Goal: Transaction & Acquisition: Purchase product/service

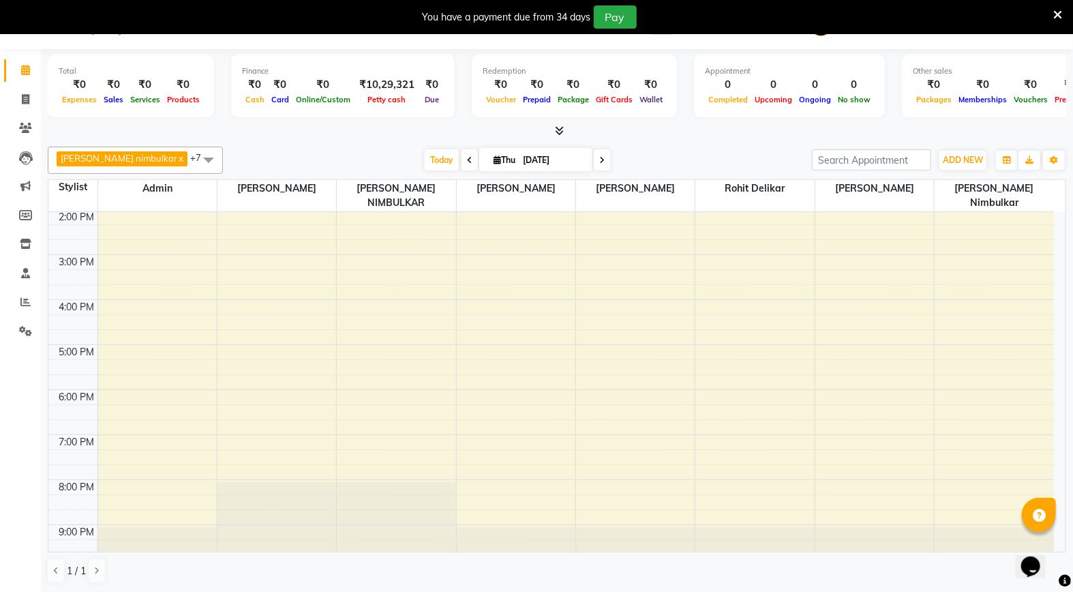
scroll to position [3, 0]
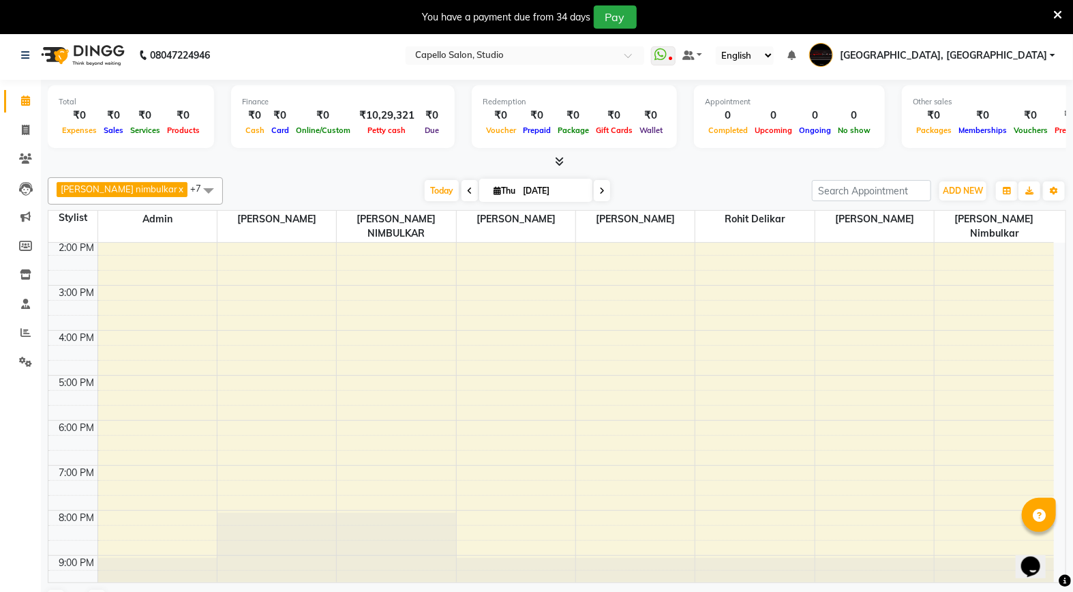
click at [24, 140] on li "Invoice" at bounding box center [20, 130] width 41 height 29
click at [25, 134] on icon at bounding box center [25, 130] width 7 height 10
select select "service"
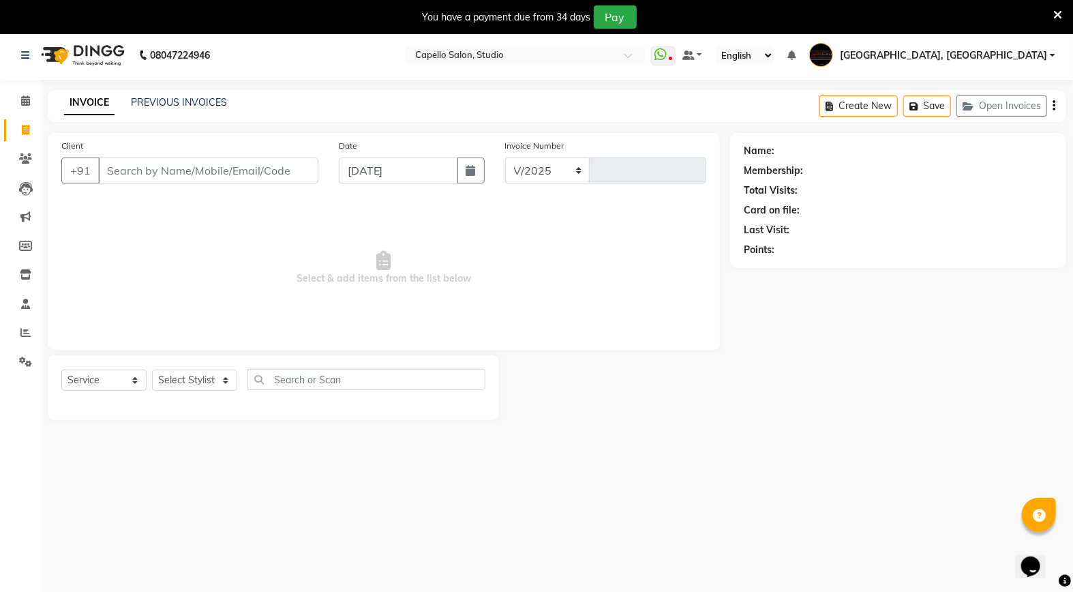
select select "847"
type input "3358"
click at [109, 168] on input "Client" at bounding box center [208, 170] width 220 height 26
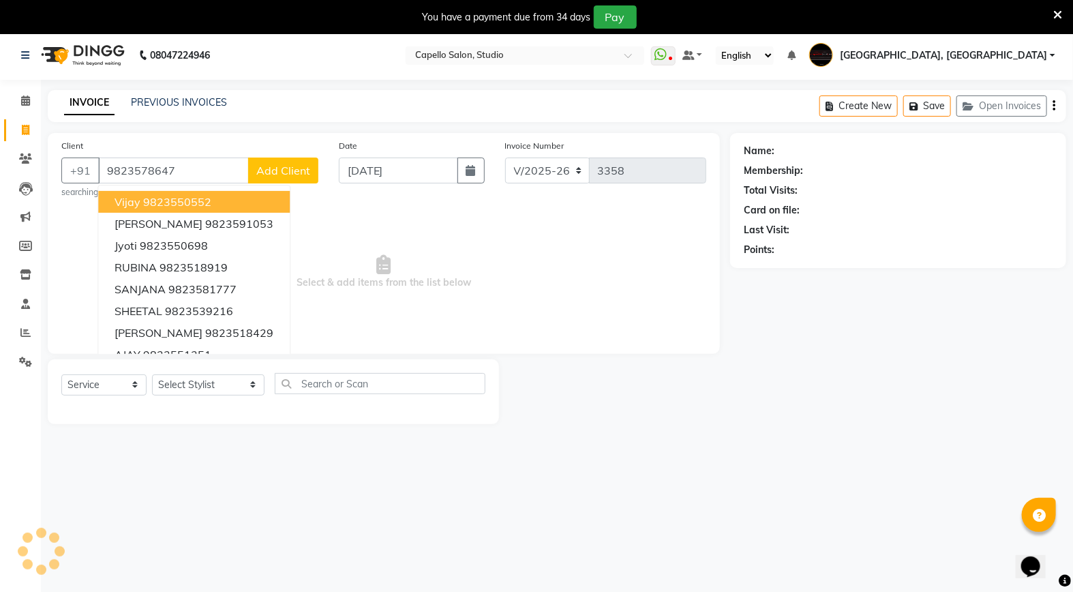
type input "9823578647"
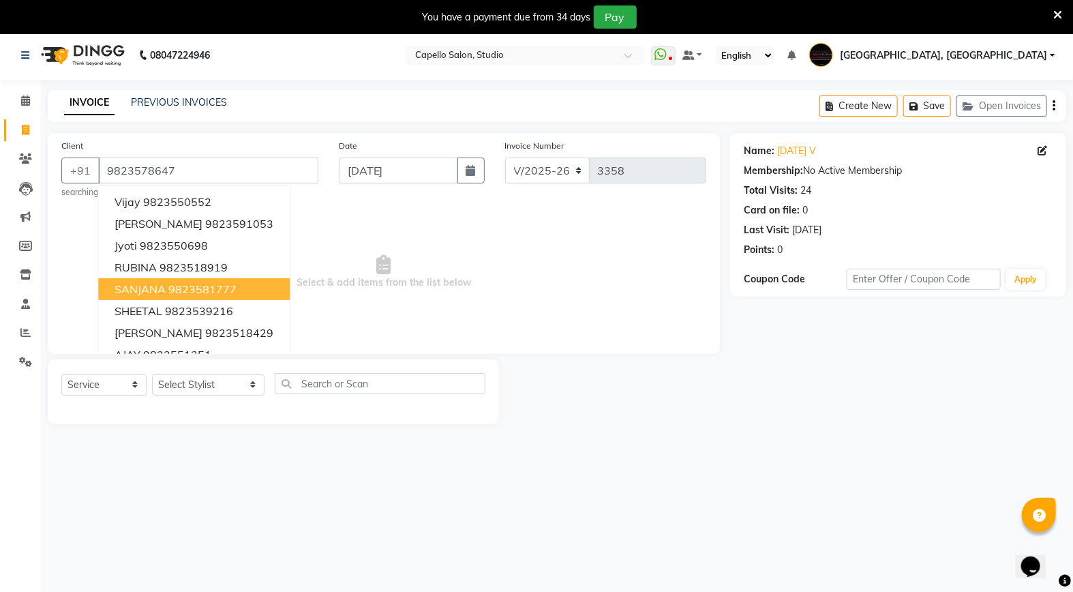
click at [312, 213] on span "Select & add items from the list below" at bounding box center [383, 272] width 645 height 136
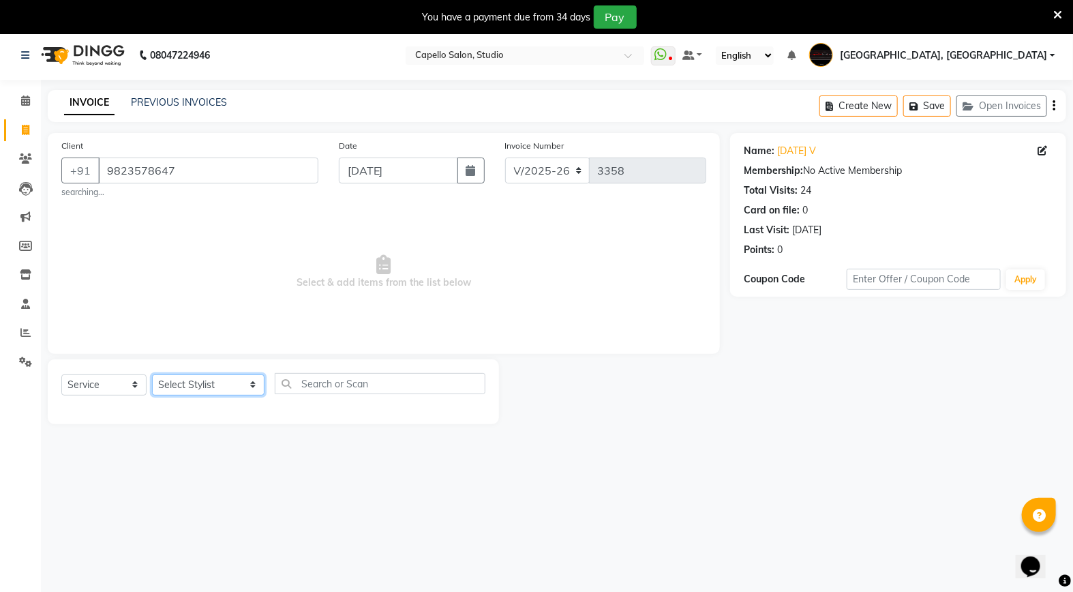
click at [198, 389] on select "Select Stylist Admin [PERSON_NAME] [PERSON_NAME] Studio, [PERSON_NAME] [PERSON_…" at bounding box center [208, 384] width 112 height 21
select select "84747"
click at [152, 374] on select "Select Stylist Admin [PERSON_NAME] [PERSON_NAME] Studio, [PERSON_NAME] [PERSON_…" at bounding box center [208, 384] width 112 height 21
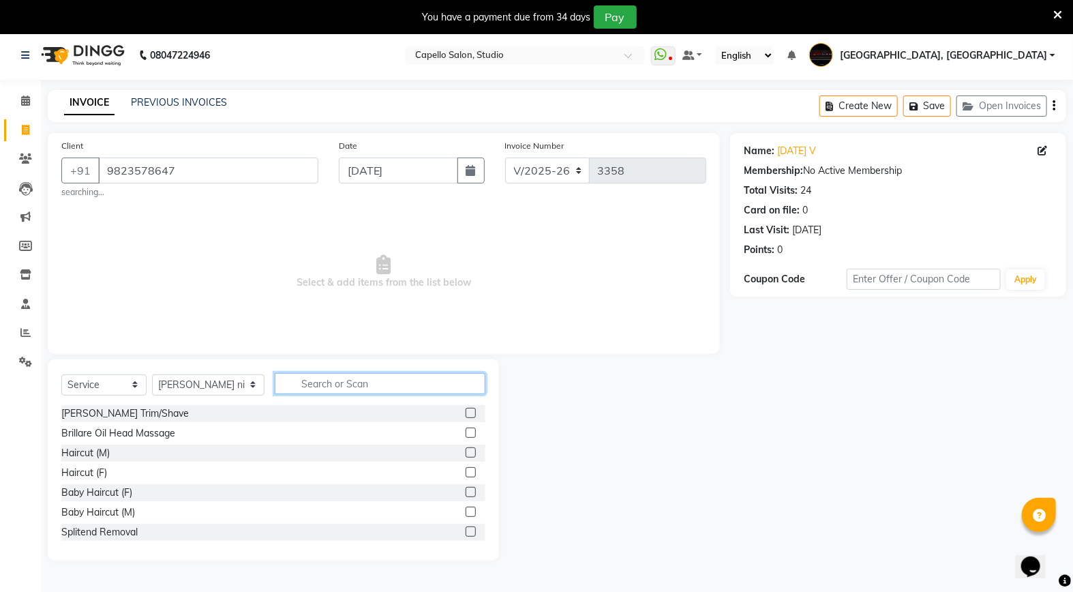
click at [314, 382] on input "text" at bounding box center [380, 383] width 211 height 21
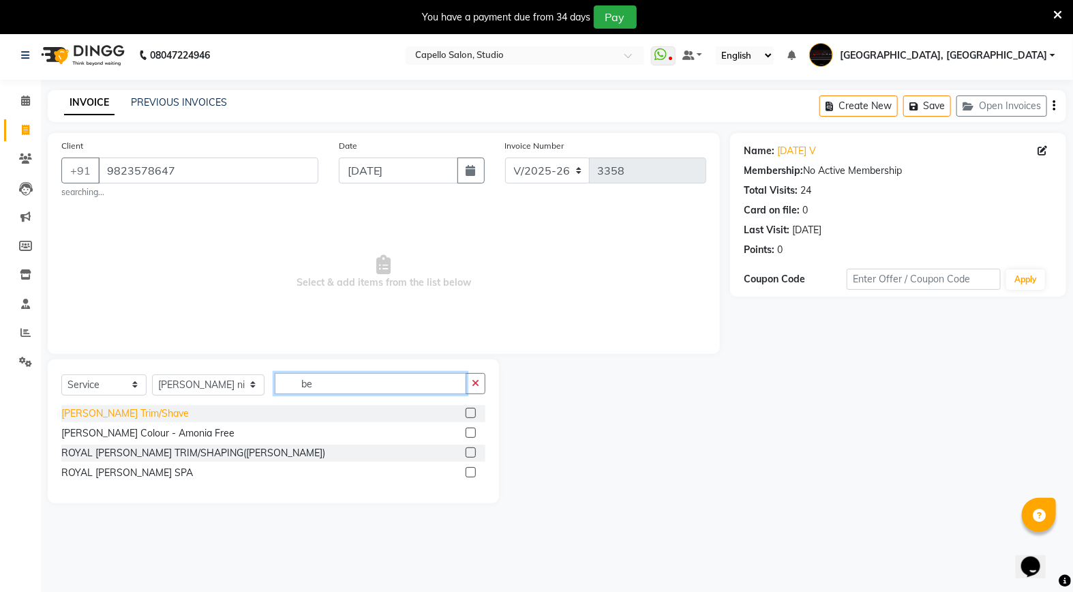
type input "be"
click at [118, 417] on div "[PERSON_NAME] Trim/Shave" at bounding box center [124, 413] width 127 height 14
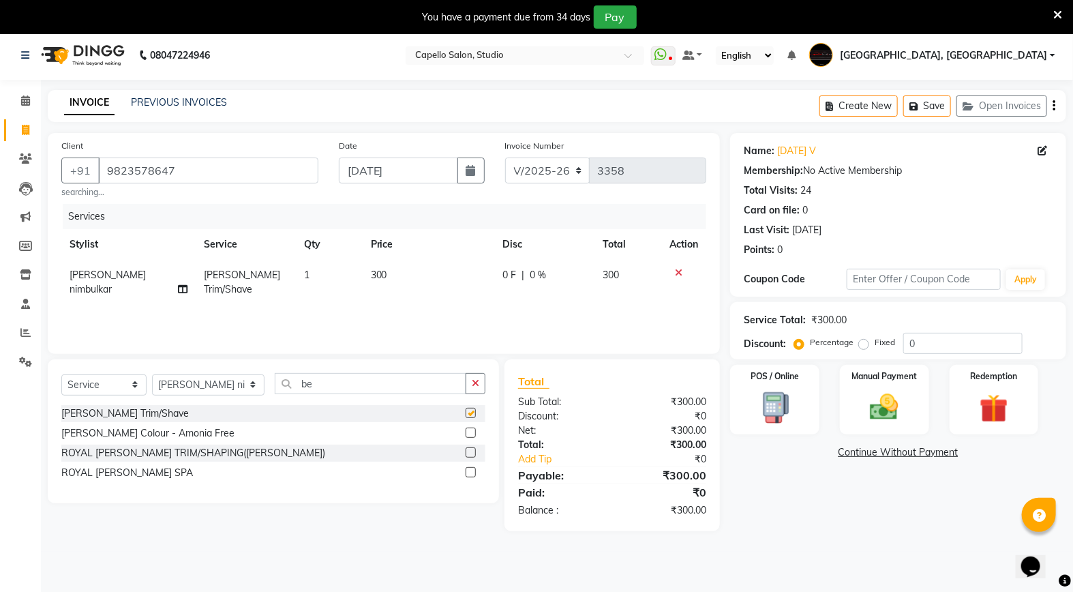
checkbox input "false"
click at [784, 404] on img at bounding box center [775, 407] width 48 height 35
select select "6"
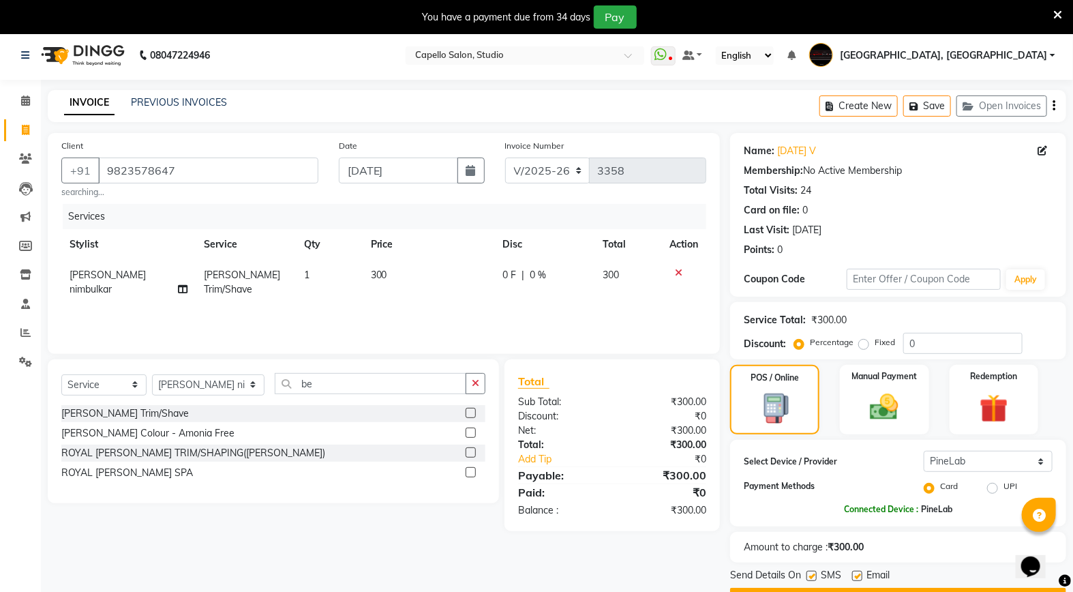
click at [700, 533] on div "Client [PHONE_NUMBER] searching... Date [DATE] Invoice Number V/2025 V/[PHONE_N…" at bounding box center [383, 371] width 693 height 476
click at [888, 407] on img at bounding box center [884, 407] width 48 height 34
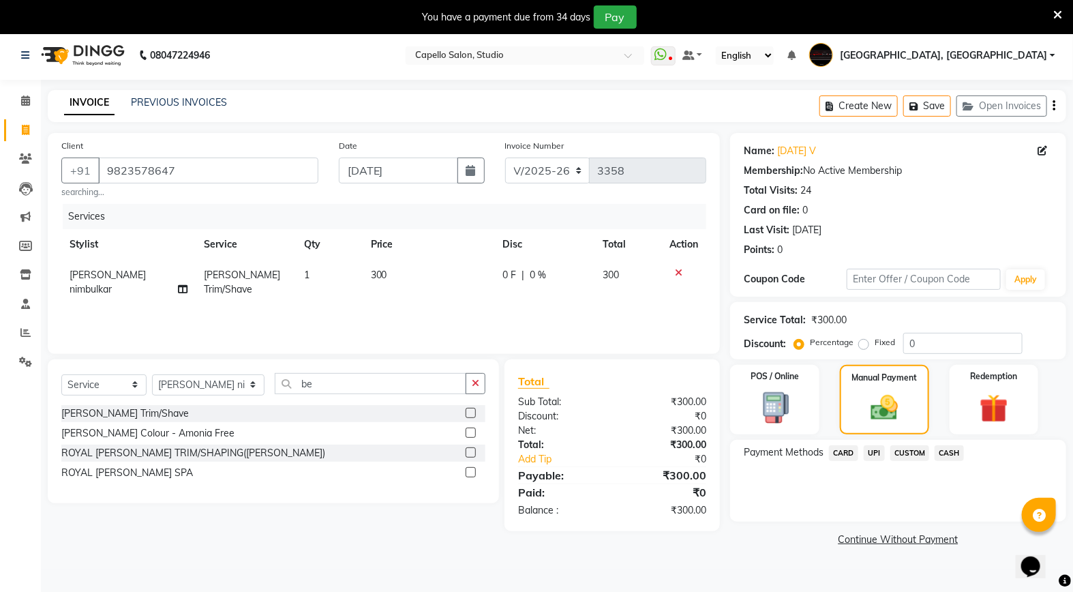
click at [874, 455] on span "UPI" at bounding box center [874, 453] width 21 height 16
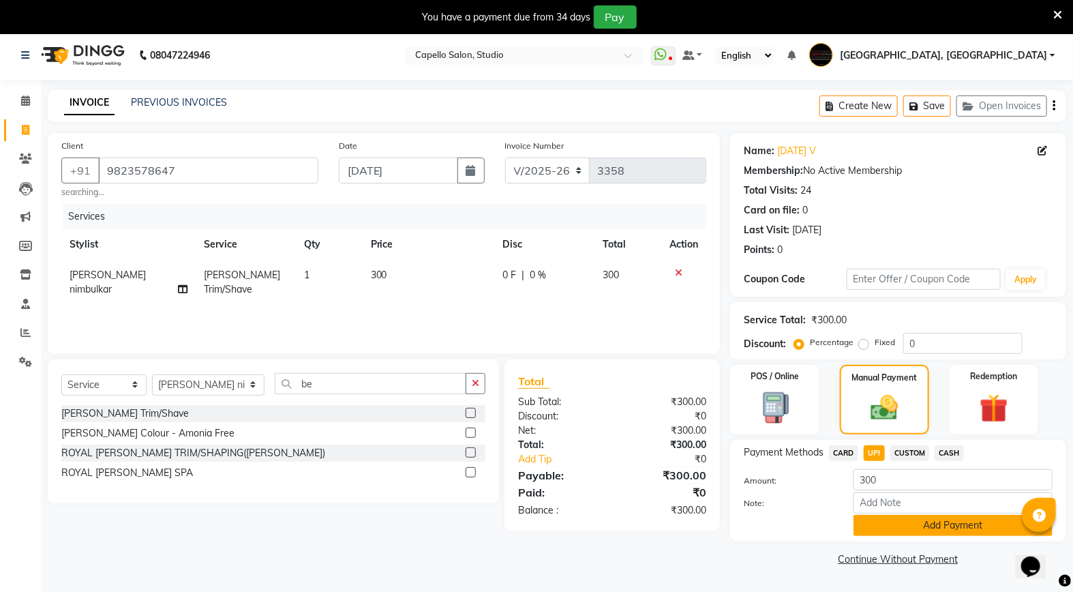
click at [892, 517] on button "Add Payment" at bounding box center [953, 525] width 199 height 21
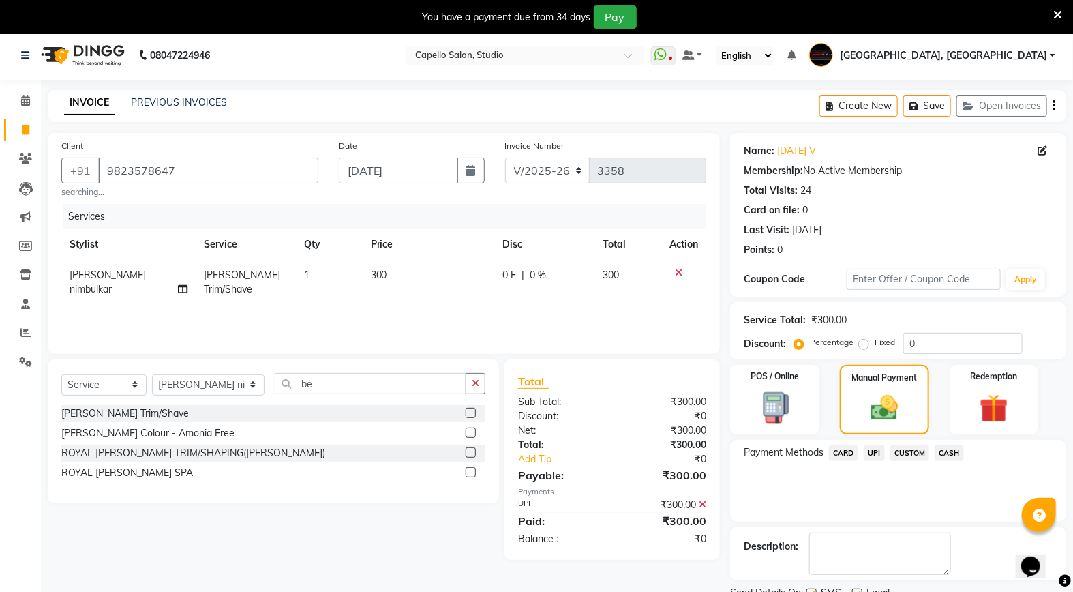
scroll to position [58, 0]
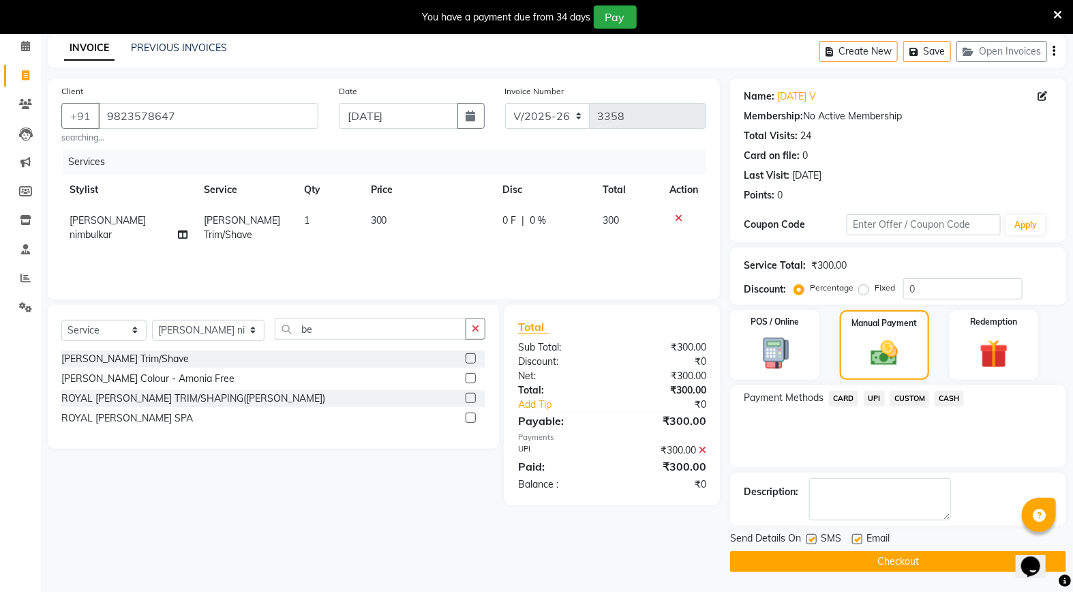
click at [885, 560] on button "Checkout" at bounding box center [898, 561] width 336 height 21
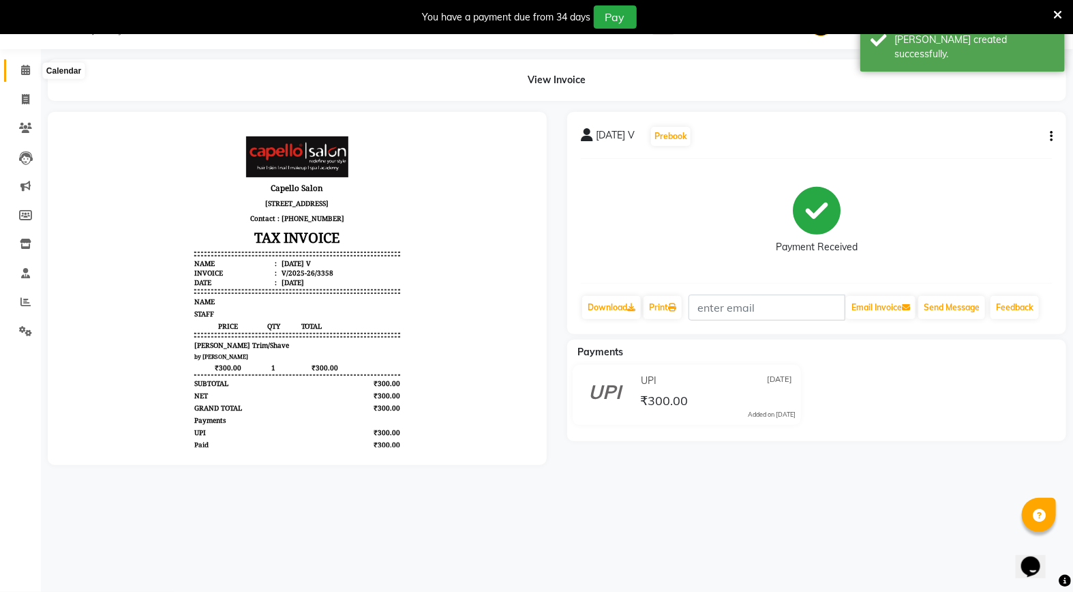
click at [33, 75] on span at bounding box center [26, 71] width 24 height 16
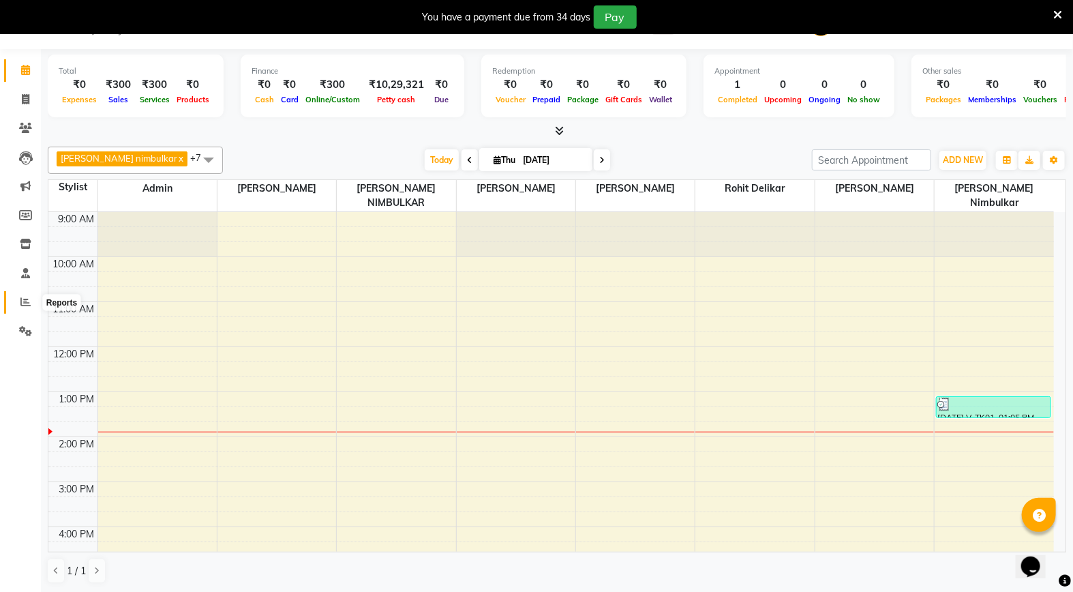
click at [31, 307] on span at bounding box center [26, 303] width 24 height 16
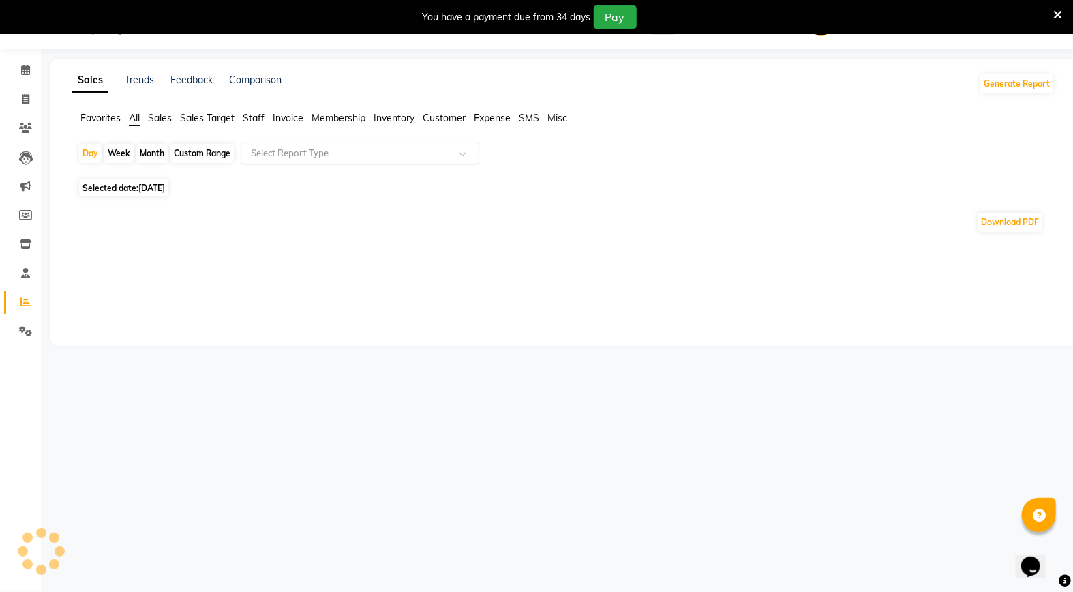
click at [314, 157] on input "text" at bounding box center [346, 154] width 196 height 14
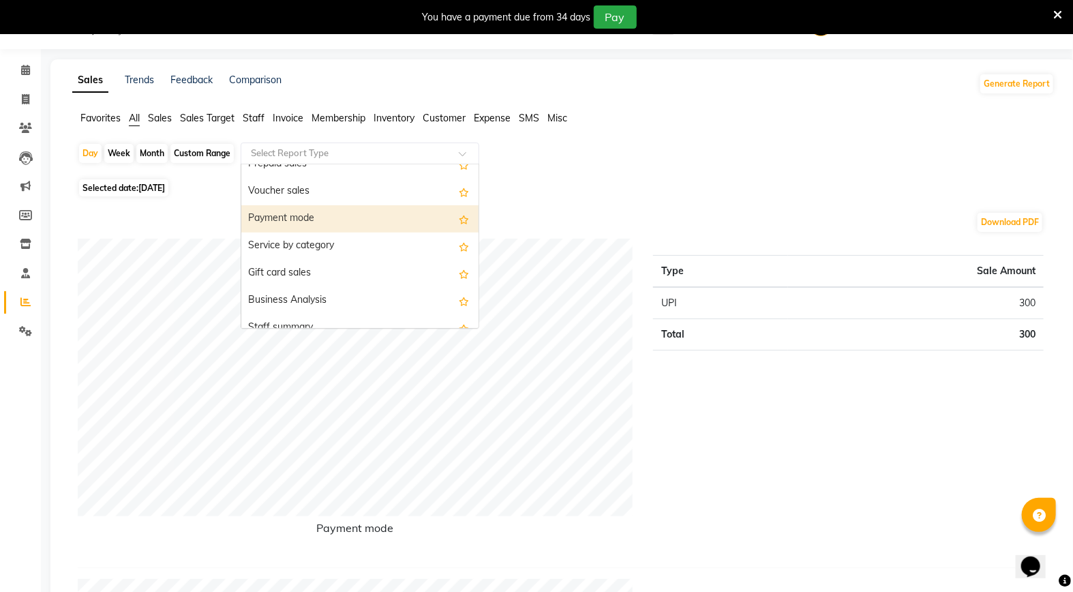
scroll to position [227, 0]
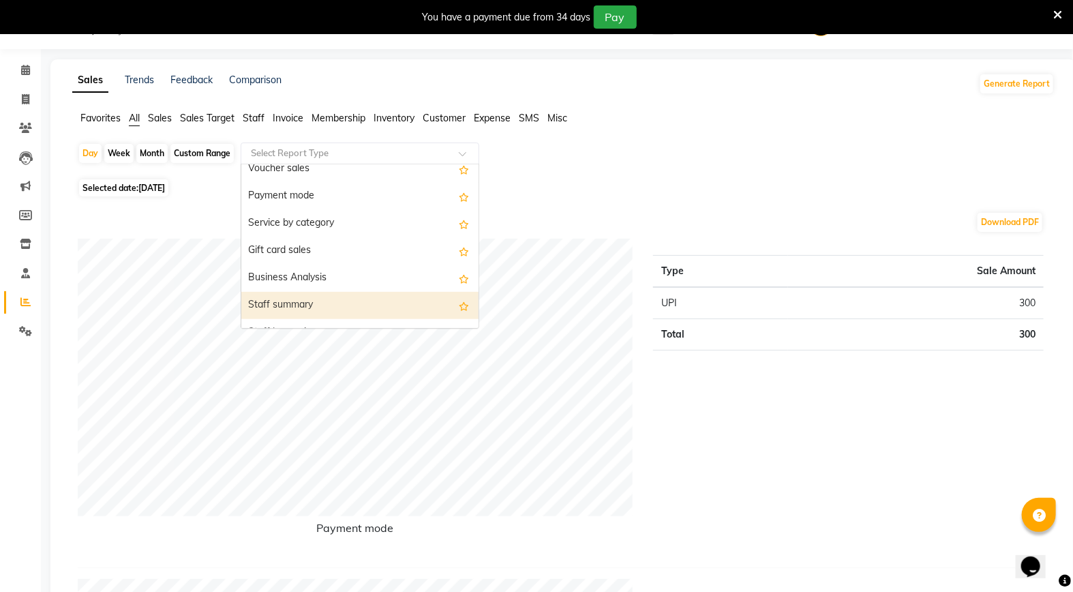
click at [319, 300] on div "Staff summary" at bounding box center [359, 305] width 237 height 27
select select "full_report"
select select "csv"
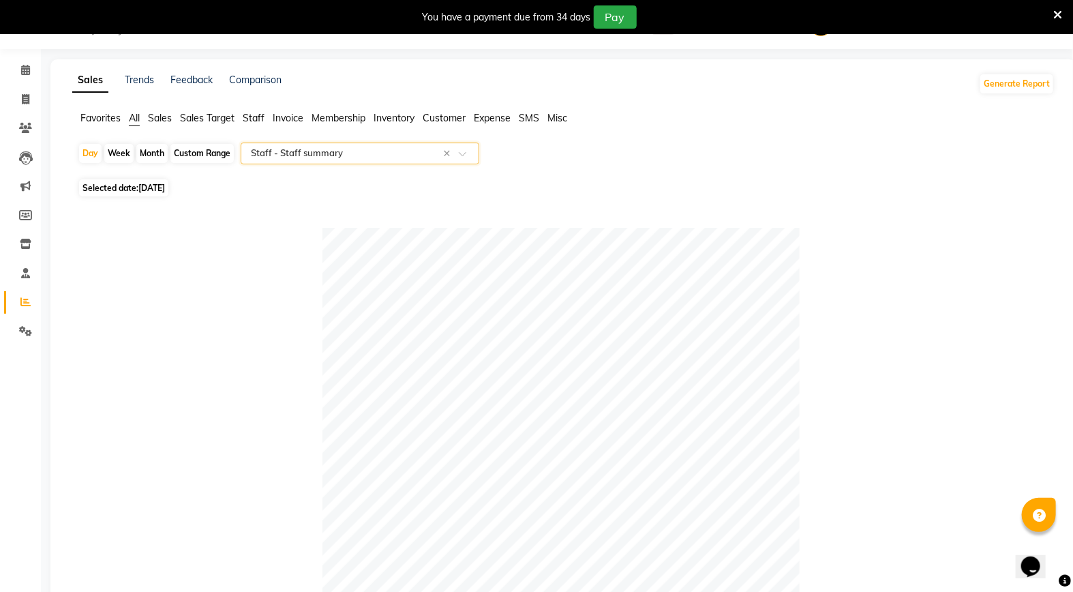
click at [148, 153] on div "Month" at bounding box center [151, 153] width 31 height 19
select select "9"
select select "2025"
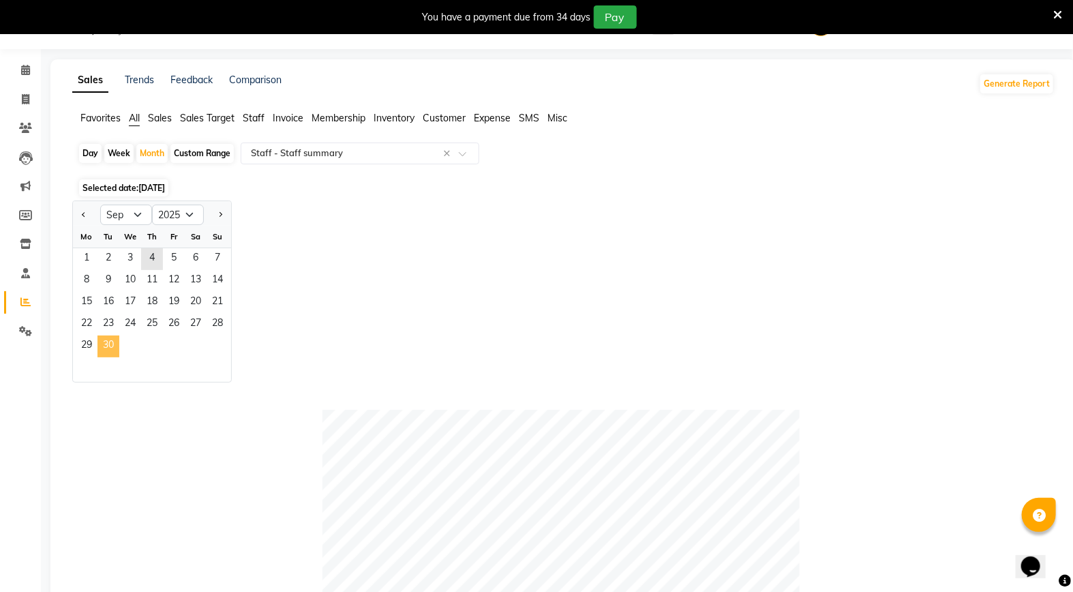
click at [118, 350] on span "30" at bounding box center [108, 346] width 22 height 22
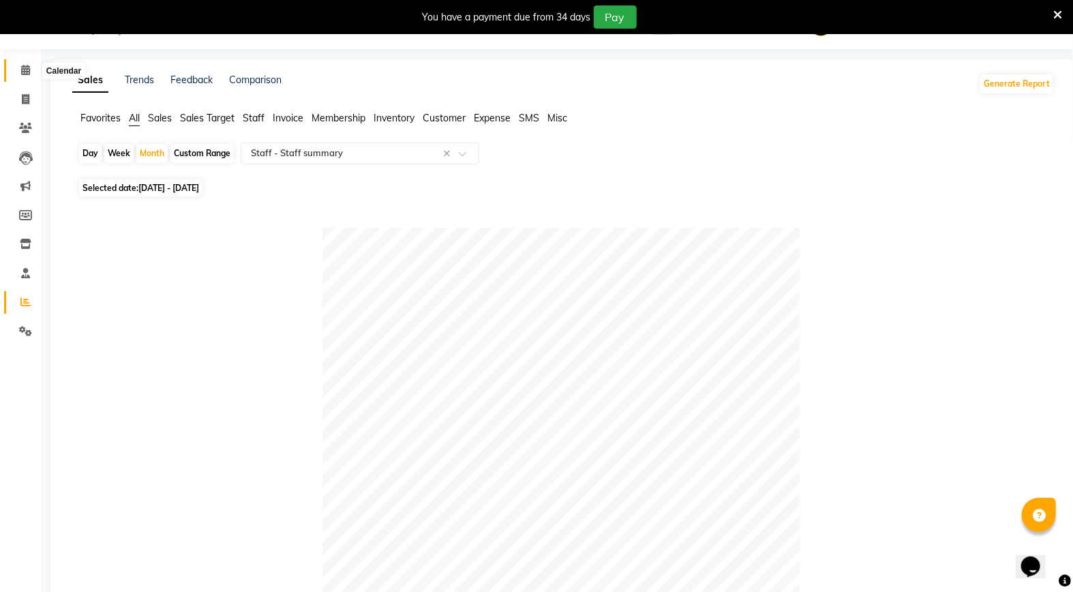
click at [34, 76] on span at bounding box center [26, 71] width 24 height 16
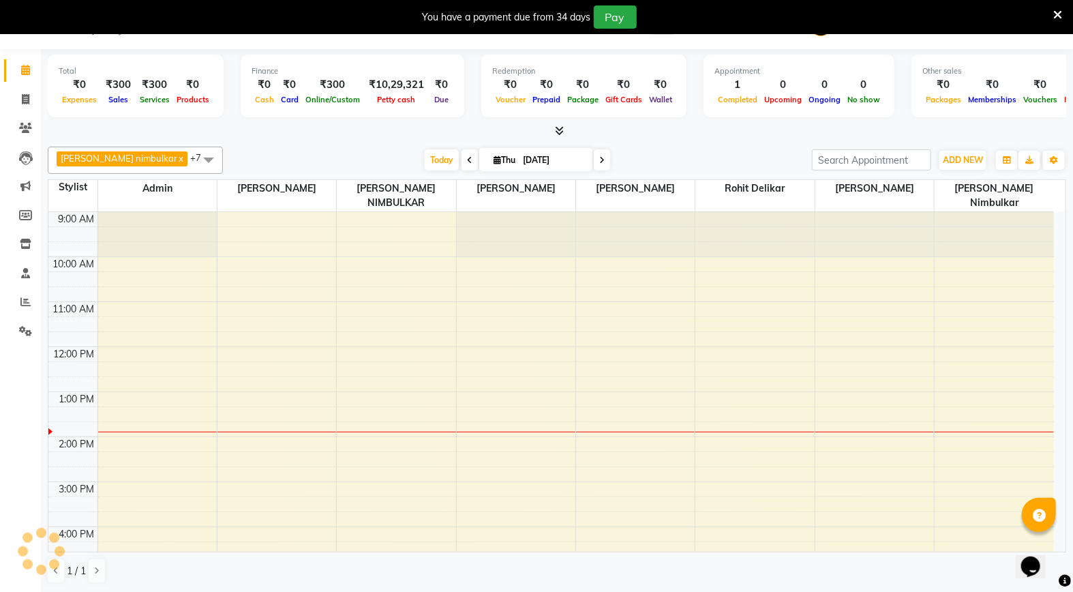
scroll to position [181, 0]
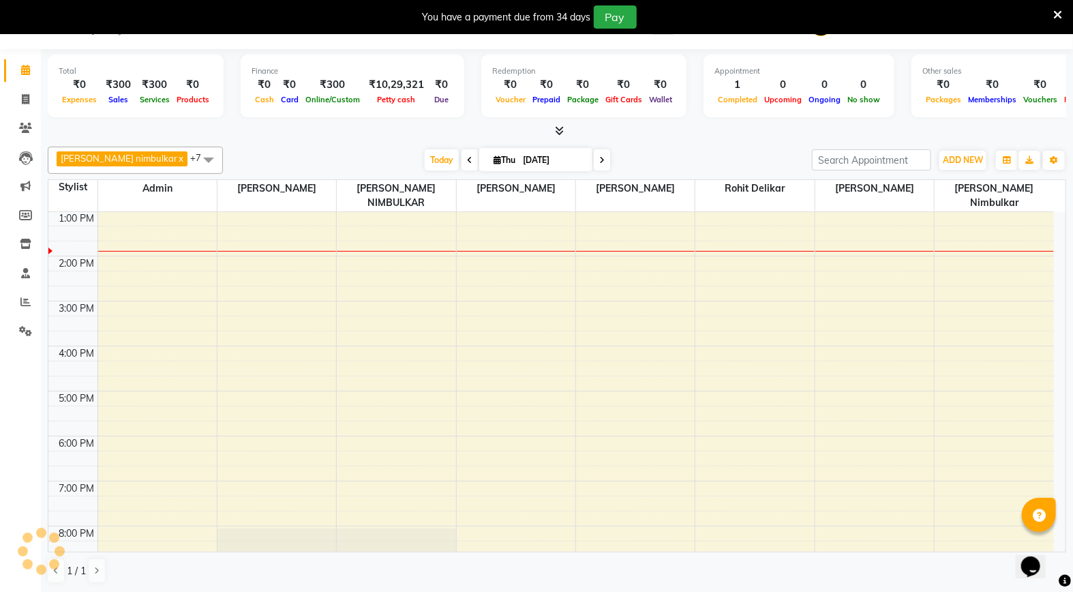
click at [467, 162] on icon at bounding box center [469, 160] width 5 height 8
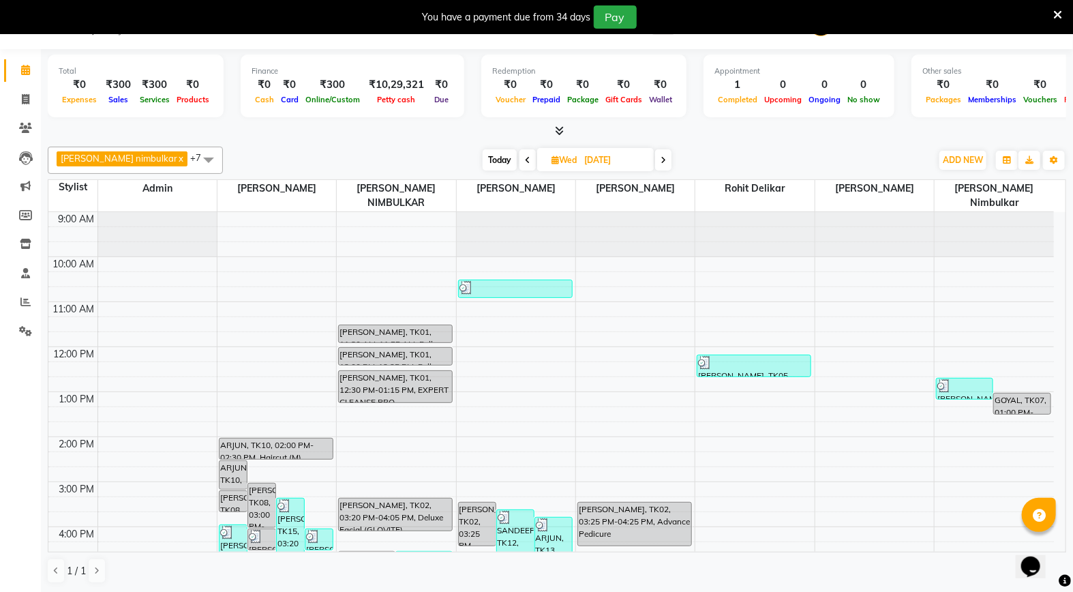
scroll to position [0, 0]
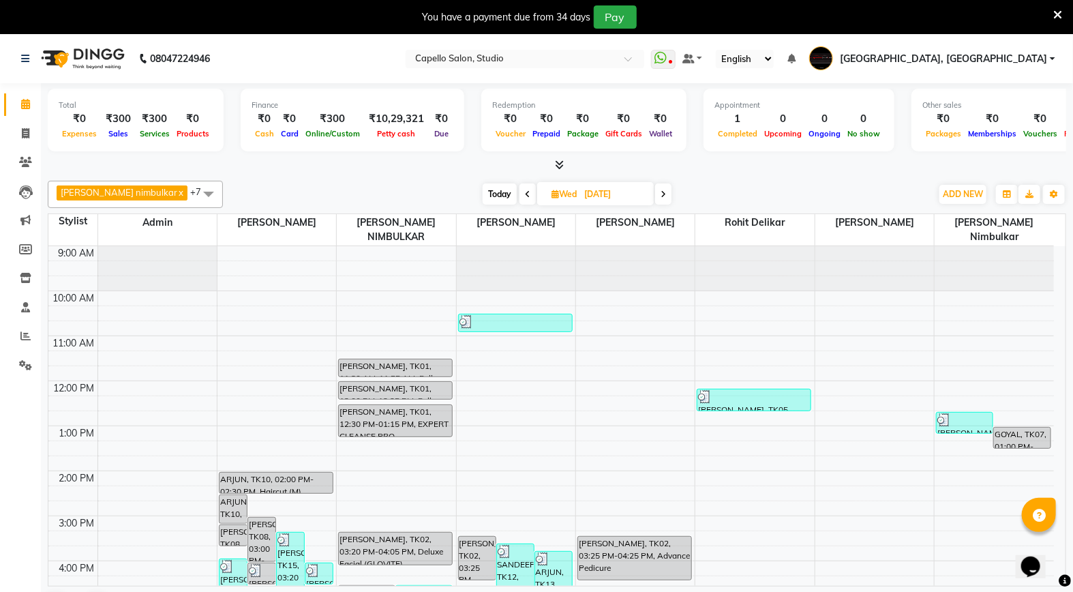
click at [655, 200] on span at bounding box center [663, 193] width 16 height 21
type input "[DATE]"
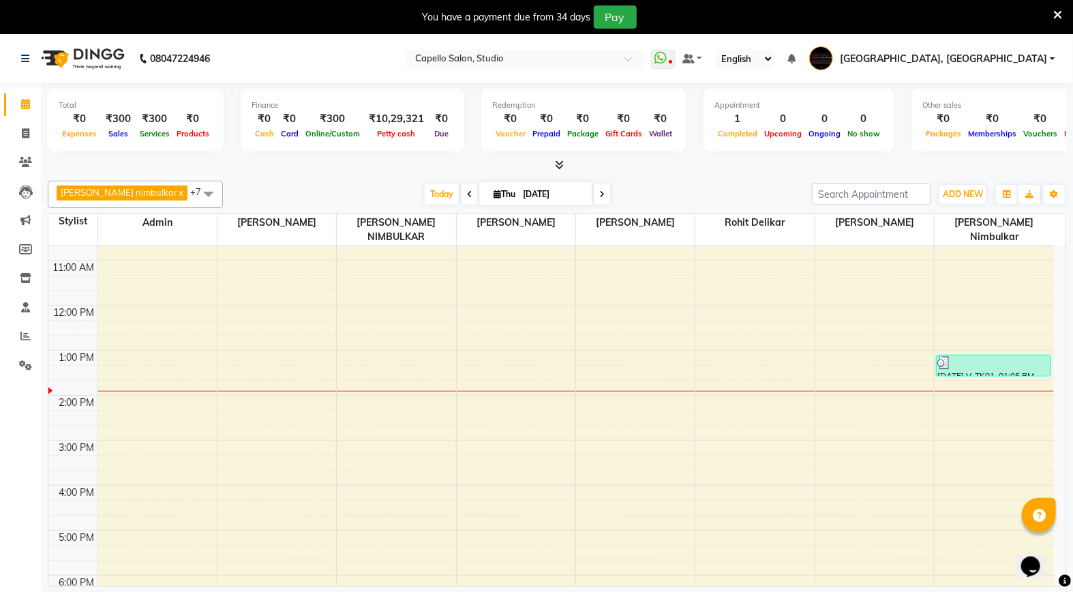
scroll to position [151, 0]
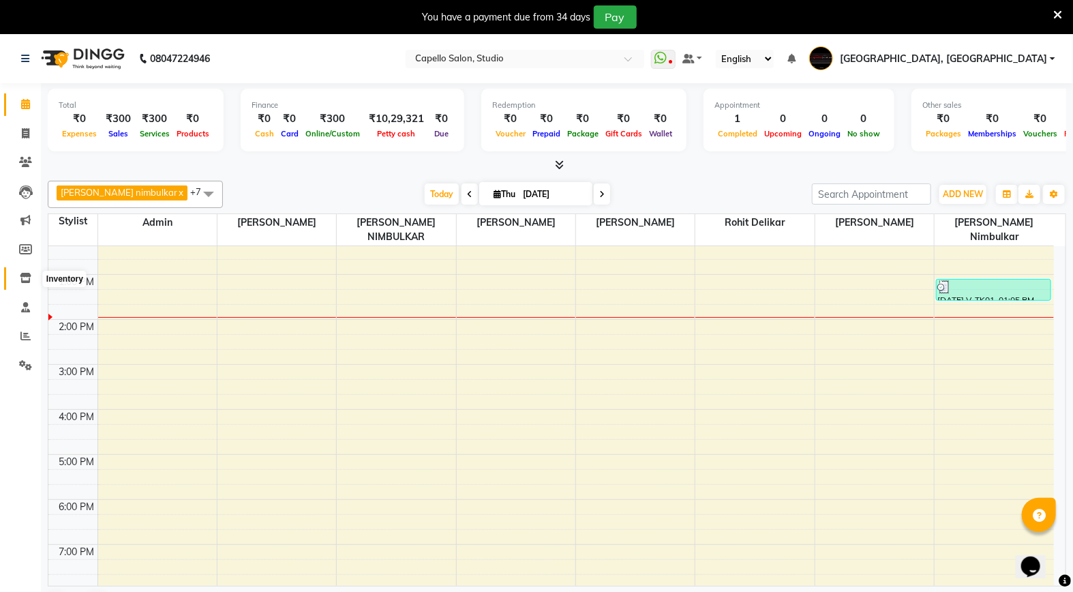
click at [22, 280] on icon at bounding box center [26, 278] width 12 height 10
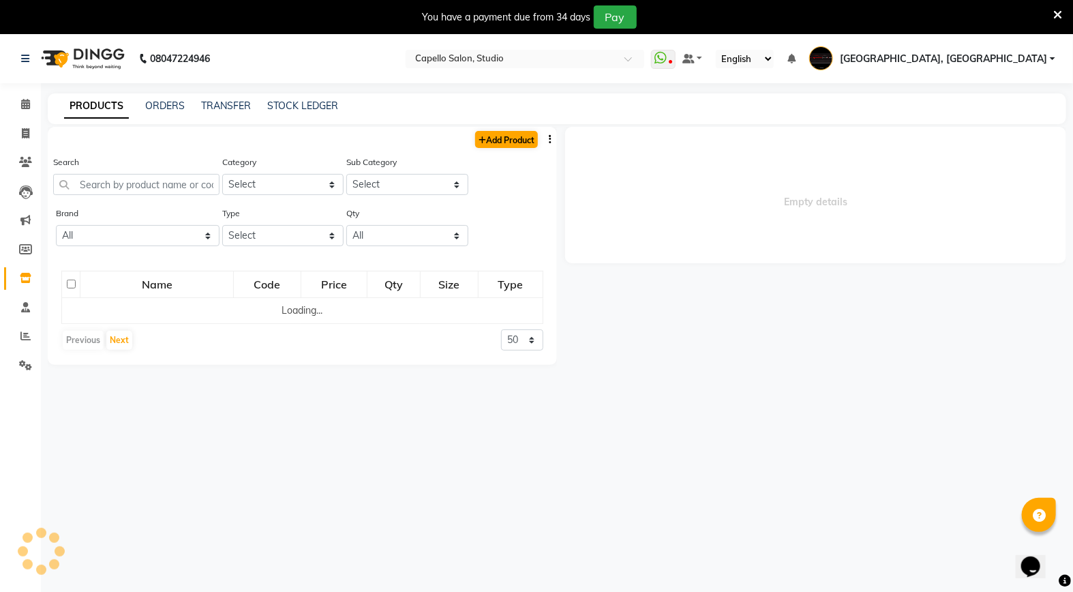
select select
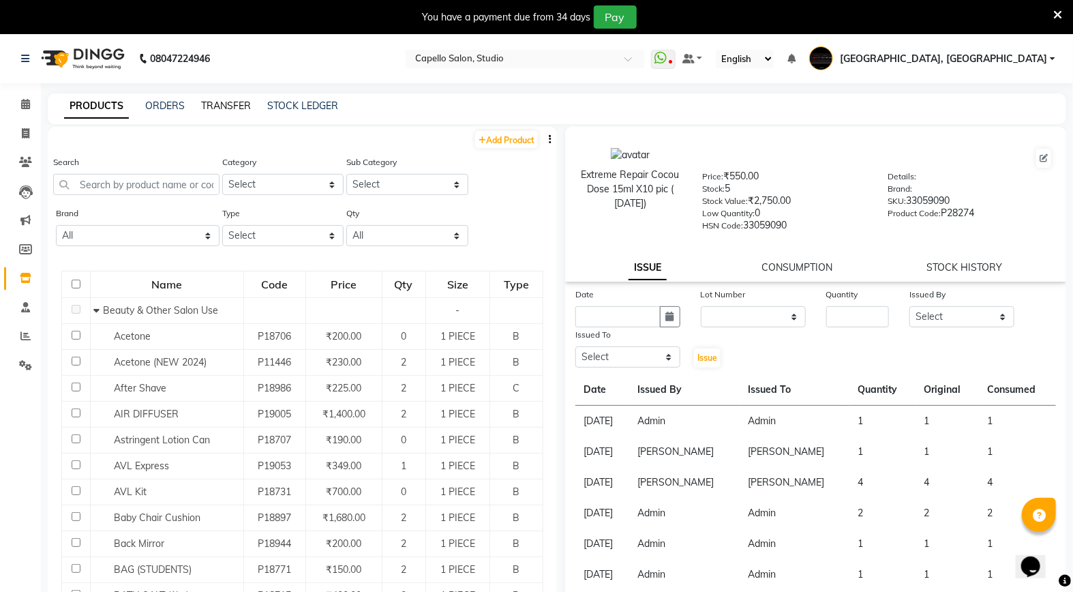
click at [226, 104] on link "TRANSFER" at bounding box center [226, 106] width 50 height 12
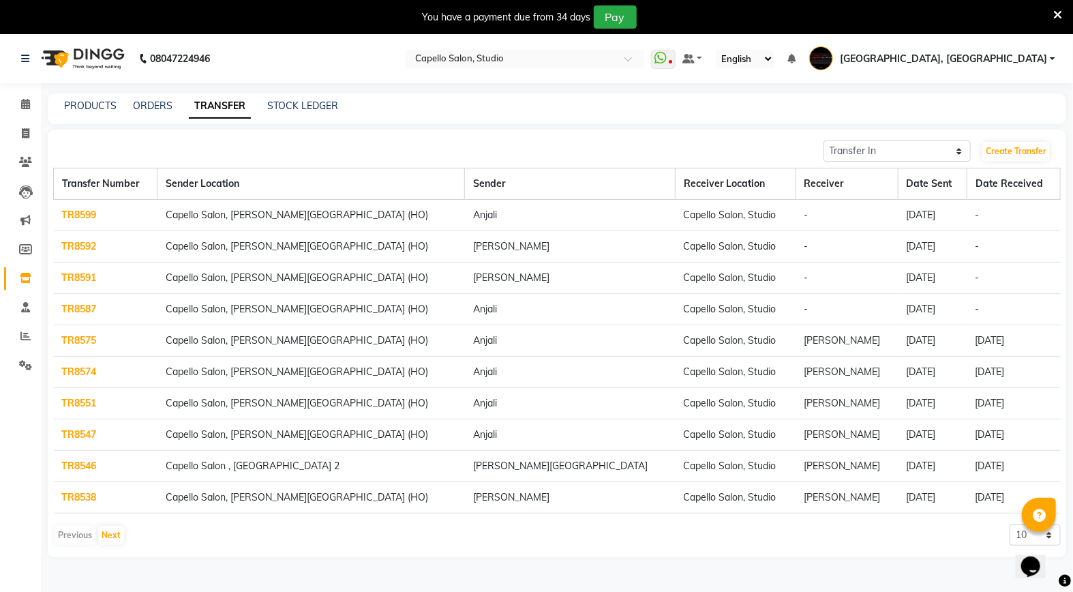
click at [70, 222] on td "TR8599" at bounding box center [106, 215] width 104 height 31
click at [91, 220] on link "TR8599" at bounding box center [79, 215] width 35 height 12
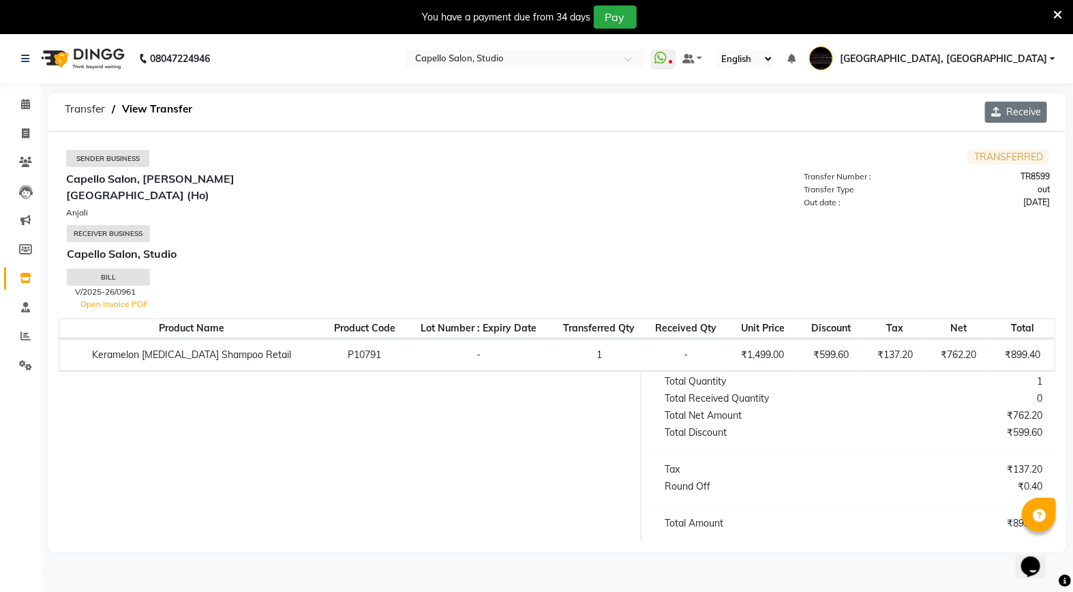
click at [1013, 116] on button "Receive" at bounding box center [1016, 112] width 62 height 21
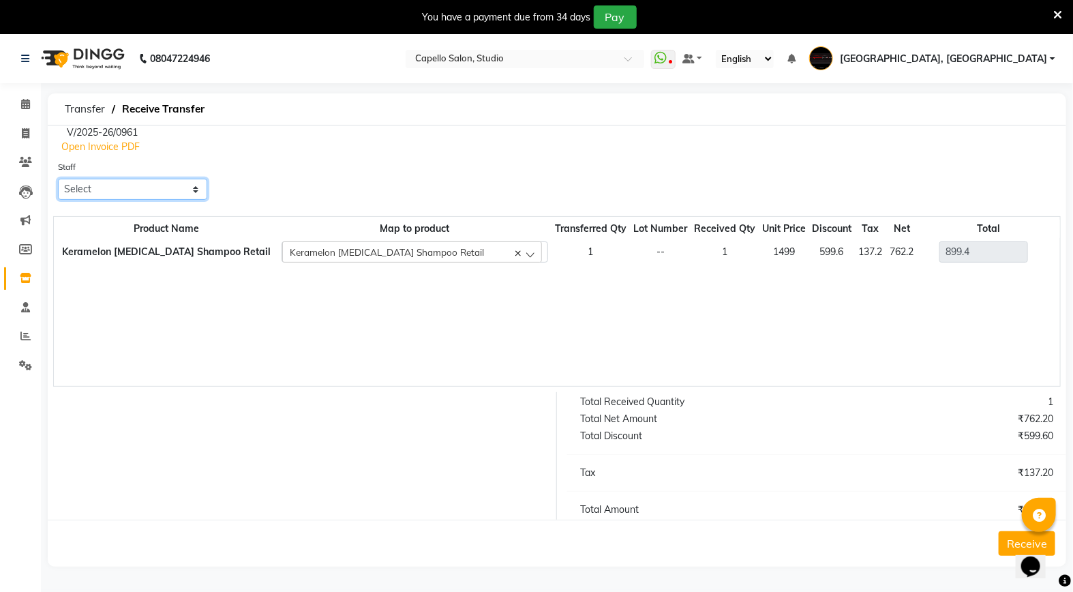
click at [117, 188] on select "Select Admin [PERSON_NAME] [PERSON_NAME] Studio, Shivaji Nagar [PERSON_NAME] NI…" at bounding box center [132, 189] width 149 height 21
select select "14652"
click at [58, 179] on select "Select Admin [PERSON_NAME] [PERSON_NAME] Studio, Shivaji Nagar [PERSON_NAME] NI…" at bounding box center [132, 189] width 149 height 21
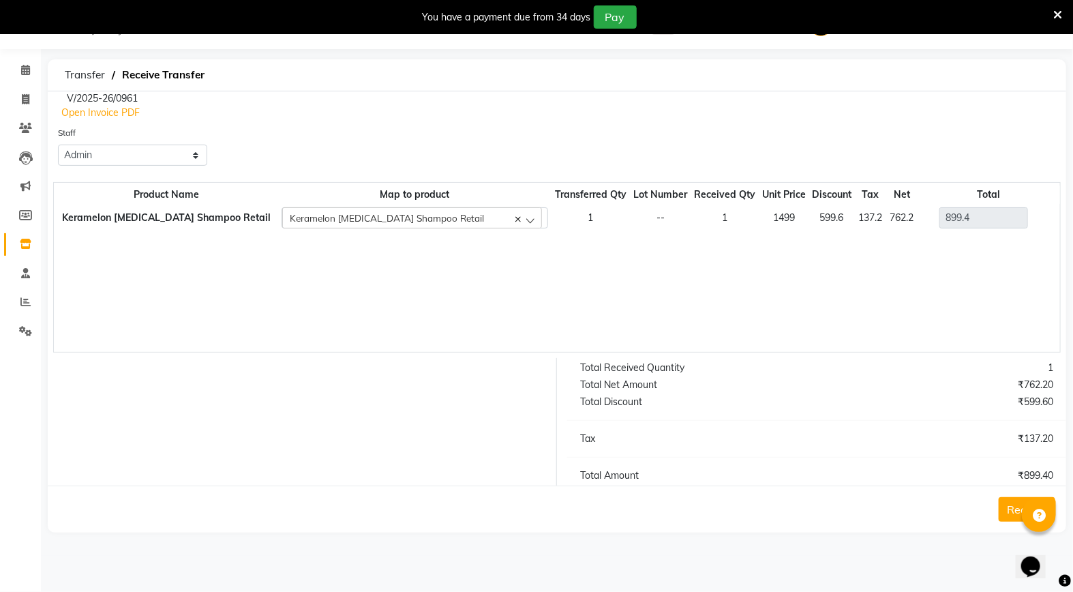
click at [1019, 501] on button "Receive" at bounding box center [1027, 509] width 57 height 25
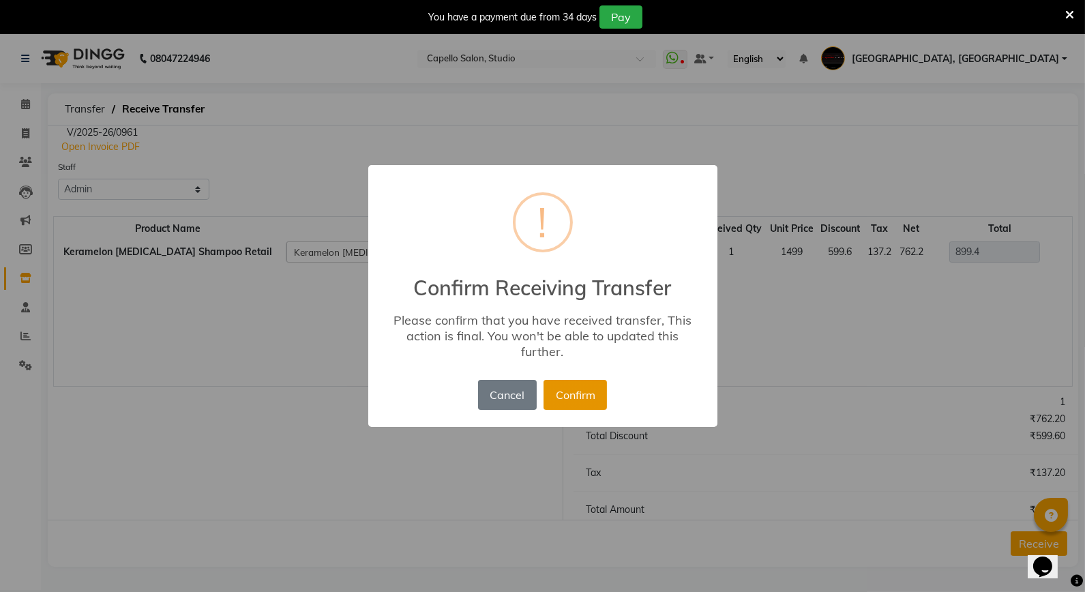
click at [574, 397] on button "Confirm" at bounding box center [574, 395] width 63 height 30
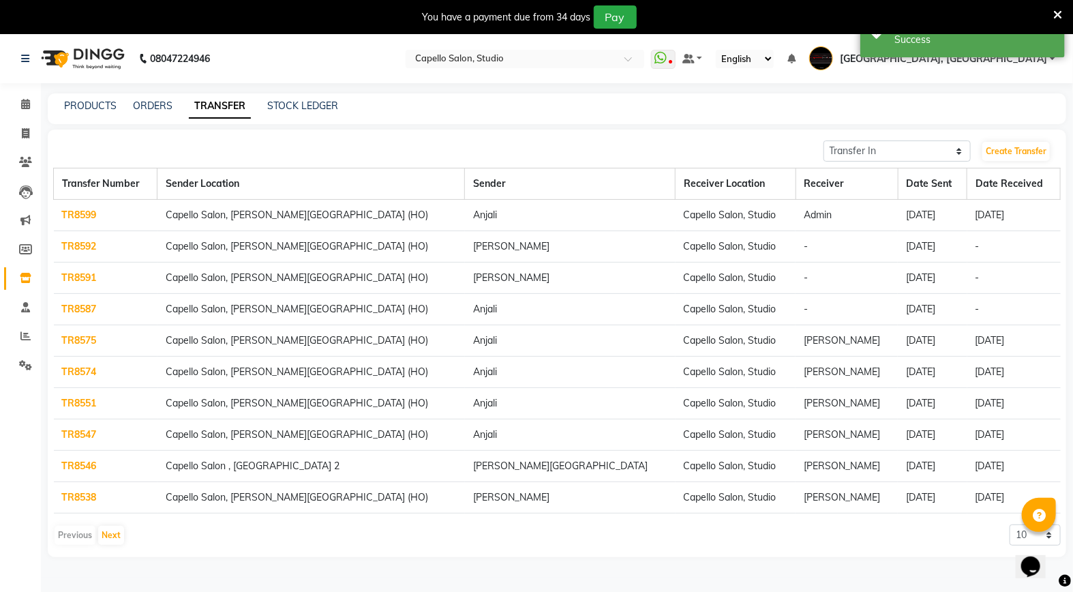
click at [72, 243] on link "TR8592" at bounding box center [79, 246] width 35 height 12
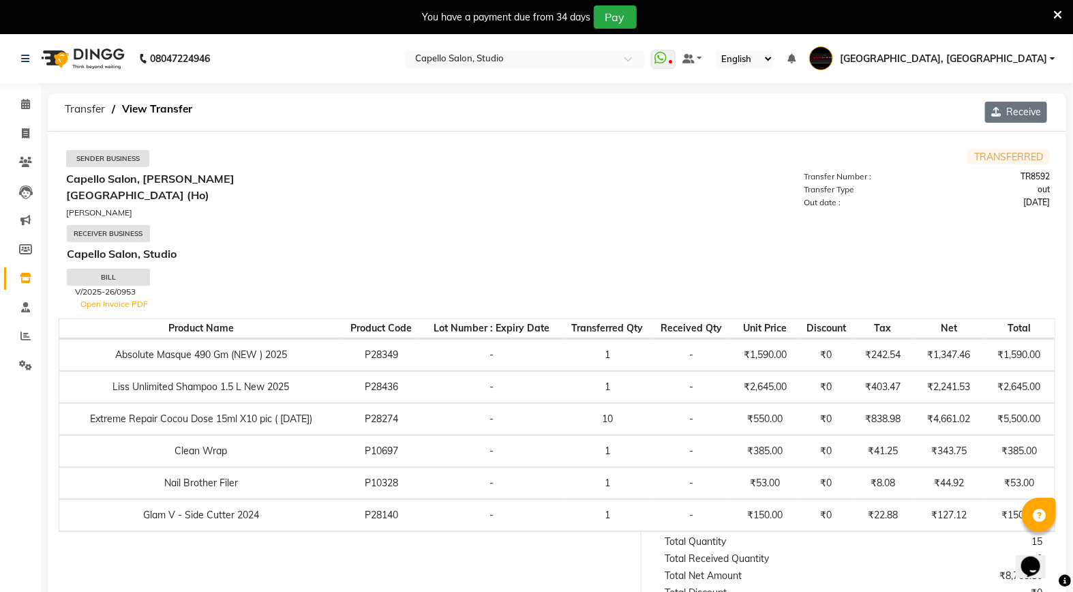
click at [1010, 119] on button "Receive" at bounding box center [1016, 112] width 62 height 21
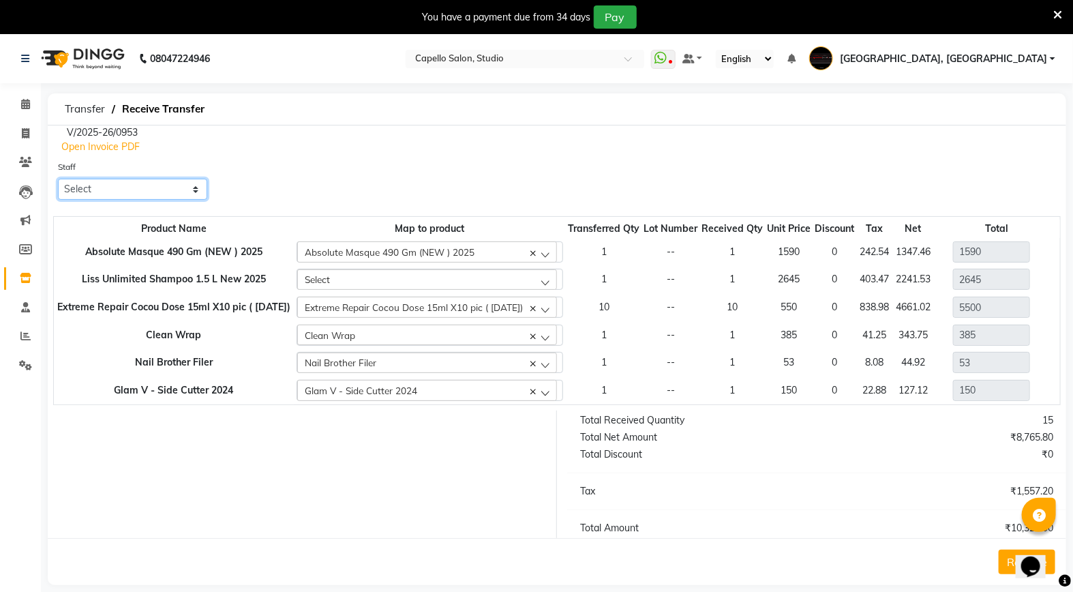
drag, startPoint x: 119, startPoint y: 192, endPoint x: 131, endPoint y: 215, distance: 25.9
click at [131, 215] on form "Staff Select Admin [PERSON_NAME] [PERSON_NAME] Studio, Shivaji Nagar [PERSON_NA…" at bounding box center [557, 372] width 1019 height 425
select select "14652"
click at [58, 179] on select "Select Admin [PERSON_NAME] [PERSON_NAME] Studio, Shivaji Nagar [PERSON_NAME] NI…" at bounding box center [132, 189] width 149 height 21
click at [1009, 564] on button "Receive" at bounding box center [1027, 561] width 57 height 25
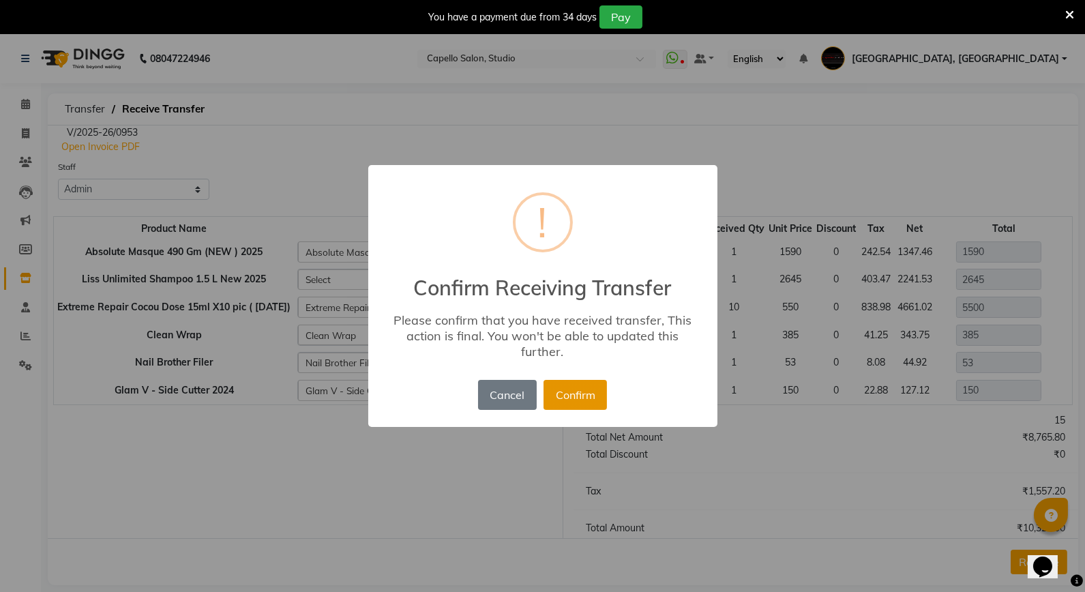
click at [582, 391] on button "Confirm" at bounding box center [574, 395] width 63 height 30
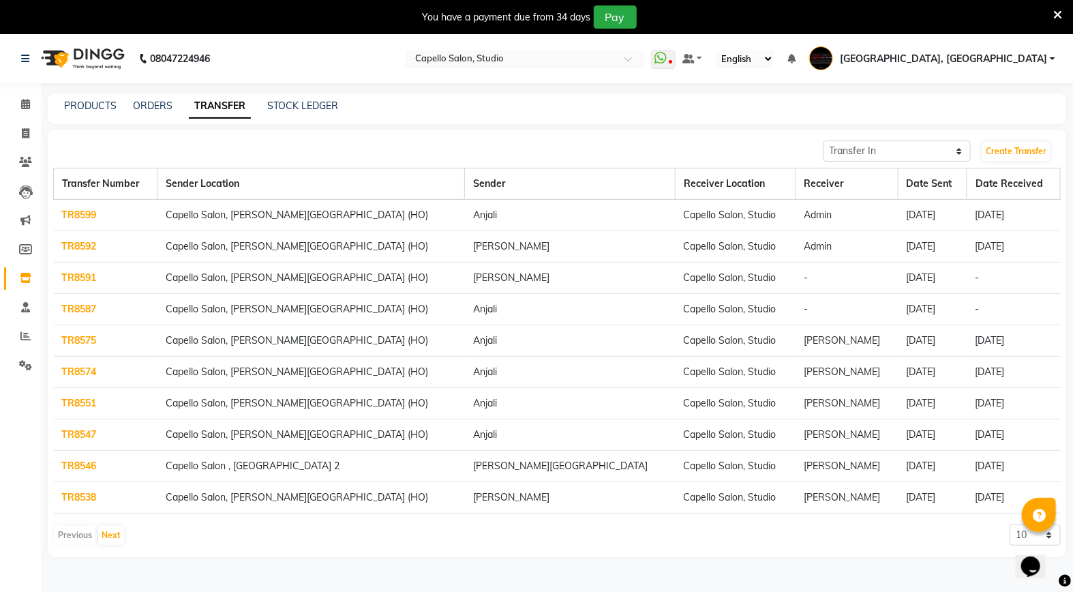
click at [82, 271] on link "TR8591" at bounding box center [79, 277] width 35 height 12
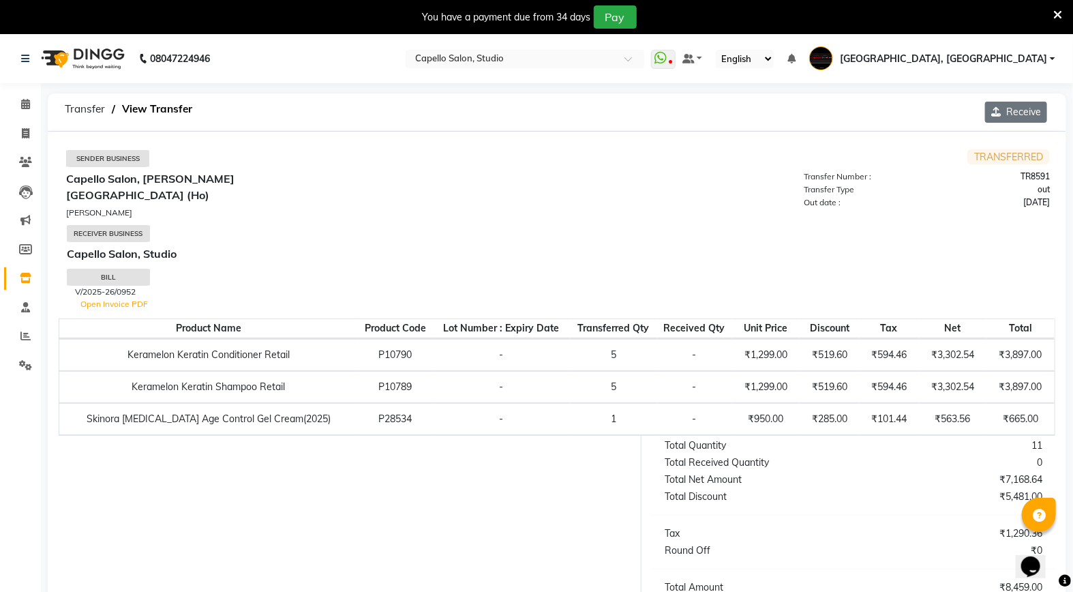
click at [1021, 114] on button "Receive" at bounding box center [1016, 112] width 62 height 21
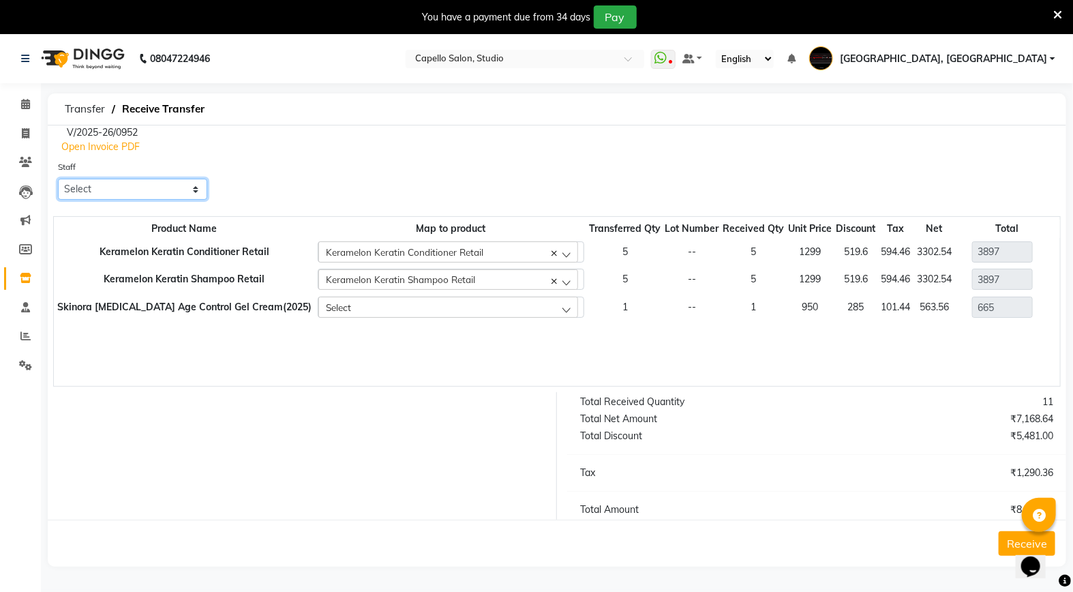
click at [80, 181] on select "Select Admin [PERSON_NAME] [PERSON_NAME] Studio, Shivaji Nagar [PERSON_NAME] NI…" at bounding box center [132, 189] width 149 height 21
select select "14652"
click at [58, 179] on select "Select Admin [PERSON_NAME] [PERSON_NAME] Studio, Shivaji Nagar [PERSON_NAME] NI…" at bounding box center [132, 189] width 149 height 21
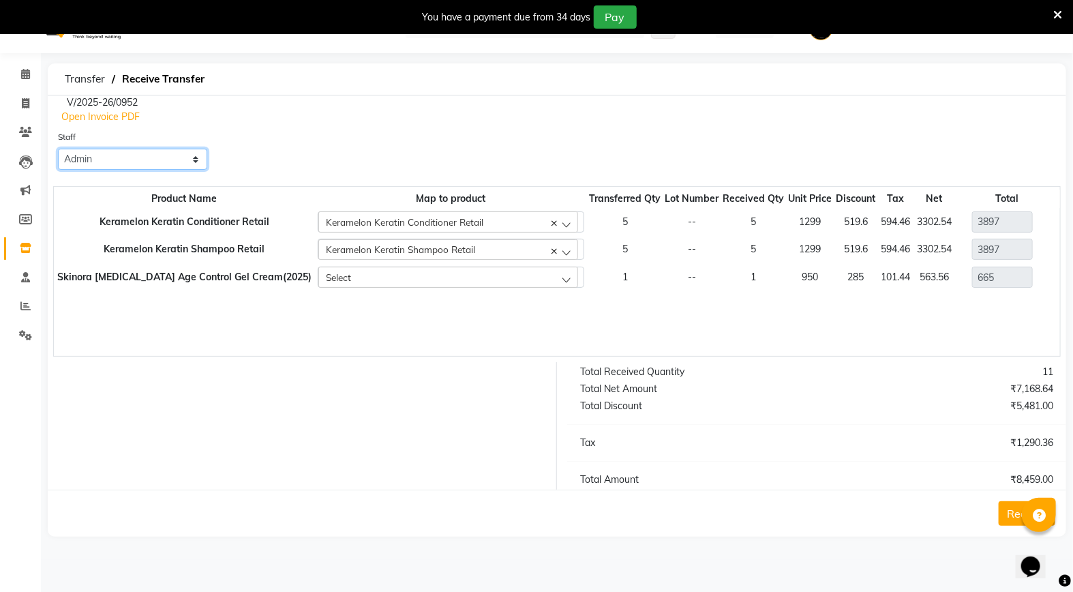
scroll to position [34, 0]
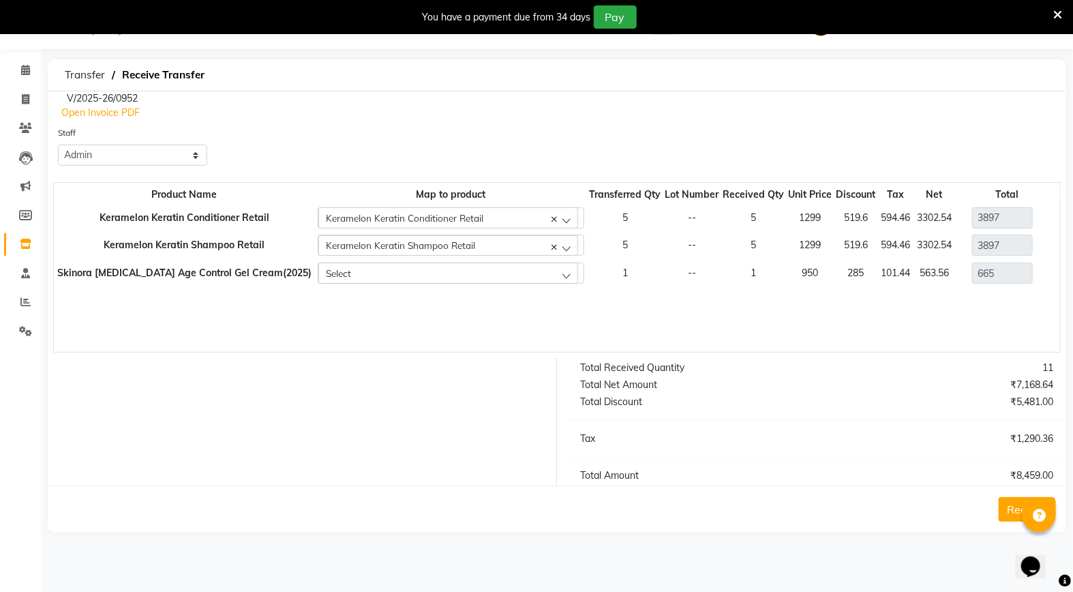
click at [1021, 509] on button "Receive" at bounding box center [1027, 509] width 57 height 25
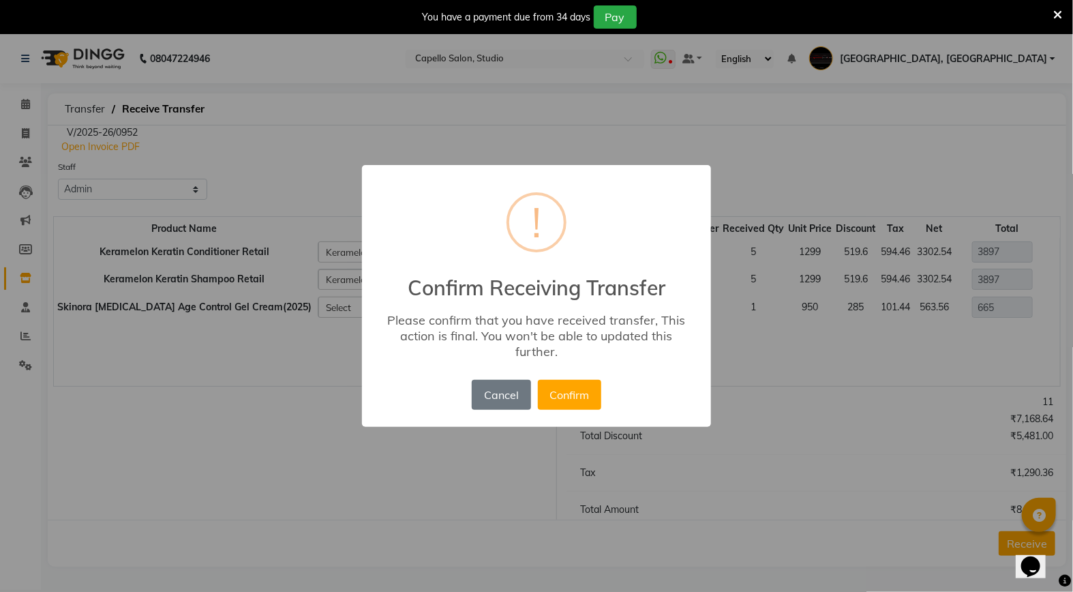
scroll to position [0, 0]
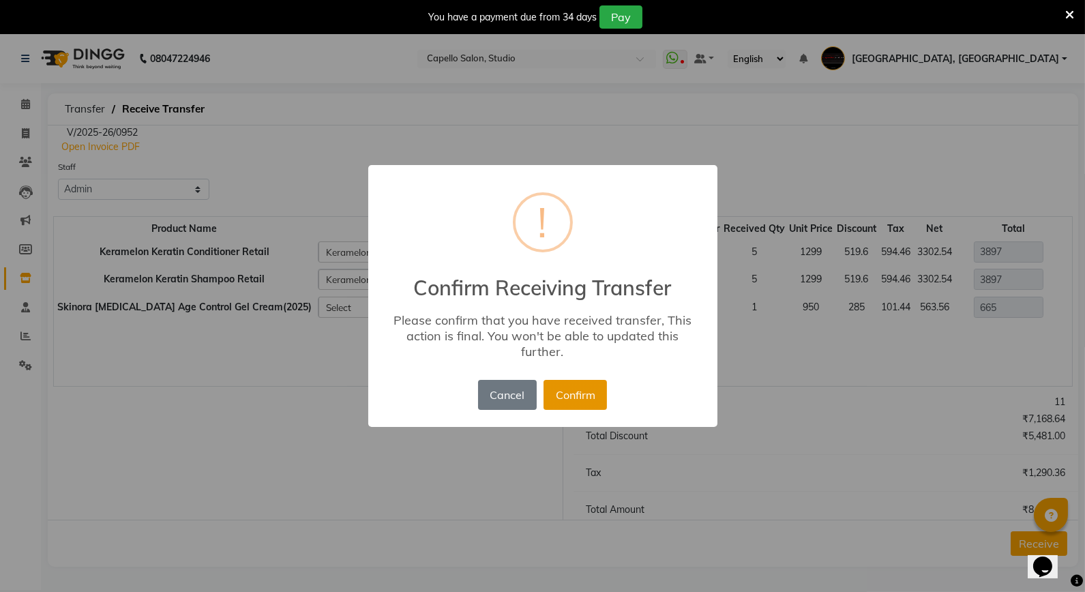
click at [592, 397] on button "Confirm" at bounding box center [574, 395] width 63 height 30
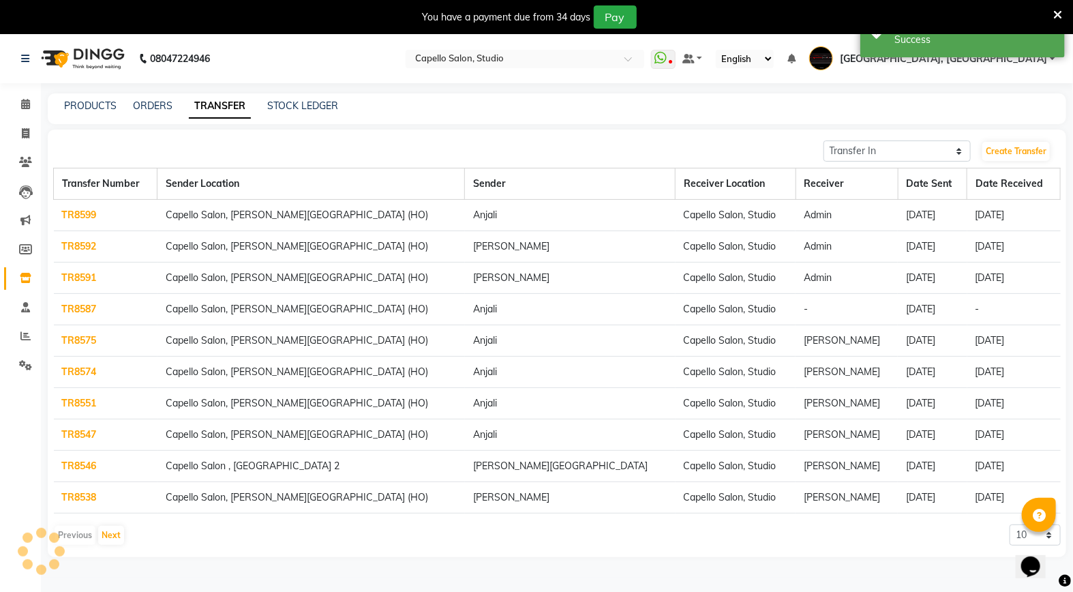
click at [93, 312] on link "TR8587" at bounding box center [79, 309] width 35 height 12
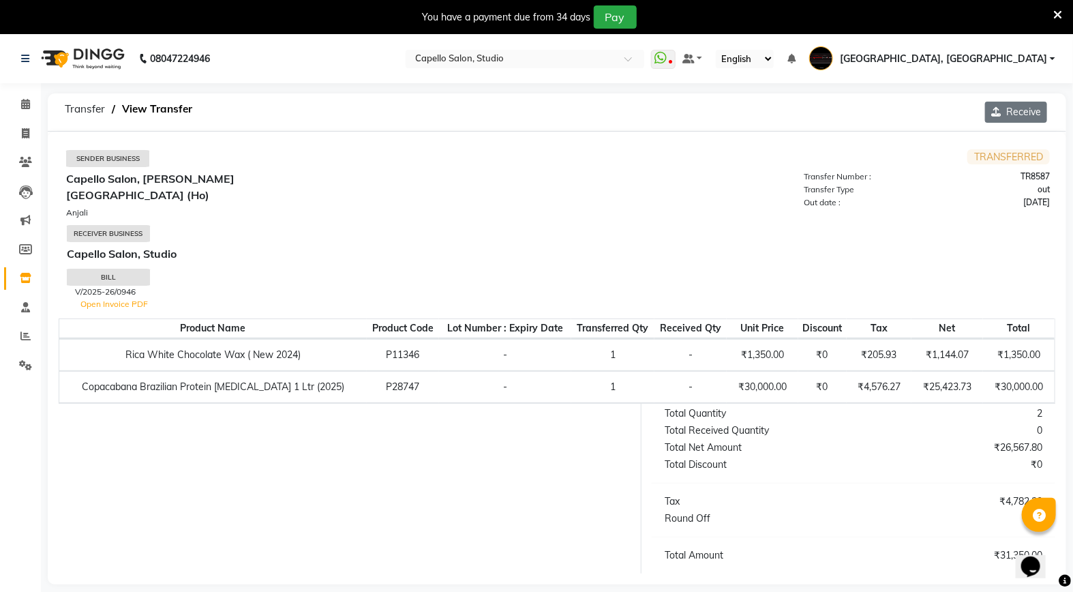
click at [1021, 111] on button "Receive" at bounding box center [1016, 112] width 62 height 21
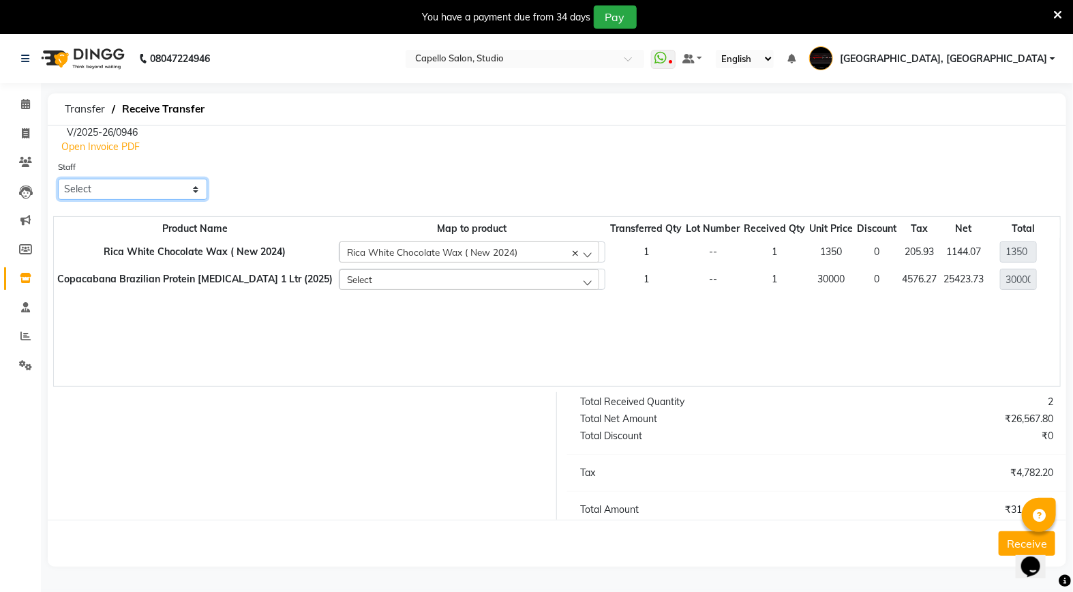
drag, startPoint x: 125, startPoint y: 187, endPoint x: 127, endPoint y: 200, distance: 12.3
click at [125, 187] on select "Select Admin [PERSON_NAME] [PERSON_NAME] Studio, Shivaji Nagar [PERSON_NAME] NI…" at bounding box center [132, 189] width 149 height 21
select select "14652"
click at [58, 179] on select "Select Admin [PERSON_NAME] [PERSON_NAME] Studio, Shivaji Nagar [PERSON_NAME] NI…" at bounding box center [132, 189] width 149 height 21
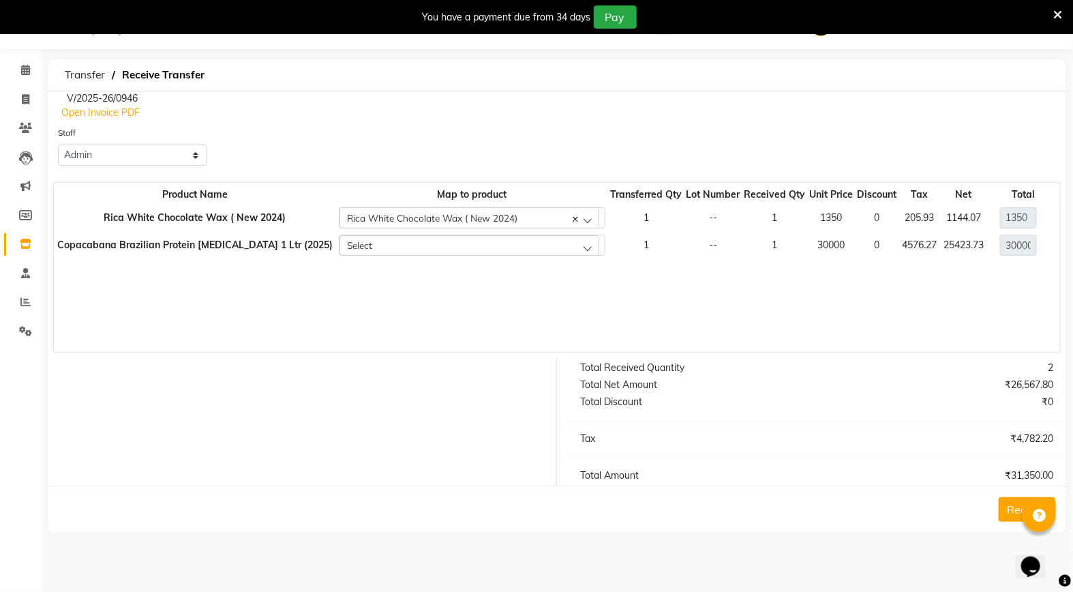
click at [1010, 514] on button "Receive" at bounding box center [1027, 509] width 57 height 25
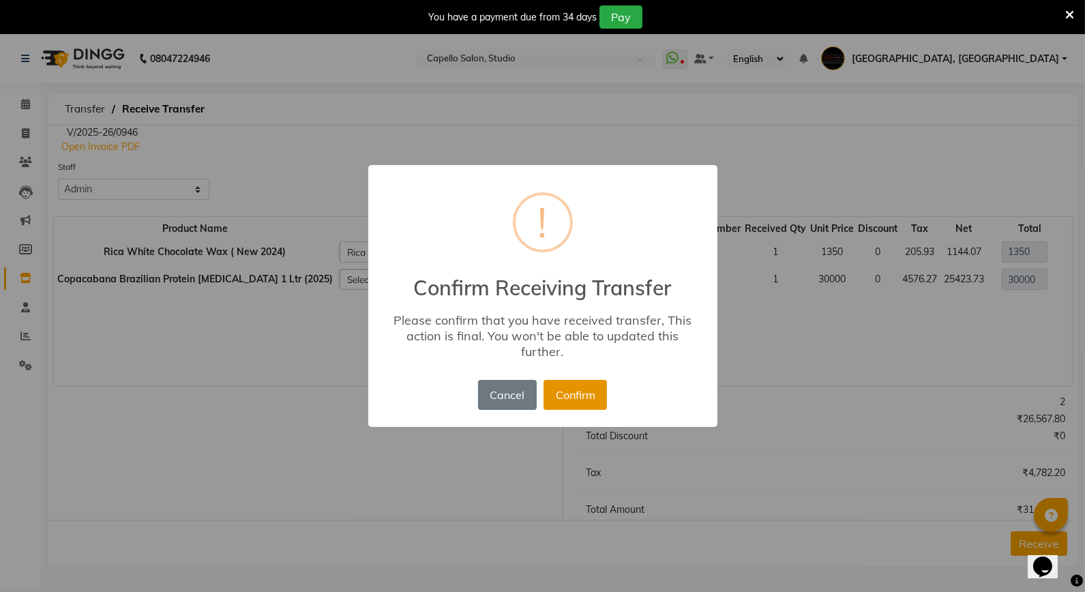
drag, startPoint x: 575, startPoint y: 386, endPoint x: 578, endPoint y: 414, distance: 28.2
click at [575, 390] on button "Confirm" at bounding box center [574, 395] width 63 height 30
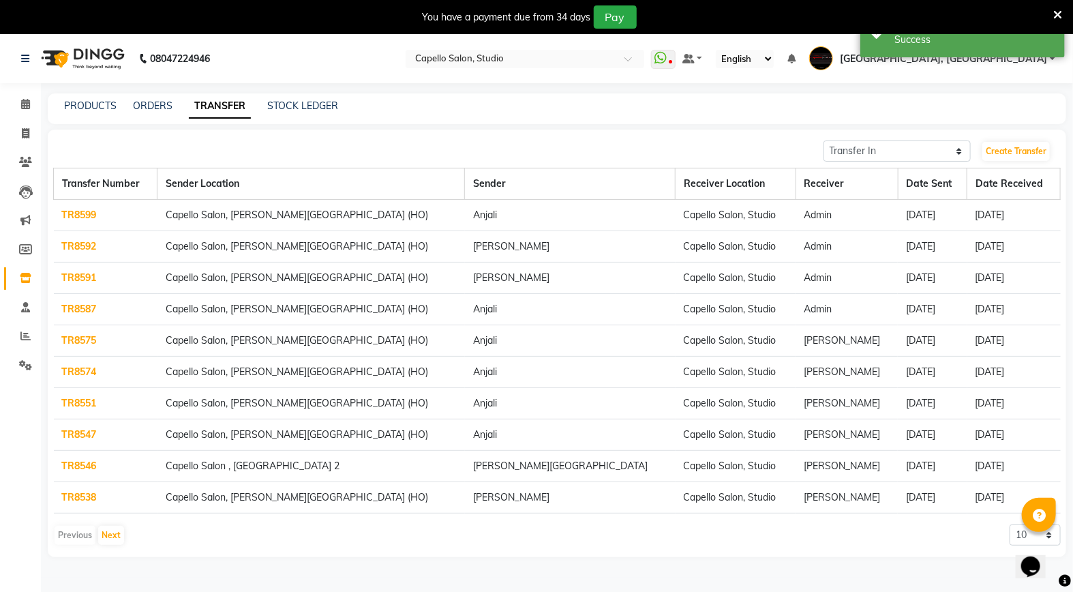
click at [219, 155] on div "Transfer In Transfer Out Create Transfer" at bounding box center [557, 151] width 1008 height 22
click at [25, 97] on span at bounding box center [26, 105] width 24 height 16
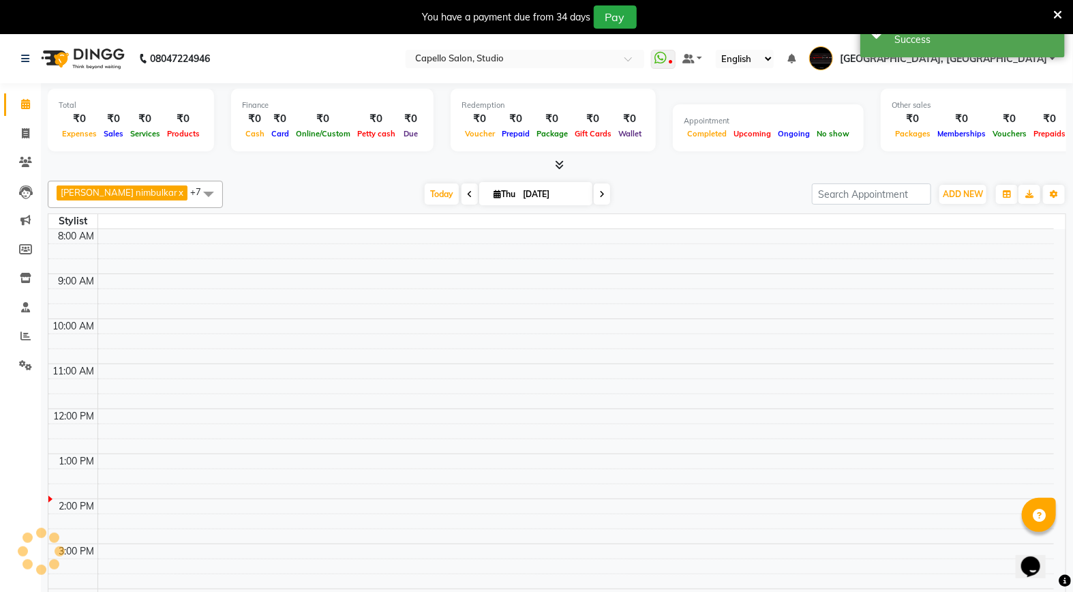
scroll to position [181, 0]
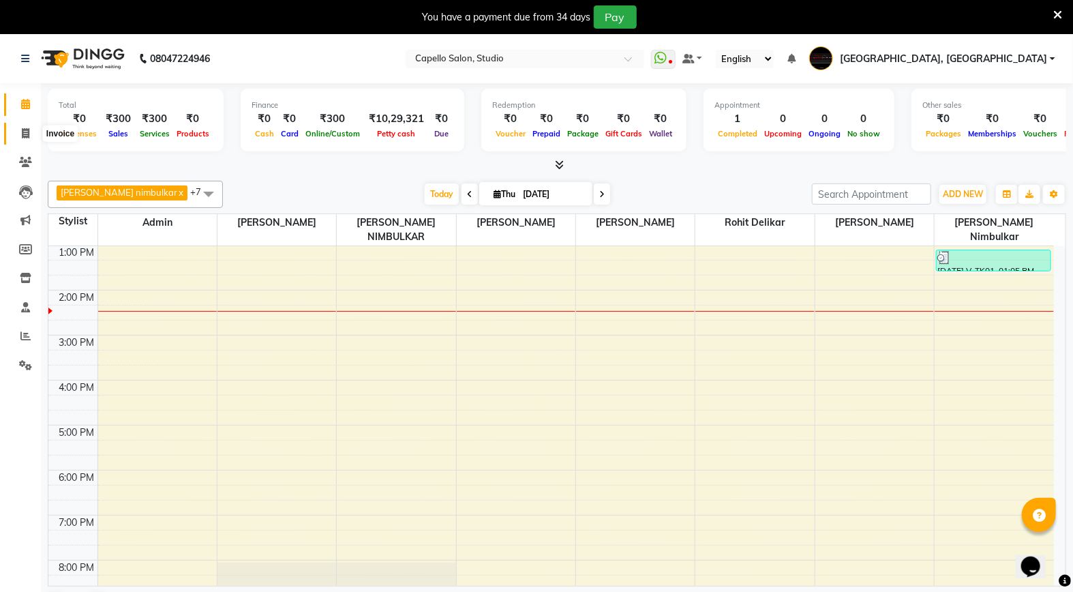
click at [26, 132] on icon at bounding box center [25, 133] width 7 height 10
select select "service"
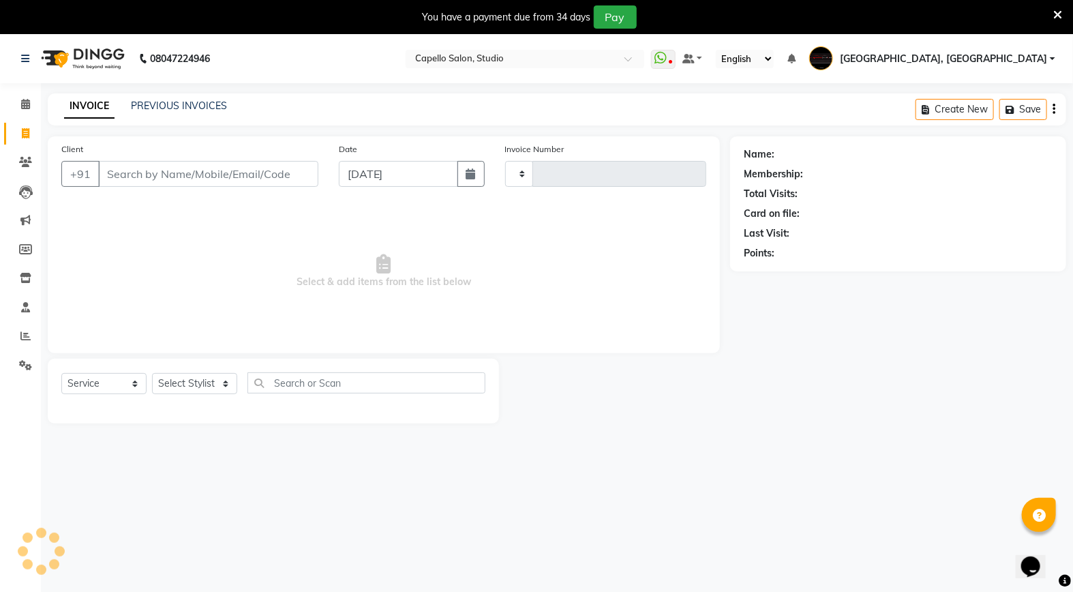
type input "3359"
select select "847"
click at [150, 181] on input "Client" at bounding box center [208, 174] width 220 height 26
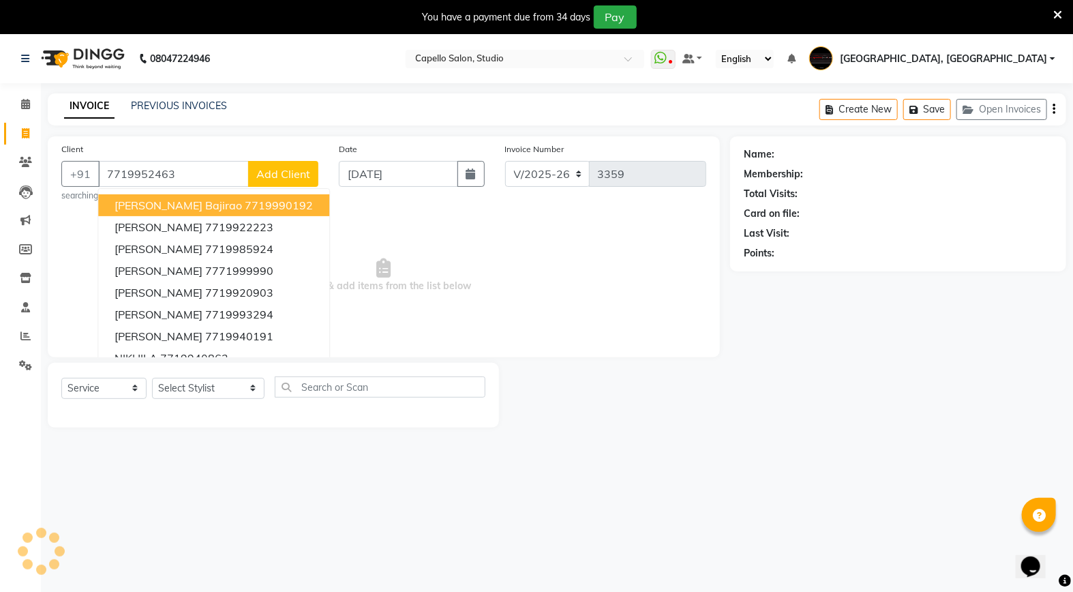
type input "7719952463"
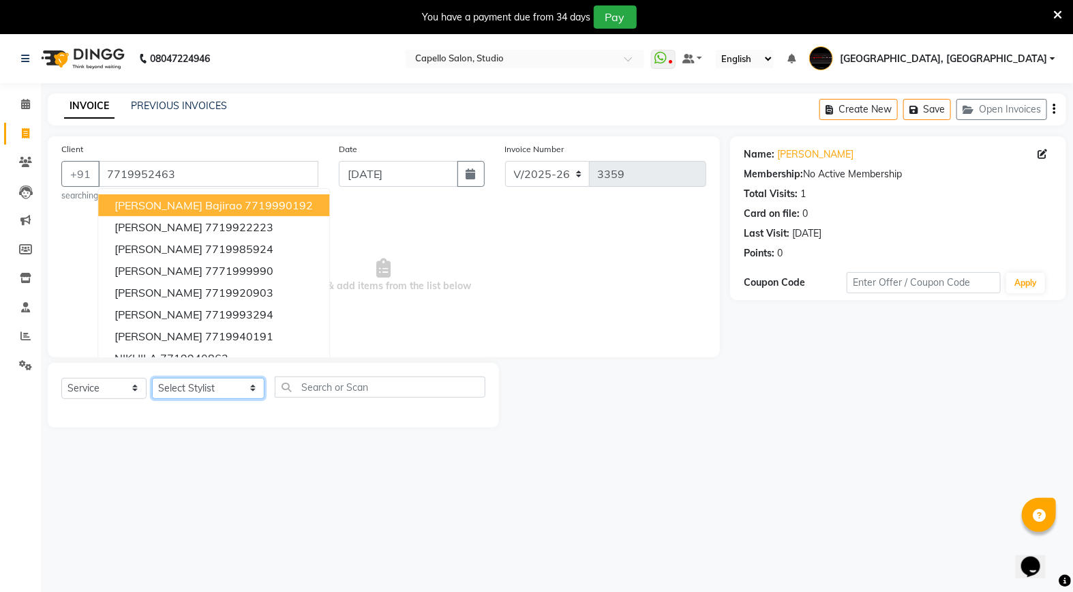
click at [205, 389] on select "Select Stylist Admin [PERSON_NAME] [PERSON_NAME] Studio, [PERSON_NAME] [PERSON_…" at bounding box center [208, 388] width 112 height 21
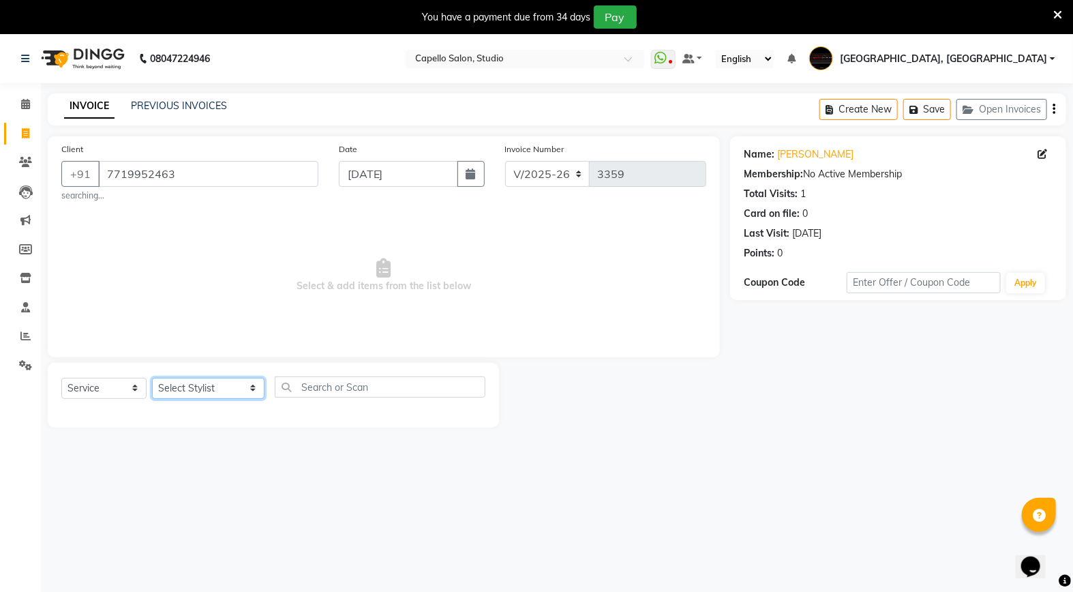
select select "45271"
click at [152, 378] on select "Select Stylist Admin [PERSON_NAME] [PERSON_NAME] Studio, [PERSON_NAME] [PERSON_…" at bounding box center [208, 388] width 112 height 21
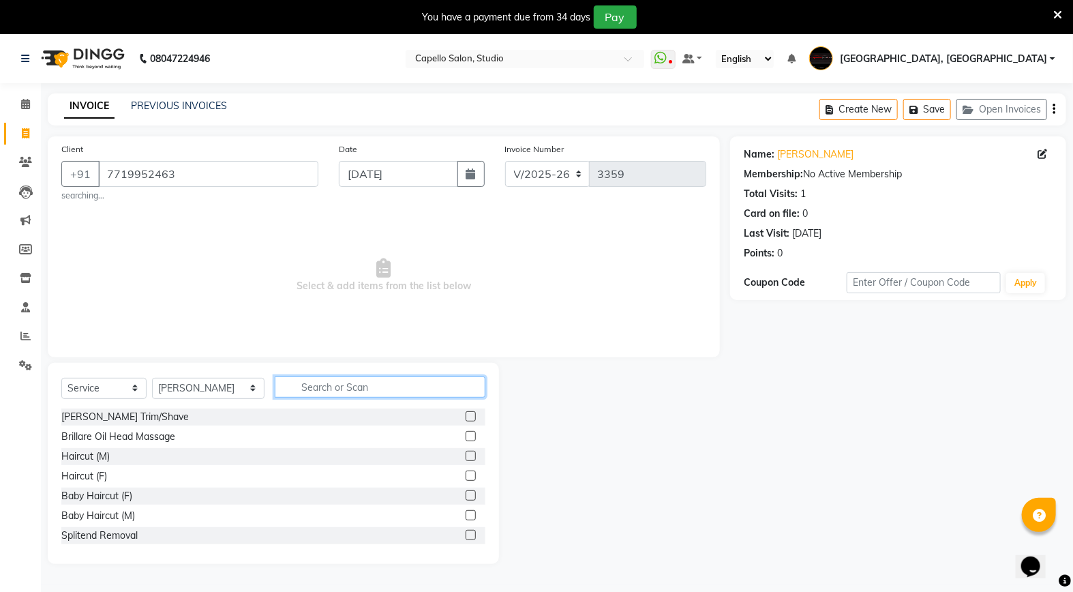
click at [312, 396] on input "text" at bounding box center [380, 386] width 211 height 21
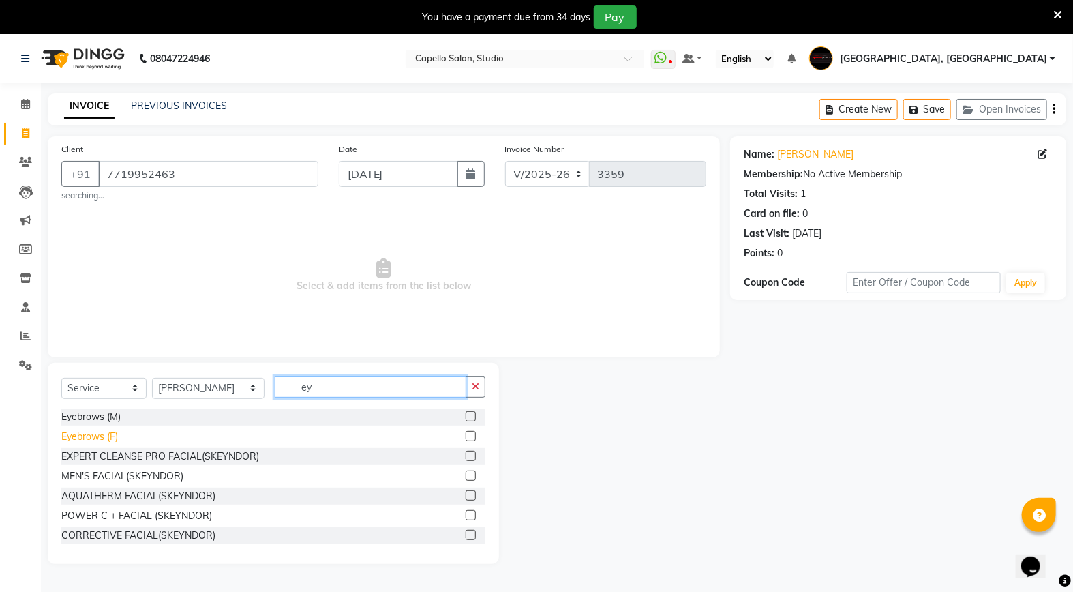
type input "ey"
click at [79, 444] on div "Eyebrows (F)" at bounding box center [89, 436] width 57 height 14
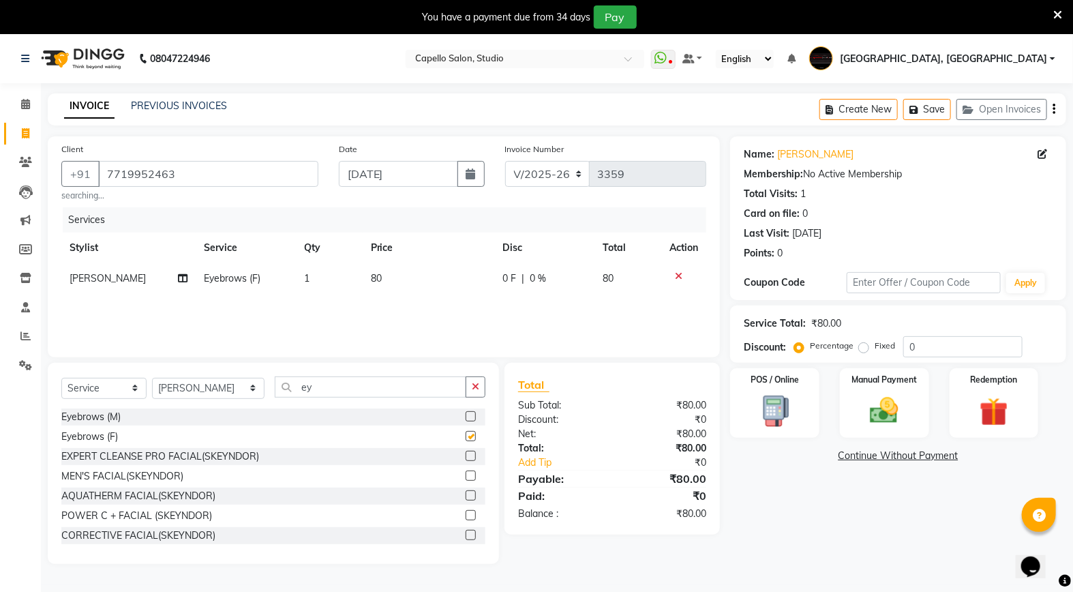
checkbox input "false"
click at [418, 302] on div "Services Stylist Service Qty Price Disc Total Action [PERSON_NAME] Eyebrows (F)…" at bounding box center [383, 275] width 645 height 136
click at [429, 284] on td "80" at bounding box center [429, 278] width 132 height 31
select select "45271"
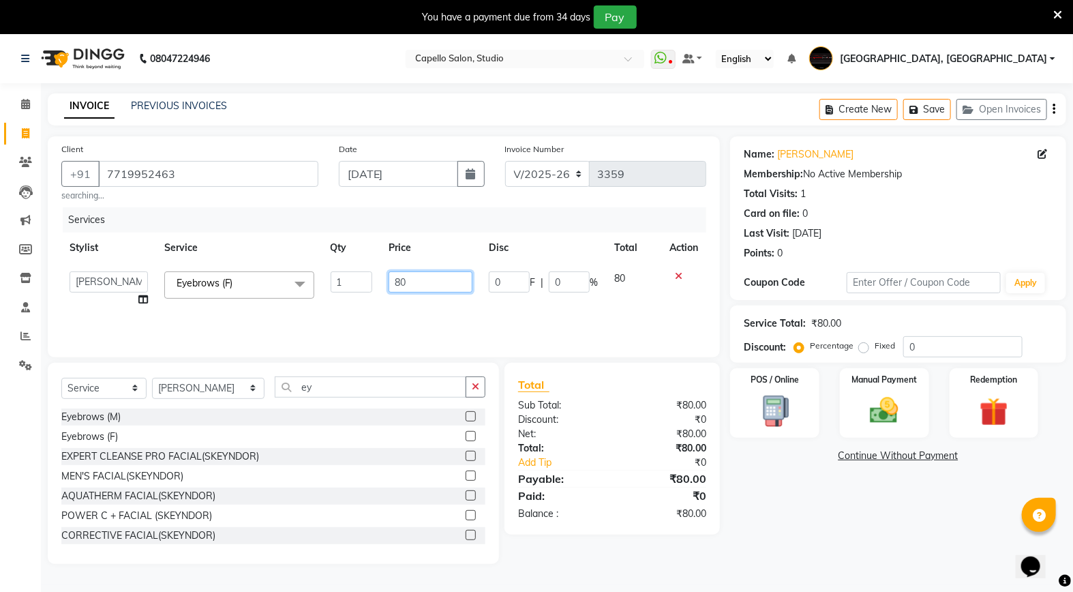
click at [418, 284] on input "80" at bounding box center [431, 281] width 84 height 21
type input "8"
type input "240"
click at [746, 555] on div "Name: [PERSON_NAME] Membership: No Active Membership Total Visits: 1 Card on fi…" at bounding box center [903, 349] width 346 height 427
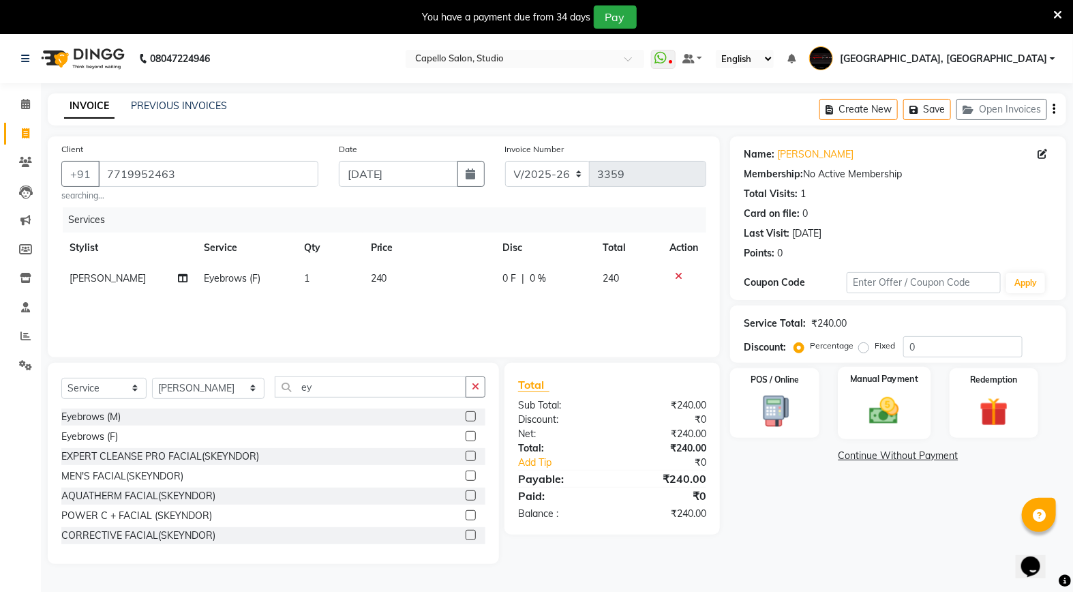
click at [888, 426] on img at bounding box center [884, 410] width 48 height 34
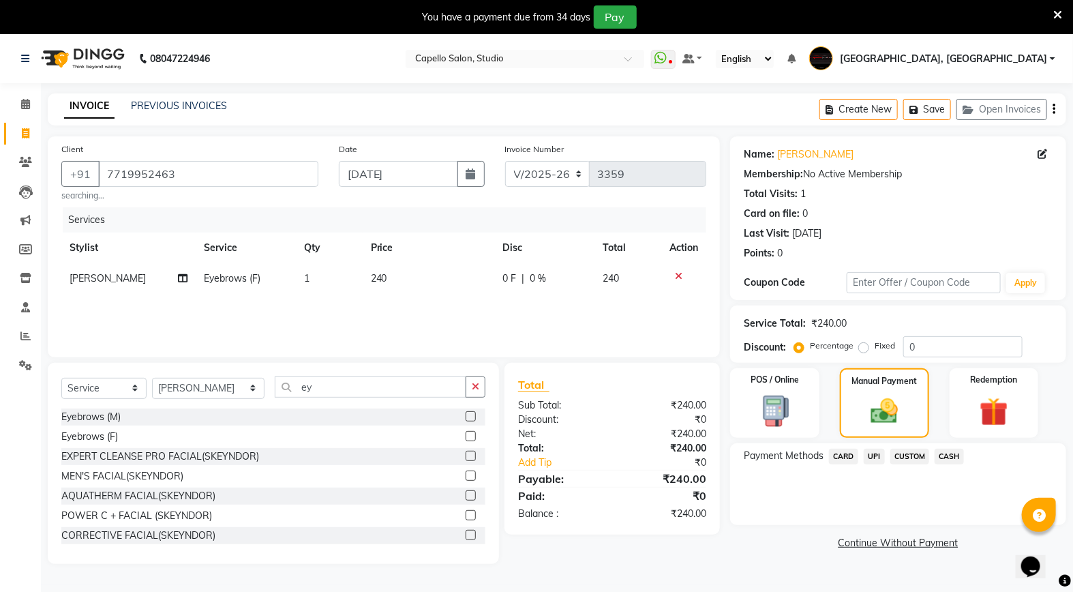
click at [946, 455] on span "CASH" at bounding box center [949, 457] width 29 height 16
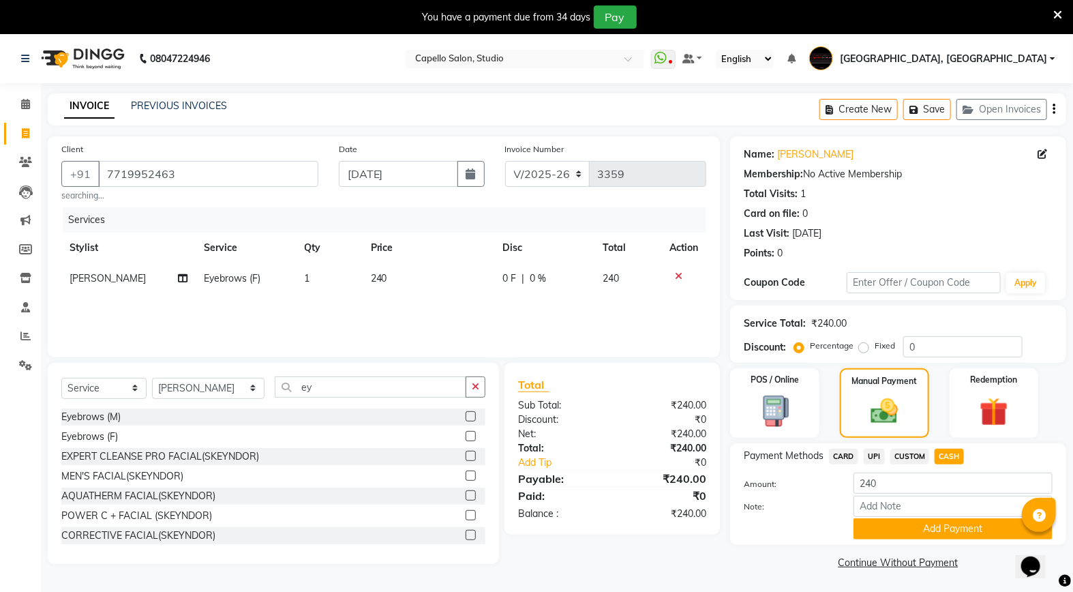
click at [890, 540] on div "Payment Methods CARD UPI CUSTOM CASH Amount: 240 Note: Add Payment" at bounding box center [898, 494] width 336 height 102
click at [886, 532] on button "Add Payment" at bounding box center [953, 528] width 199 height 21
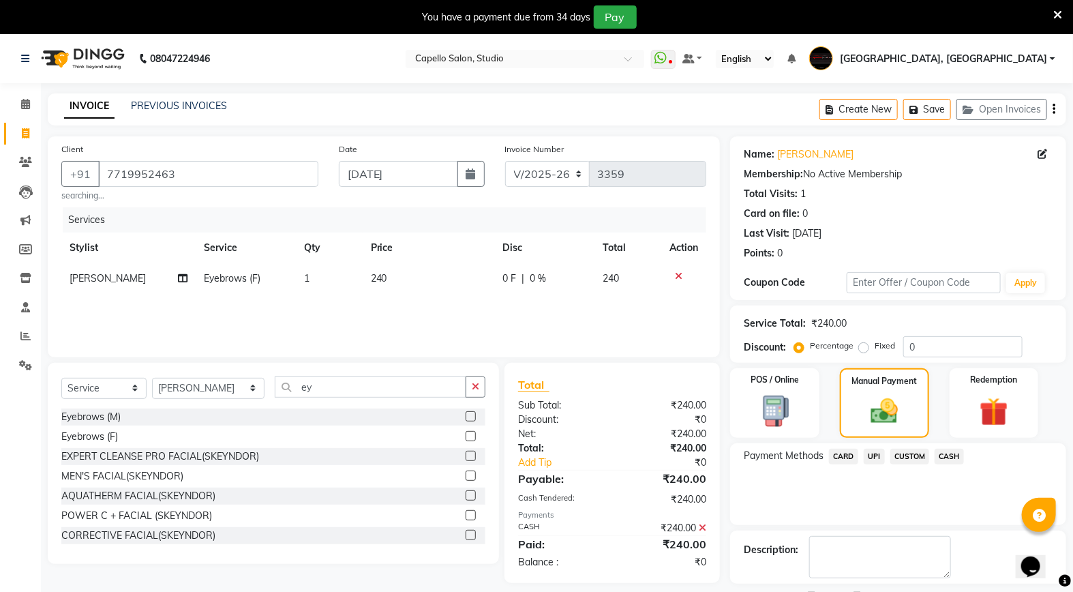
scroll to position [58, 0]
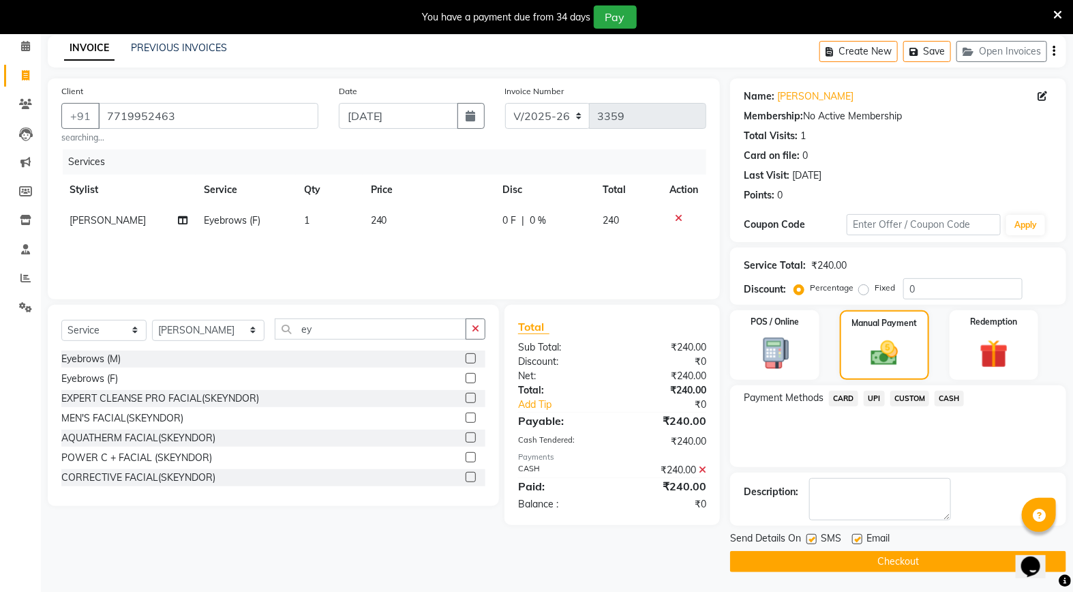
click at [858, 563] on button "Checkout" at bounding box center [898, 561] width 336 height 21
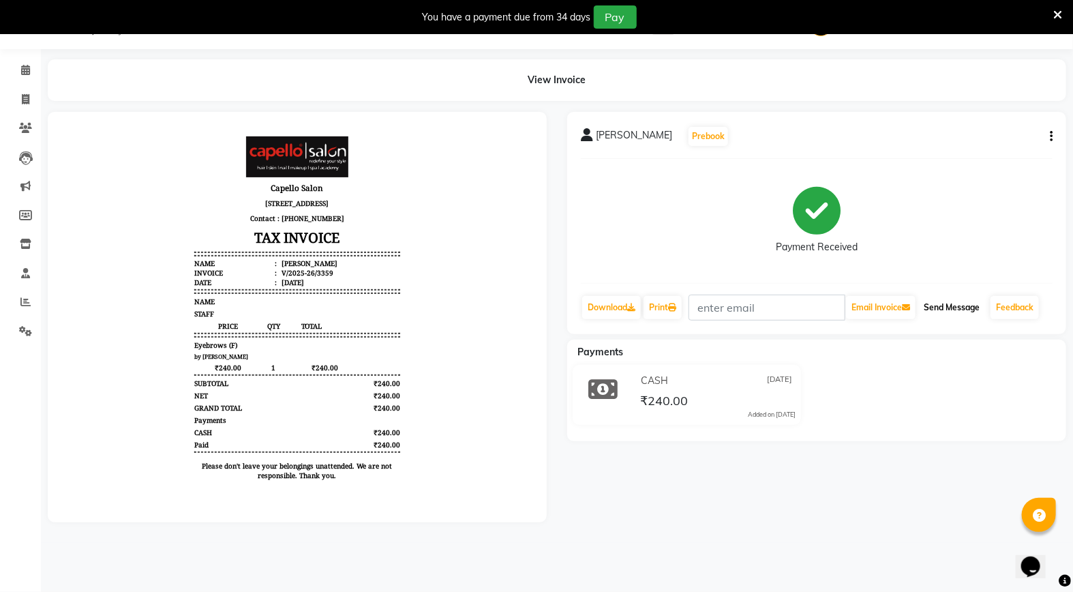
drag, startPoint x: 968, startPoint y: 308, endPoint x: 960, endPoint y: 316, distance: 11.6
click at [963, 312] on button "Send Message" at bounding box center [951, 307] width 67 height 23
click at [26, 68] on icon at bounding box center [25, 70] width 9 height 10
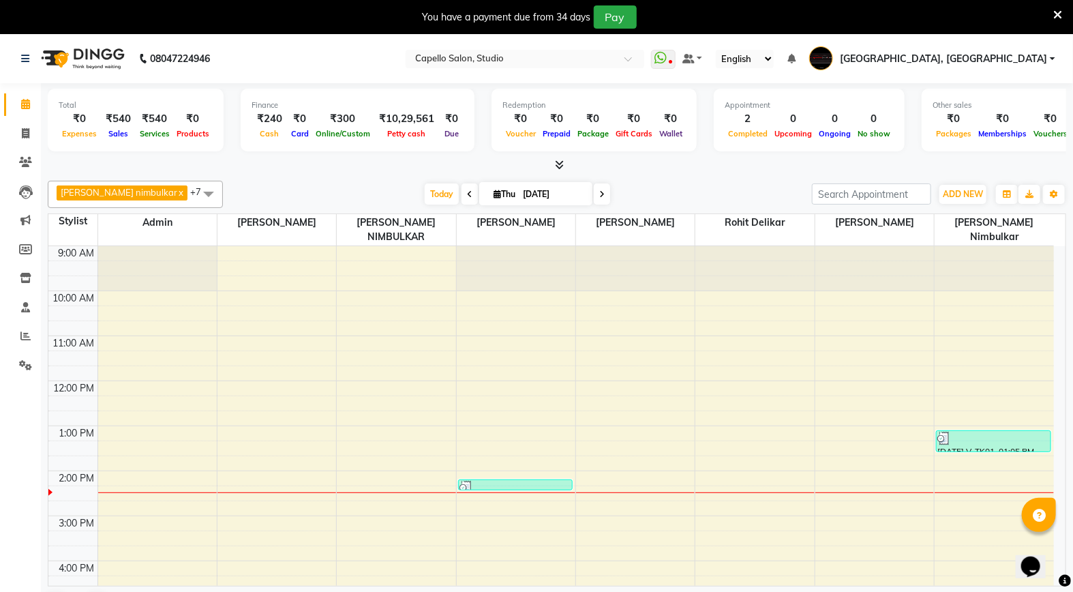
click at [297, 188] on div "[DATE] [DATE]" at bounding box center [517, 194] width 575 height 20
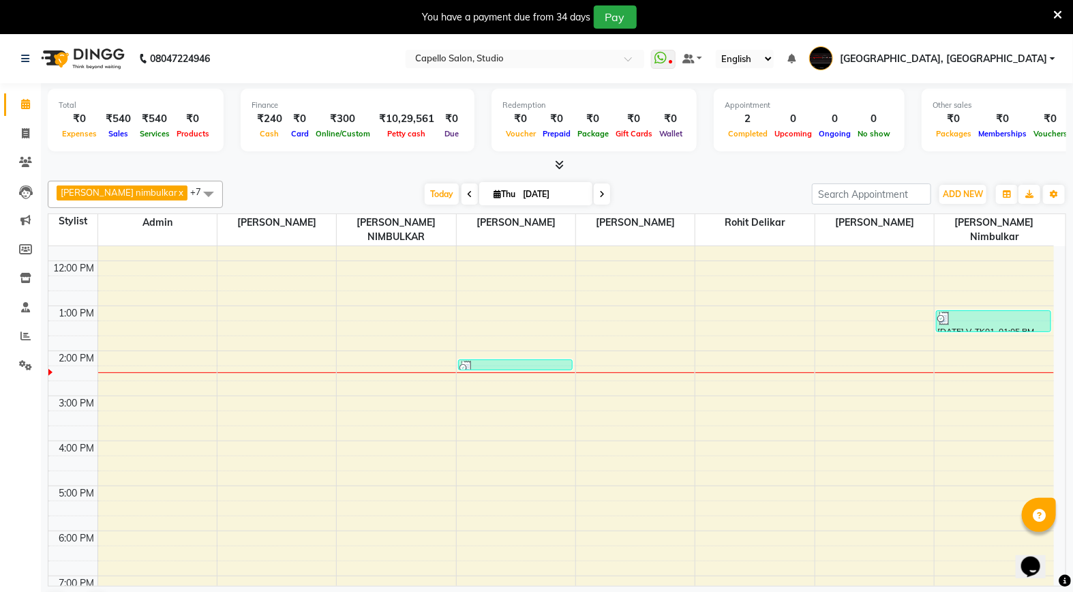
scroll to position [233, 0]
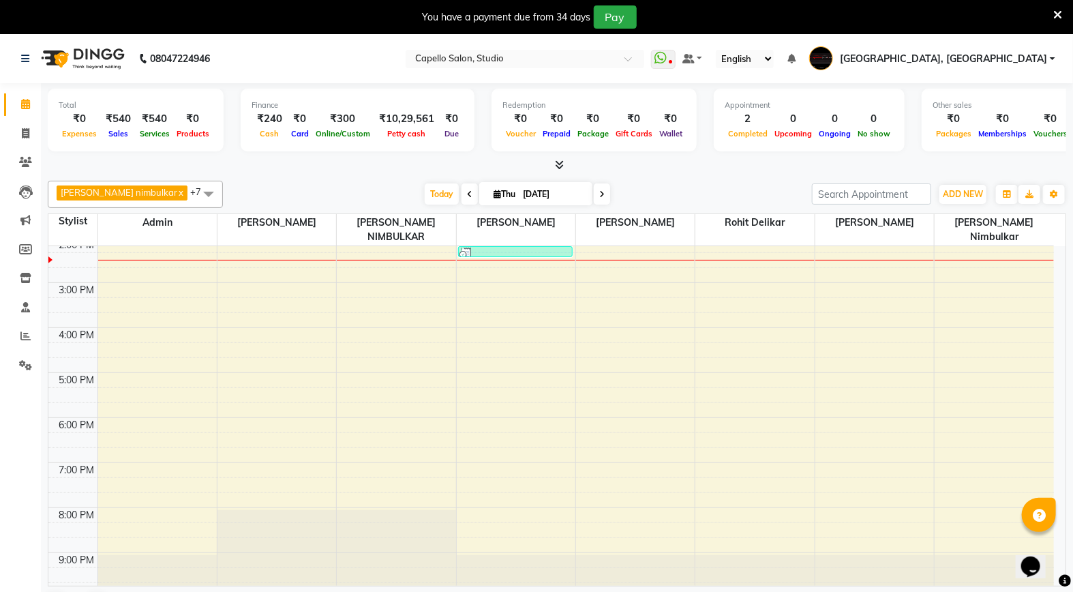
click at [230, 200] on div "[DATE] [DATE]" at bounding box center [517, 194] width 575 height 20
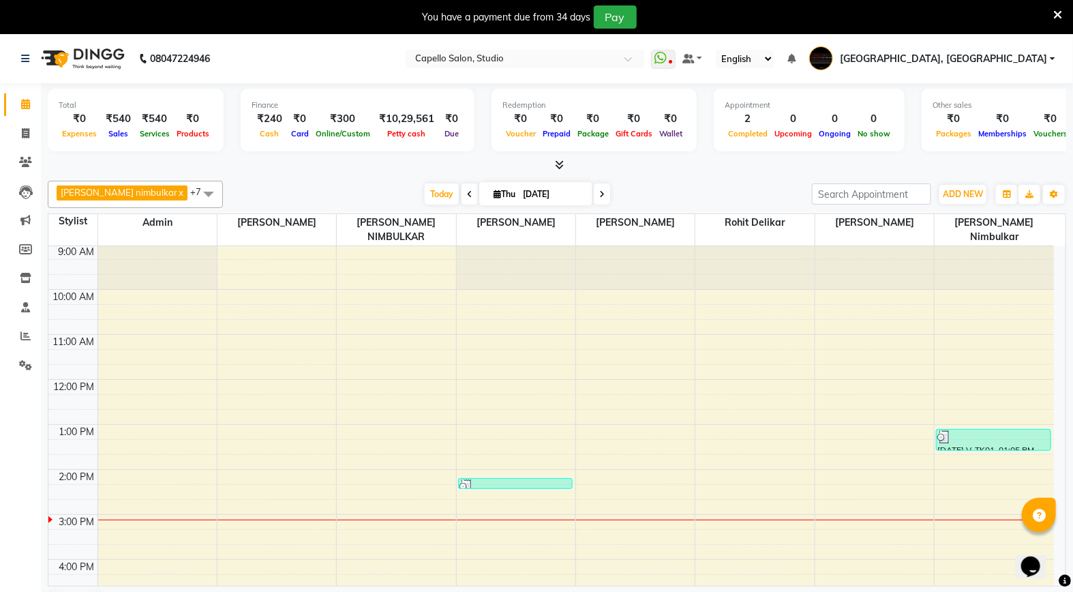
scroll to position [0, 0]
click at [246, 323] on div "9:00 AM 10:00 AM 11:00 AM 12:00 PM 1:00 PM 2:00 PM 3:00 PM 4:00 PM 5:00 PM 6:00…" at bounding box center [551, 538] width 1006 height 584
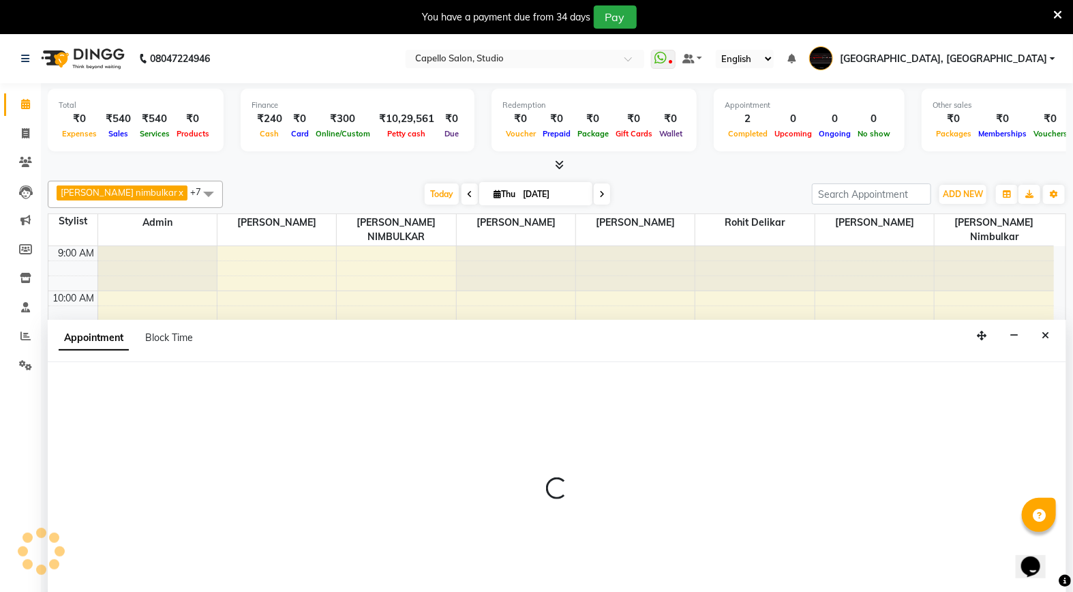
scroll to position [34, 0]
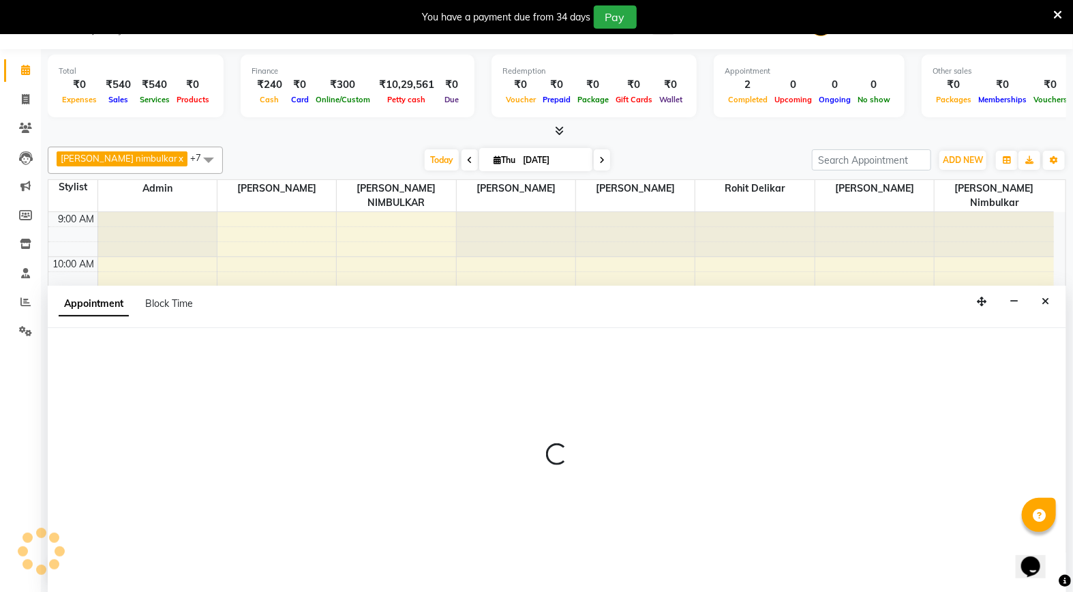
select select "14445"
select select "660"
select select "tentative"
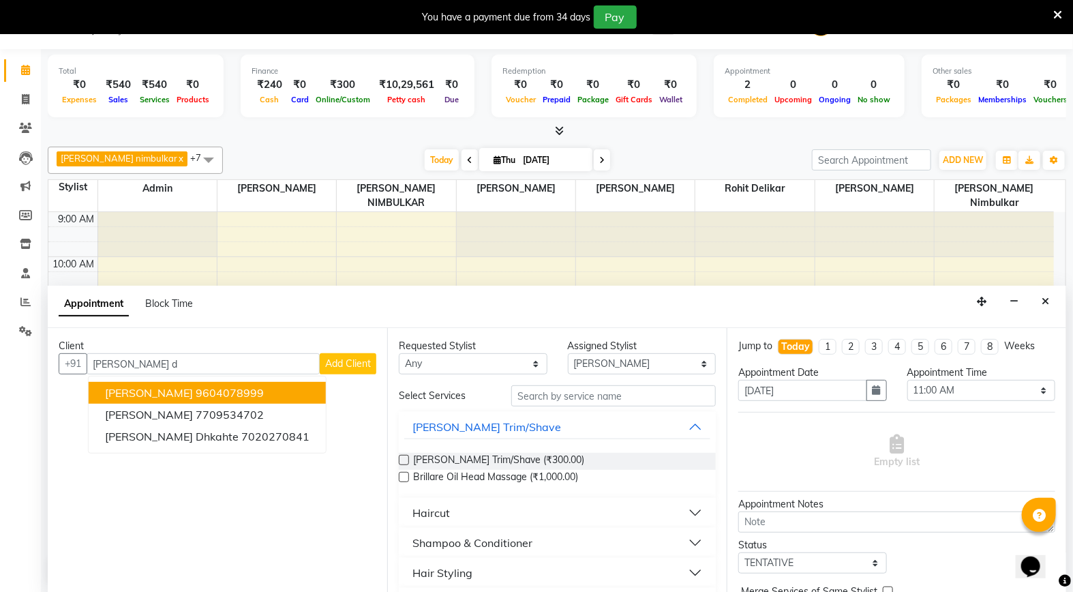
click at [246, 389] on ngb-highlight "9604078999" at bounding box center [230, 393] width 68 height 14
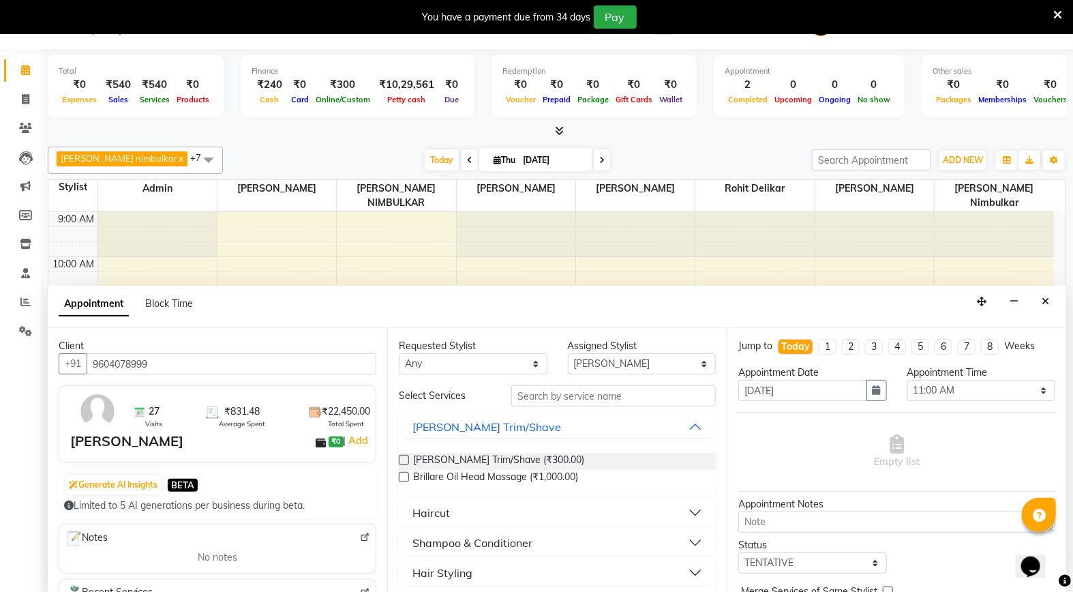
type input "9604078999"
click at [427, 509] on div "Haircut" at bounding box center [430, 512] width 37 height 16
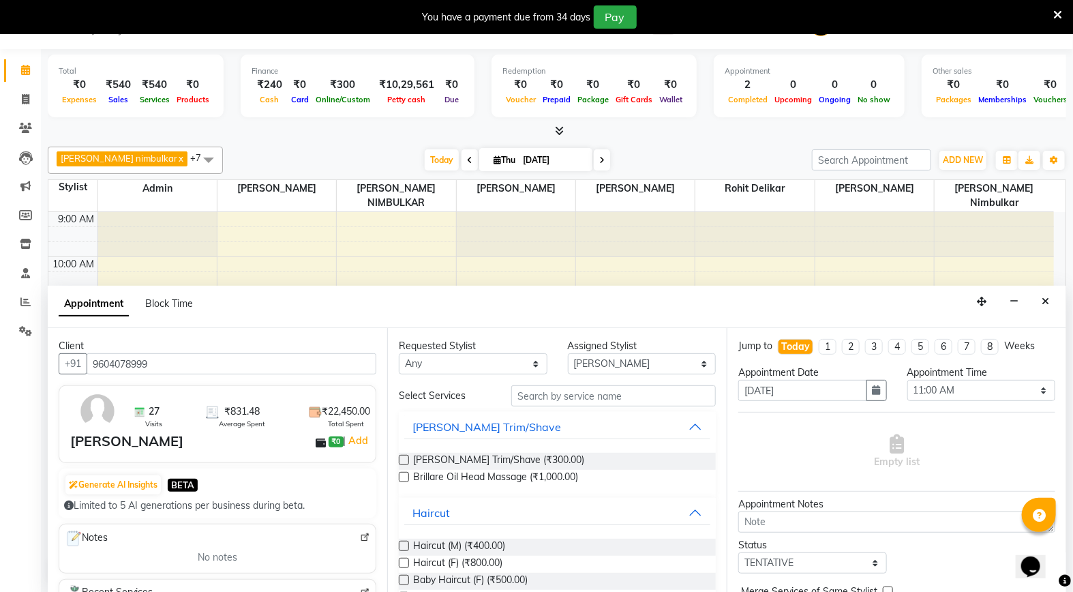
click at [399, 543] on label at bounding box center [404, 546] width 10 height 10
click at [399, 543] on input "checkbox" at bounding box center [403, 547] width 9 height 9
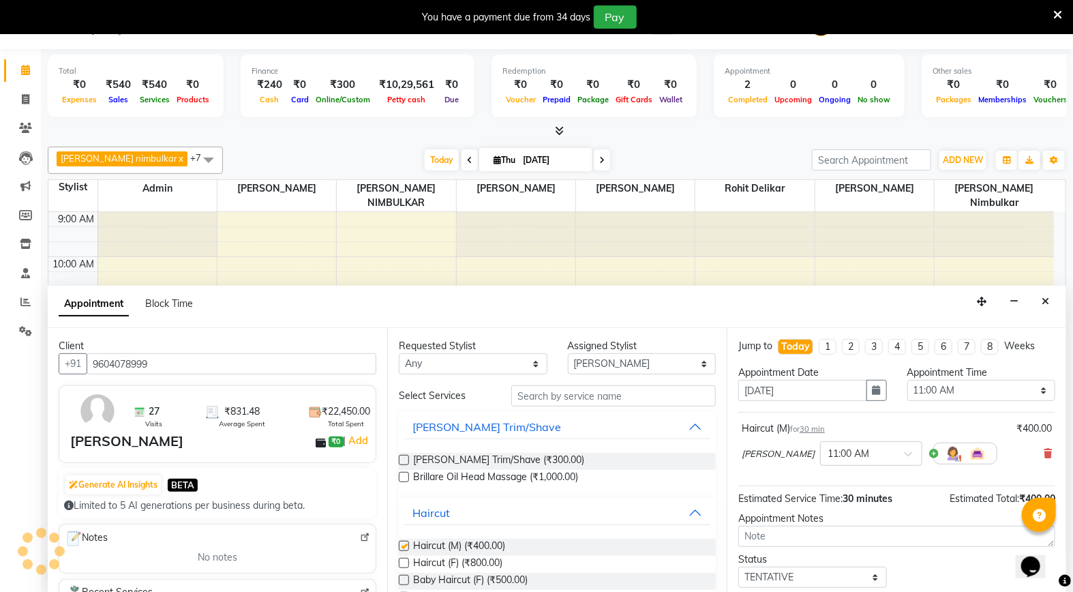
checkbox input "false"
click at [405, 461] on label at bounding box center [404, 460] width 10 height 10
click at [405, 461] on input "checkbox" at bounding box center [403, 461] width 9 height 9
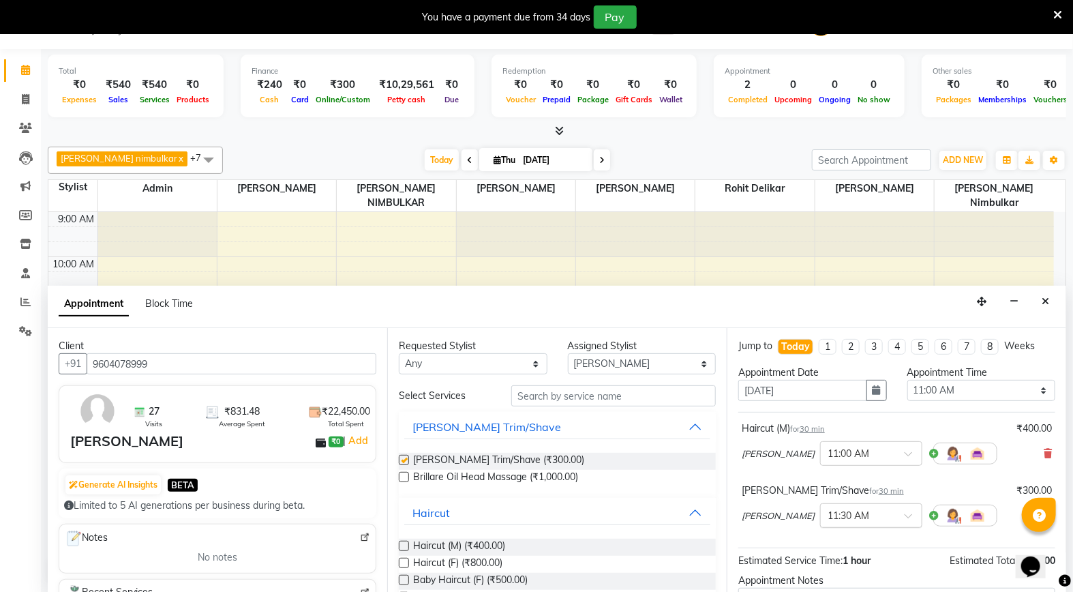
checkbox input "false"
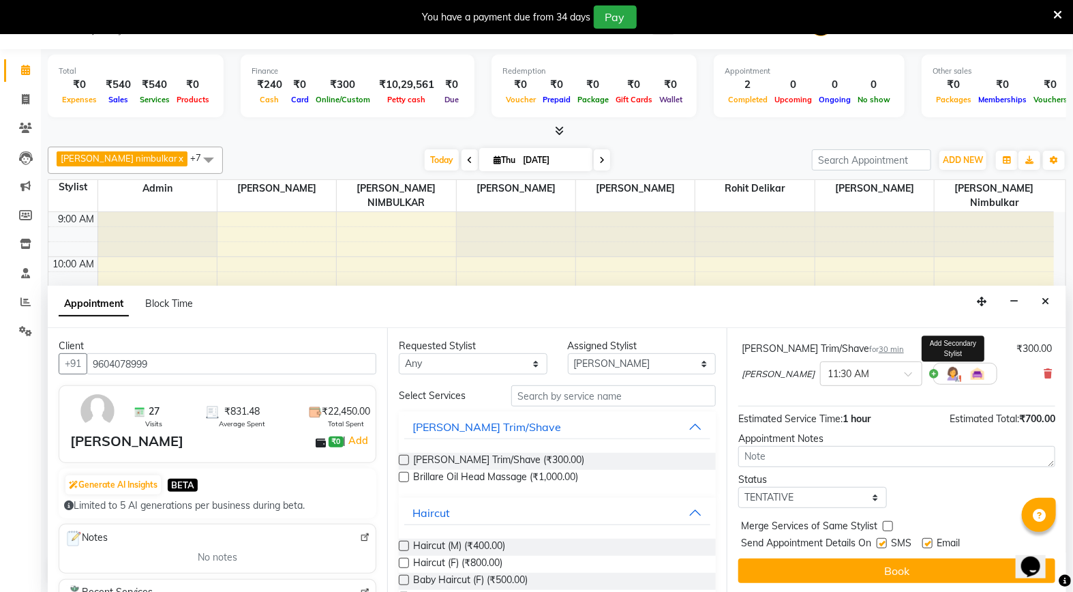
scroll to position [144, 0]
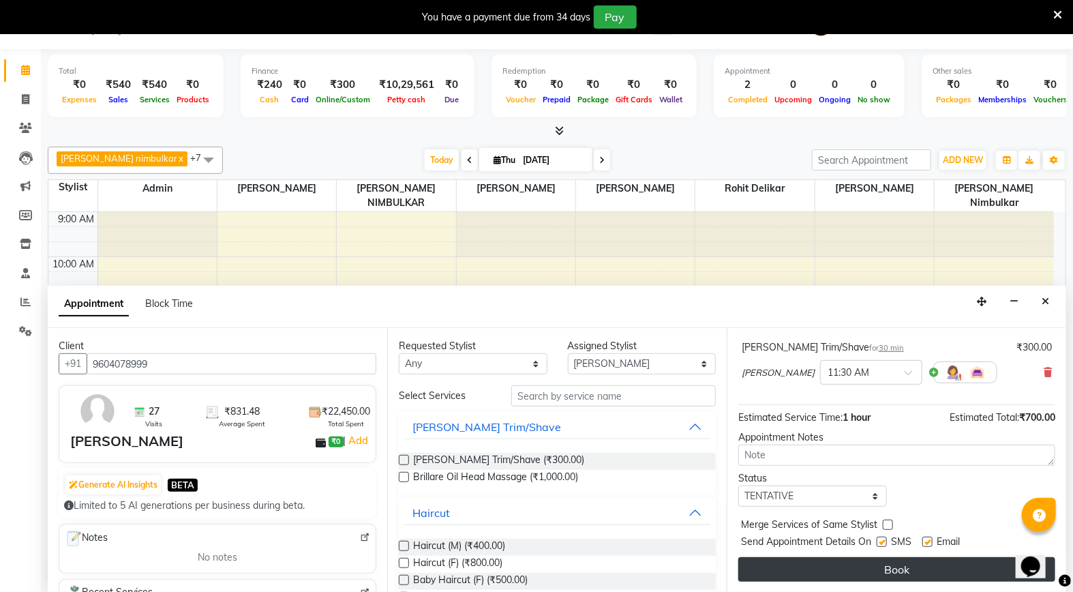
click at [876, 575] on button "Book" at bounding box center [896, 569] width 317 height 25
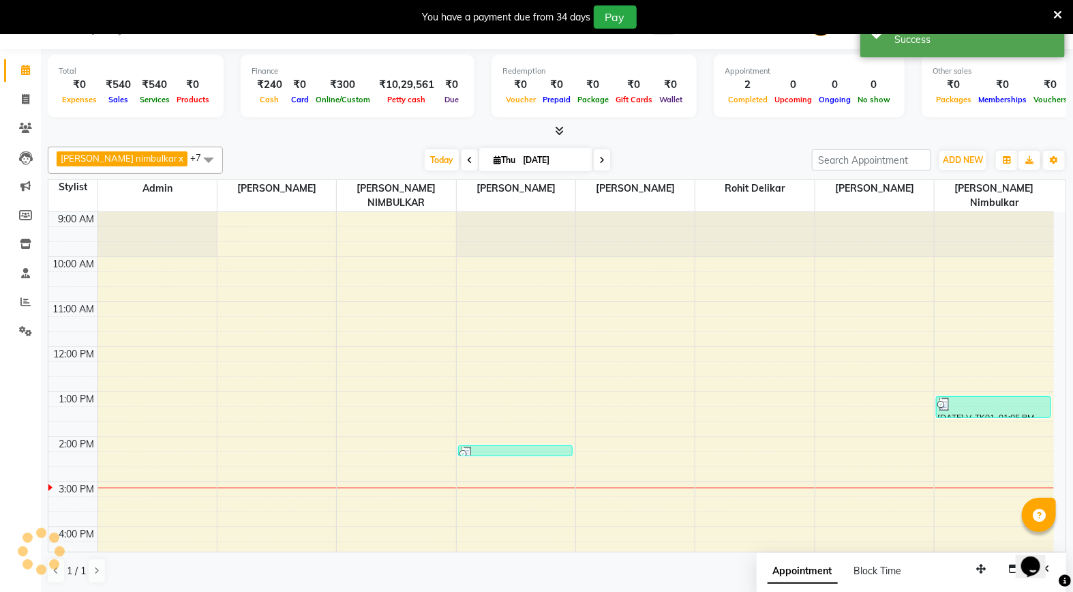
scroll to position [0, 0]
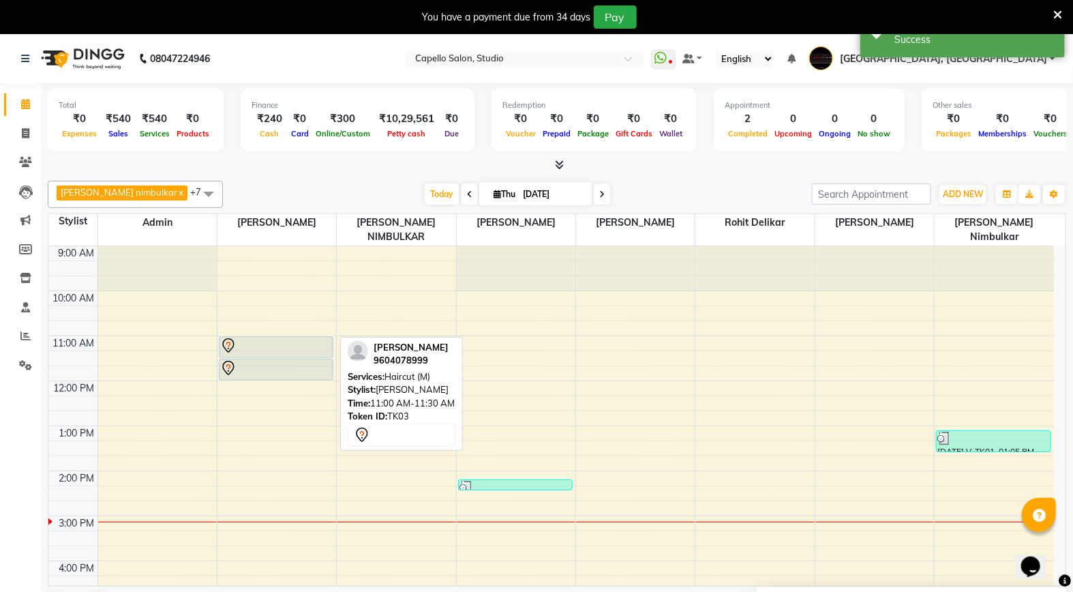
click at [276, 337] on div at bounding box center [276, 345] width 112 height 16
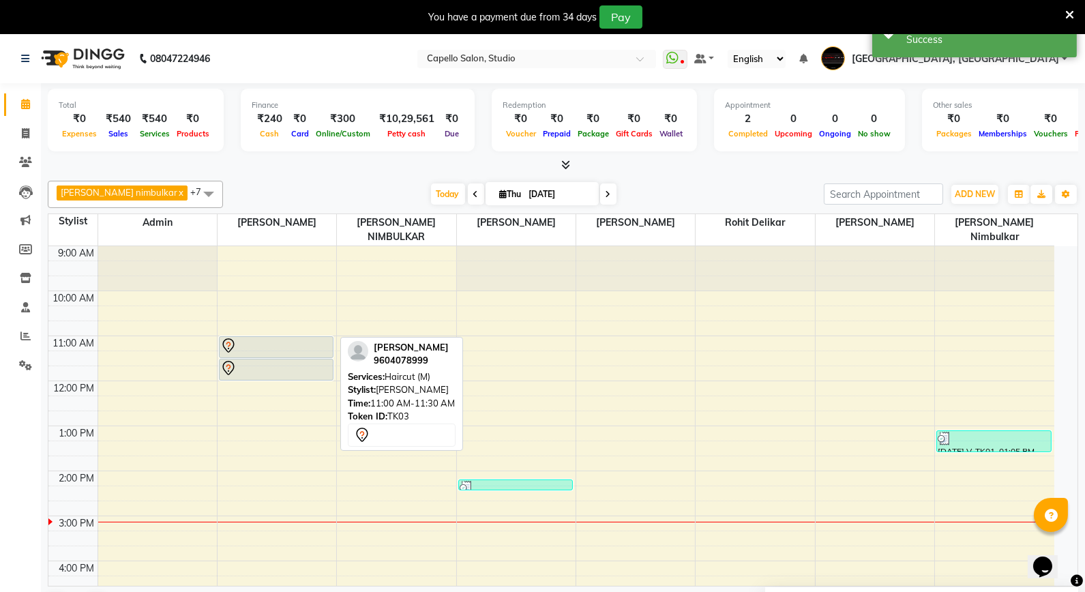
select select "7"
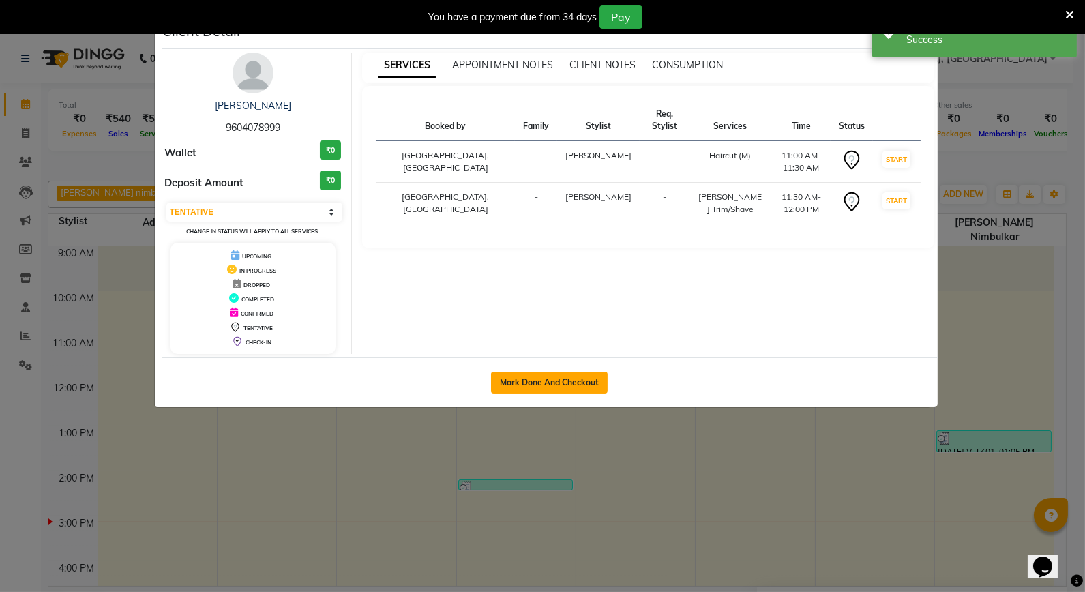
click at [526, 389] on button "Mark Done And Checkout" at bounding box center [549, 383] width 117 height 22
select select "service"
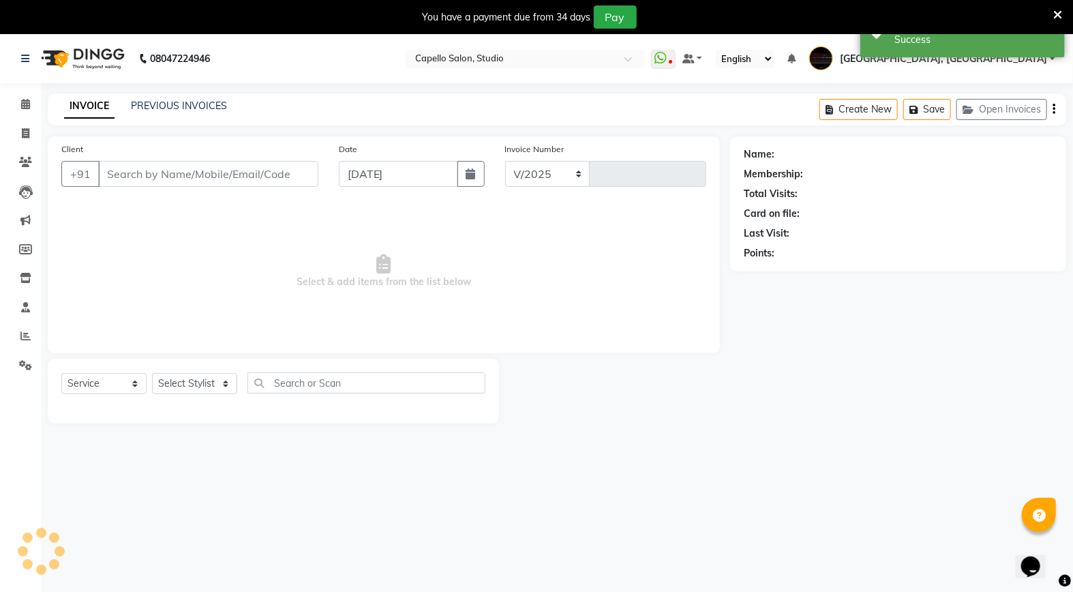
select select "847"
type input "3360"
type input "9604078999"
select select "14445"
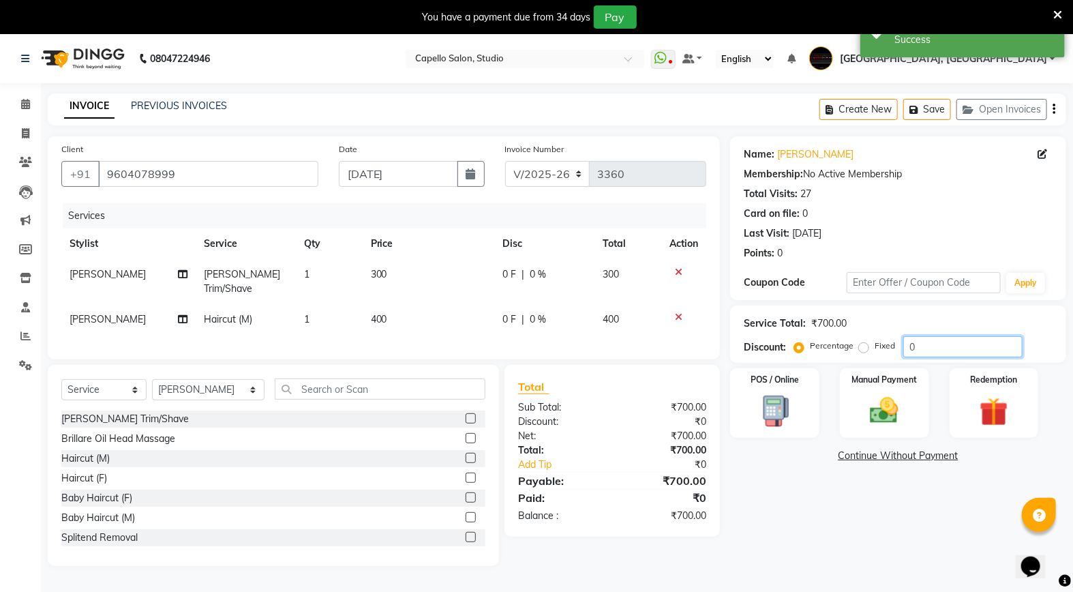
click at [929, 348] on input "0" at bounding box center [962, 346] width 119 height 21
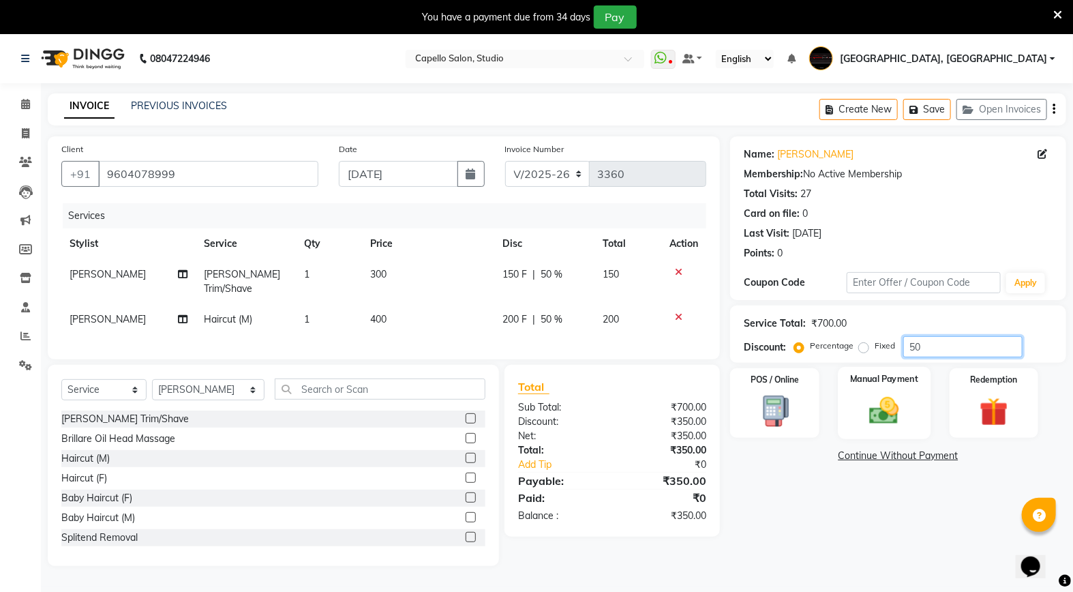
type input "50"
click at [908, 407] on img at bounding box center [884, 410] width 48 height 34
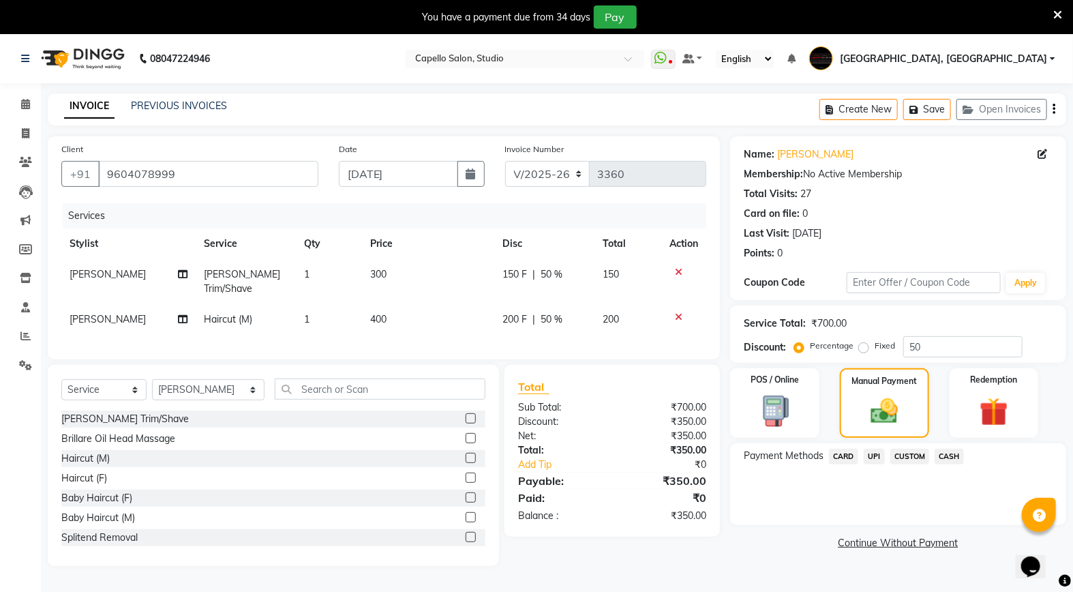
click at [912, 459] on span "CUSTOM" at bounding box center [910, 457] width 40 height 16
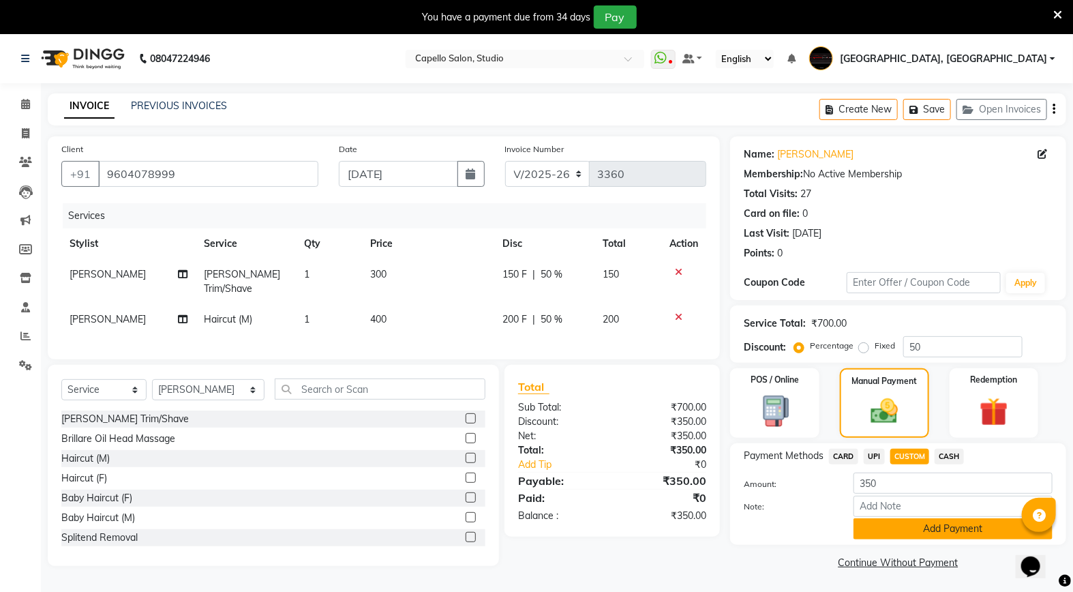
click at [901, 532] on button "Add Payment" at bounding box center [953, 528] width 199 height 21
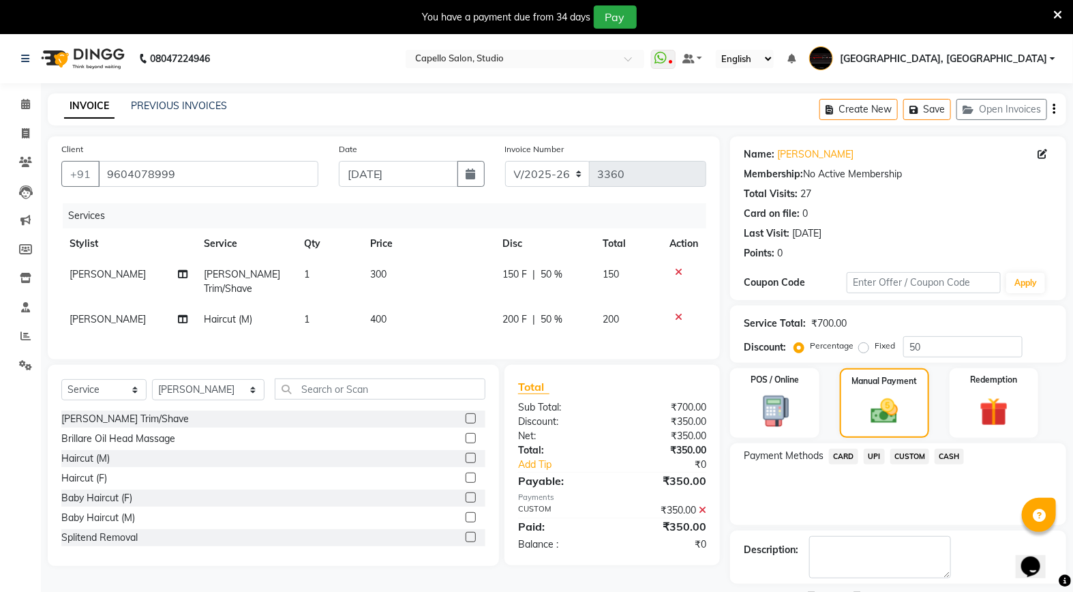
scroll to position [58, 0]
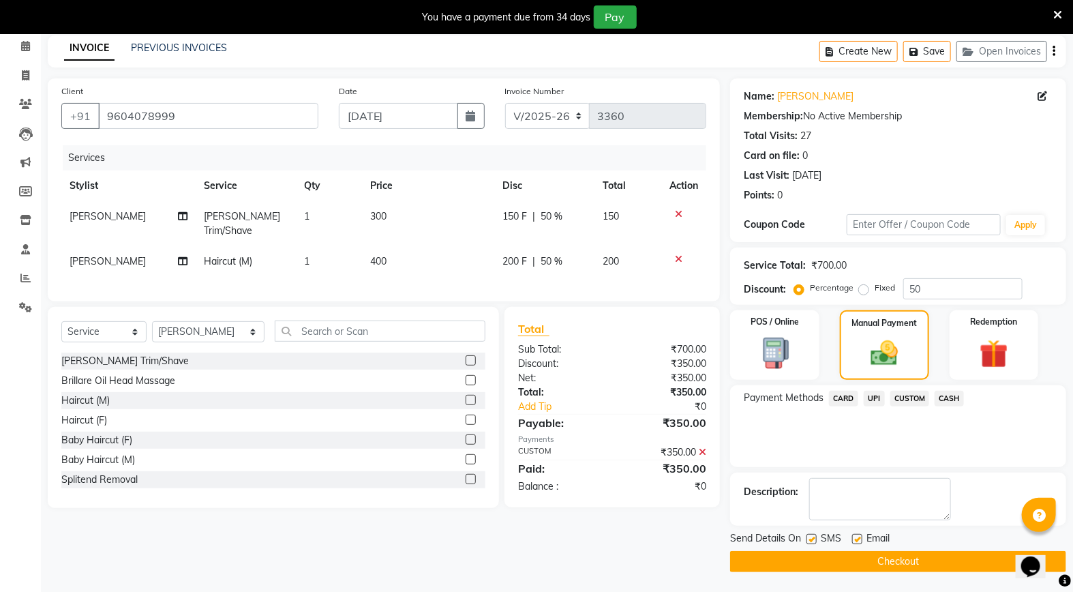
click at [809, 539] on label at bounding box center [811, 539] width 10 height 10
click at [809, 539] on input "checkbox" at bounding box center [810, 539] width 9 height 9
checkbox input "false"
click at [856, 541] on label at bounding box center [857, 539] width 10 height 10
click at [856, 541] on input "checkbox" at bounding box center [856, 539] width 9 height 9
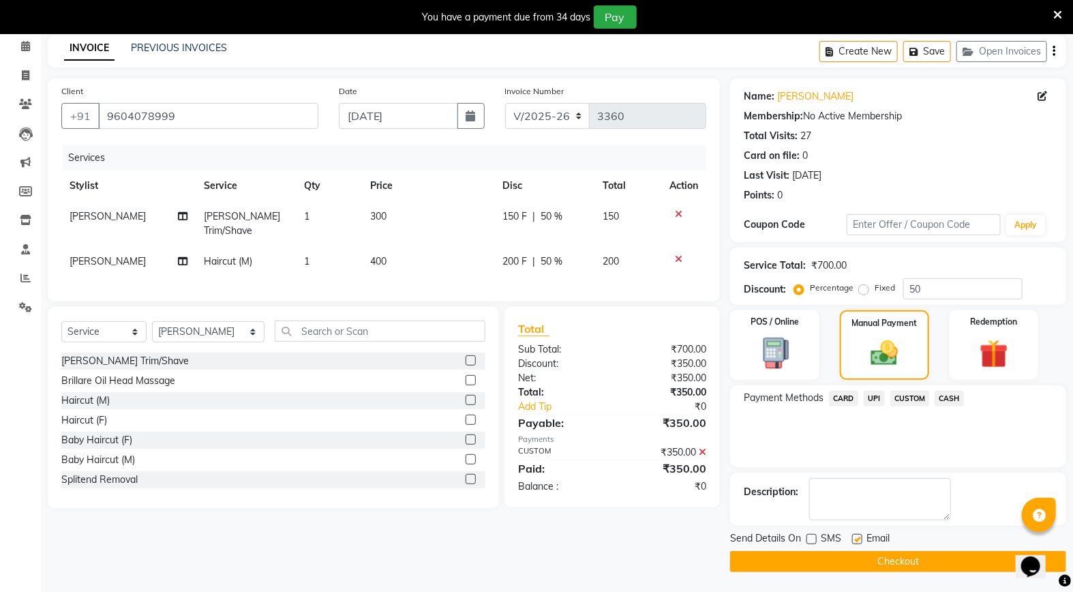
checkbox input "false"
click at [832, 562] on button "Checkout" at bounding box center [898, 561] width 336 height 21
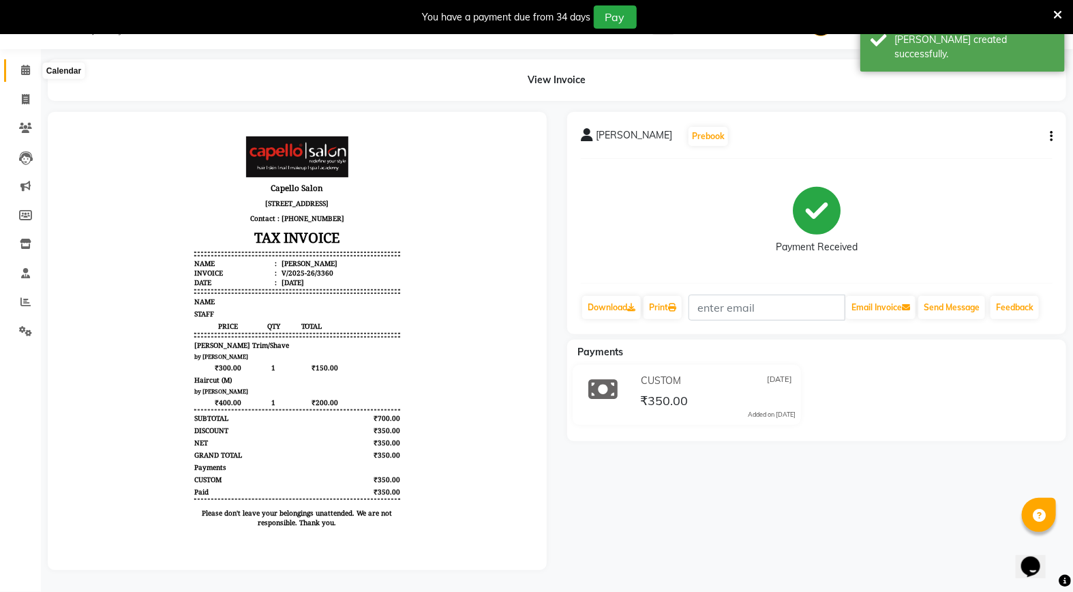
click at [17, 64] on span at bounding box center [26, 71] width 24 height 16
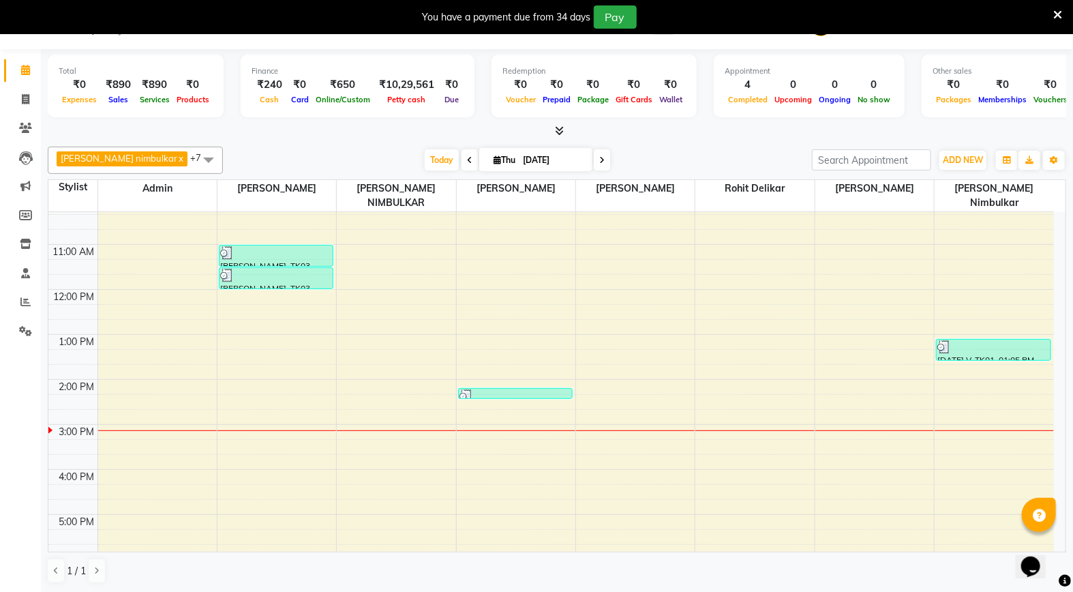
scroll to position [56, 0]
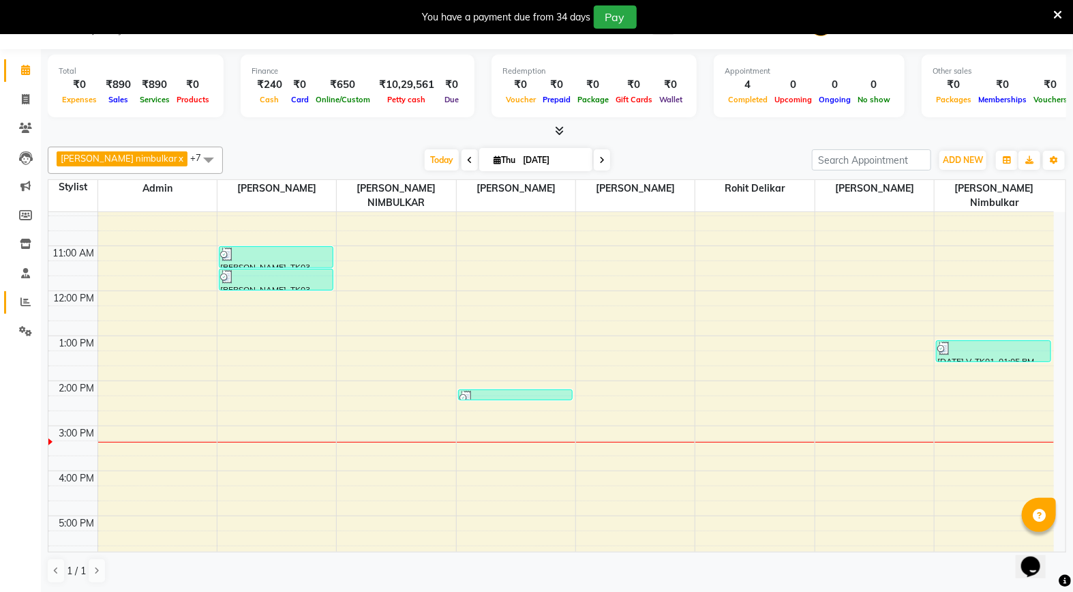
click at [31, 304] on span at bounding box center [26, 303] width 24 height 16
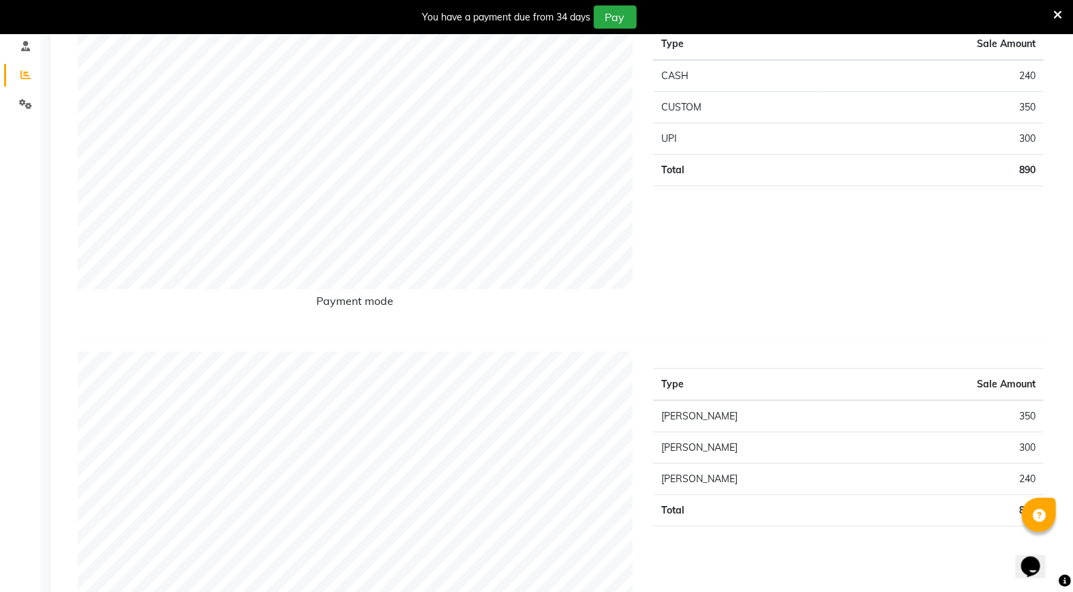
scroll to position [34, 0]
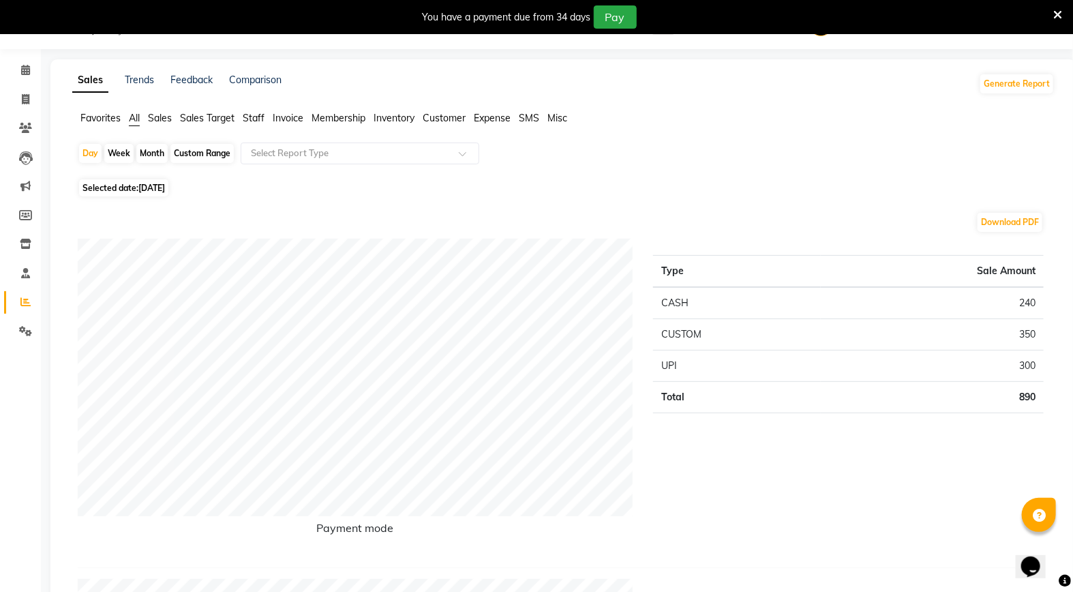
click at [257, 116] on span "Staff" at bounding box center [254, 118] width 22 height 12
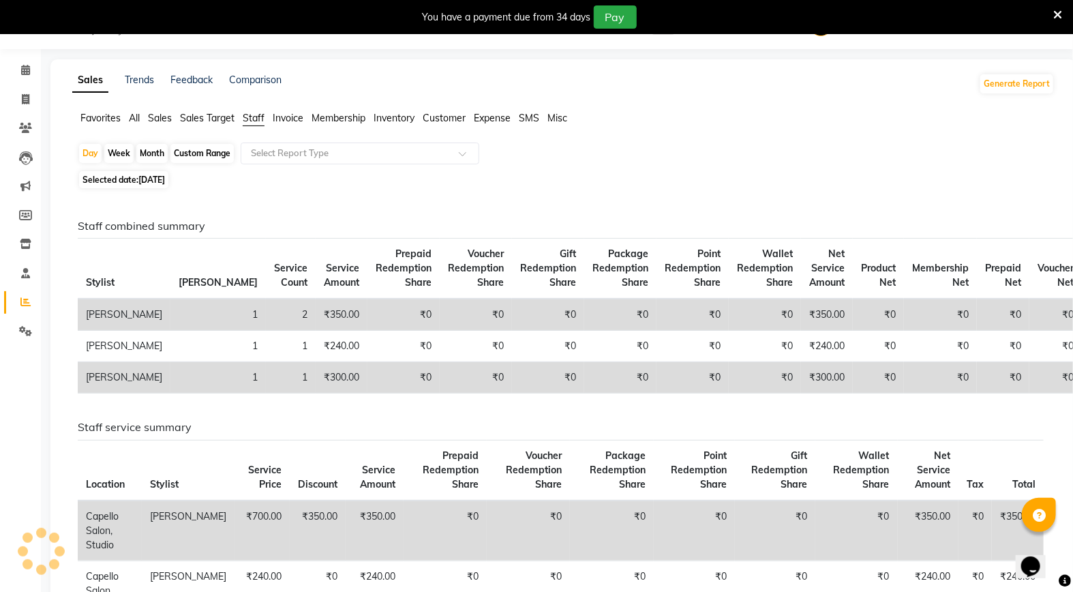
click at [147, 157] on div "Month" at bounding box center [151, 153] width 31 height 19
select select "9"
select select "2025"
click at [153, 151] on div "Month" at bounding box center [151, 153] width 31 height 19
select select "9"
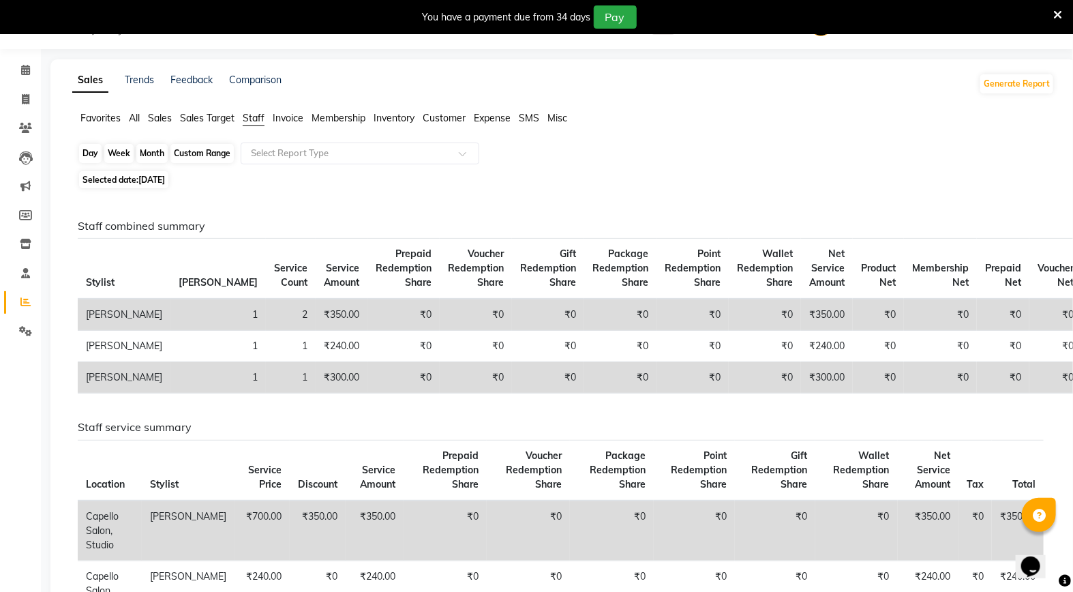
select select "2025"
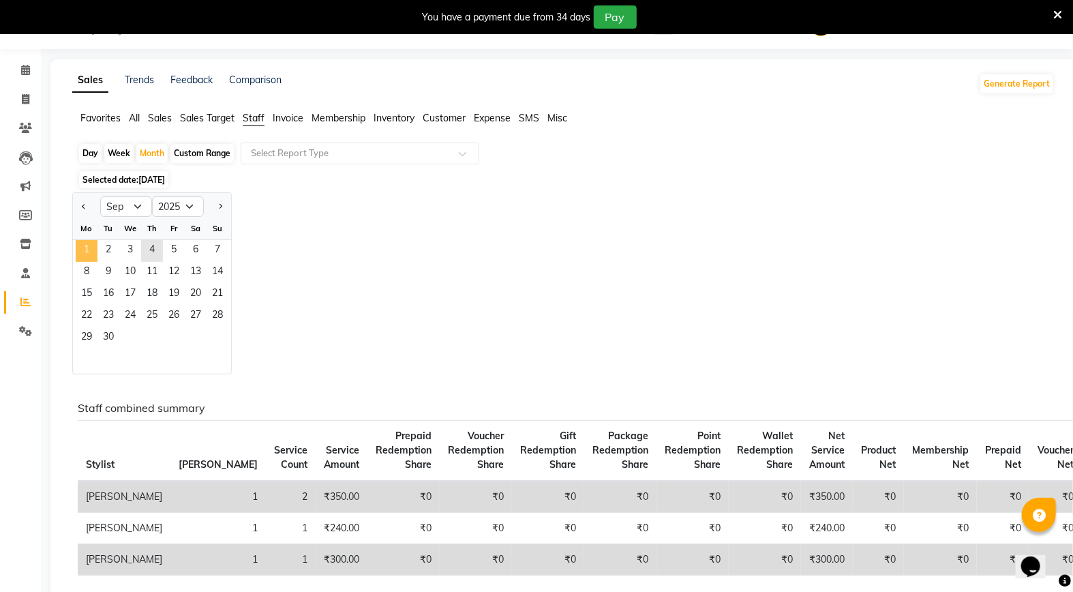
click at [91, 256] on span "1" at bounding box center [87, 251] width 22 height 22
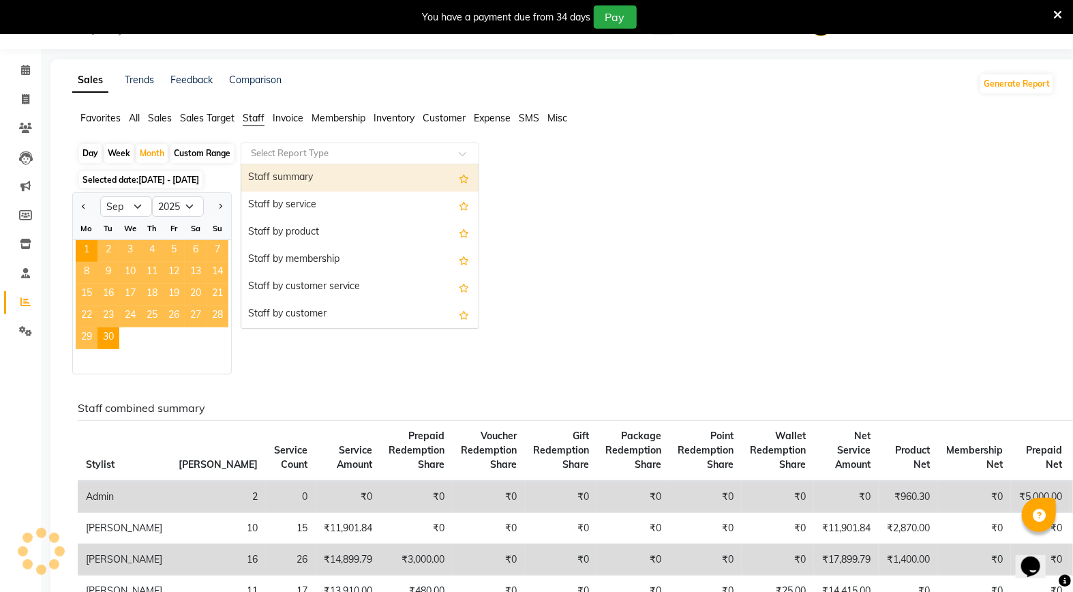
click at [332, 155] on input "text" at bounding box center [346, 154] width 196 height 14
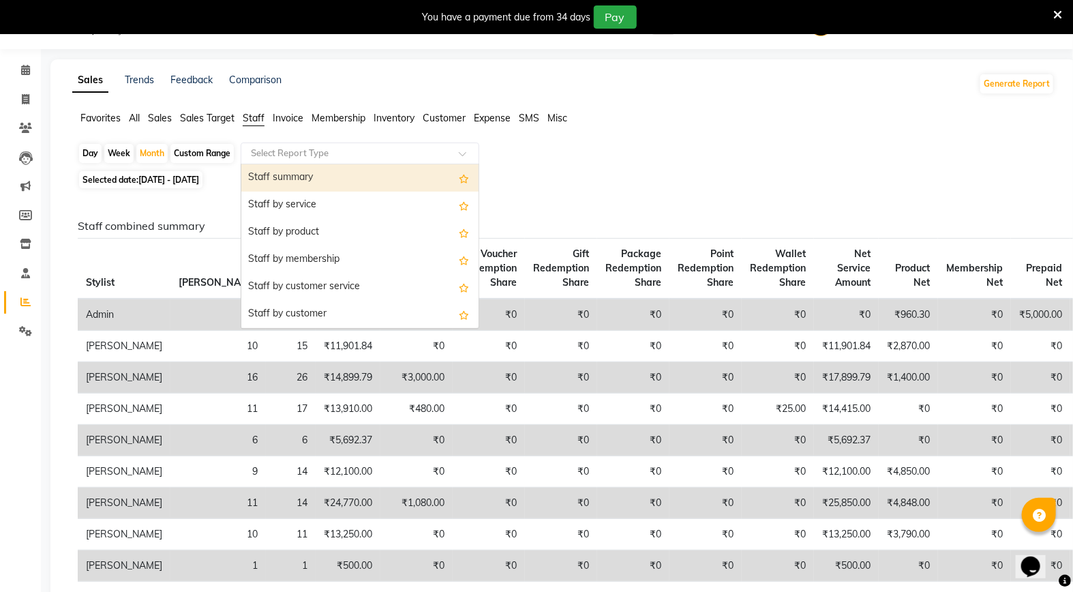
click at [330, 175] on div "Staff summary" at bounding box center [359, 177] width 237 height 27
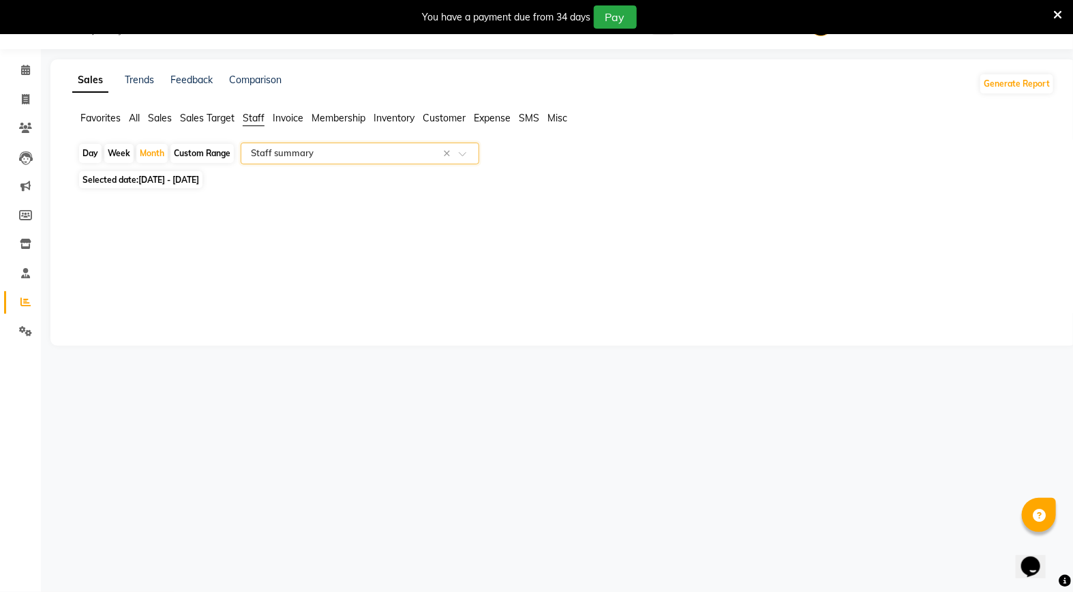
select select "full_report"
select select "csv"
click at [16, 63] on span at bounding box center [26, 71] width 24 height 16
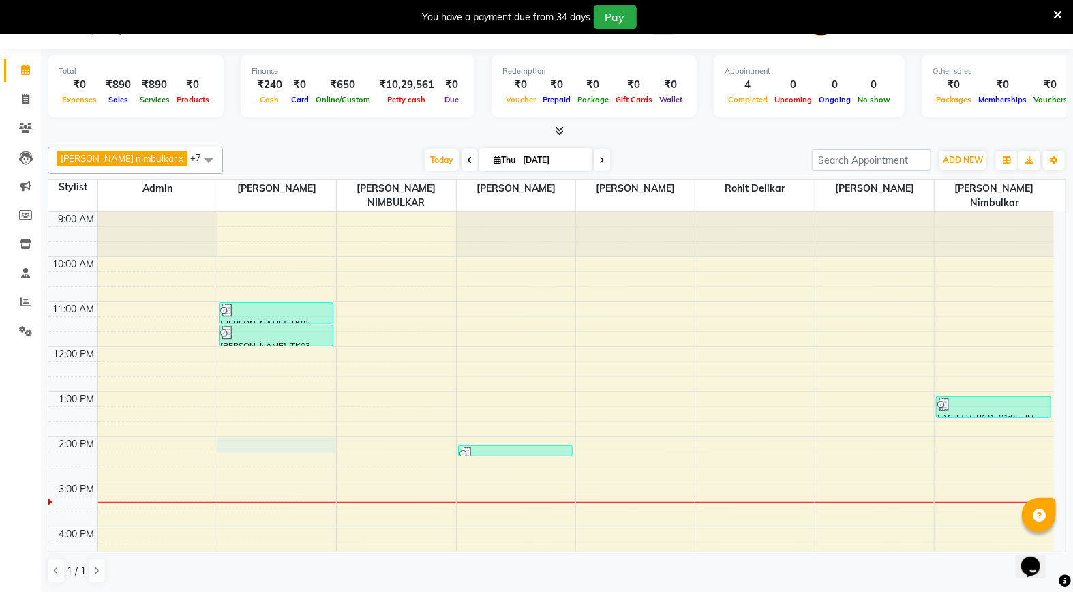
click at [269, 427] on div "9:00 AM 10:00 AM 11:00 AM 12:00 PM 1:00 PM 2:00 PM 3:00 PM 4:00 PM 5:00 PM 6:00…" at bounding box center [551, 504] width 1006 height 584
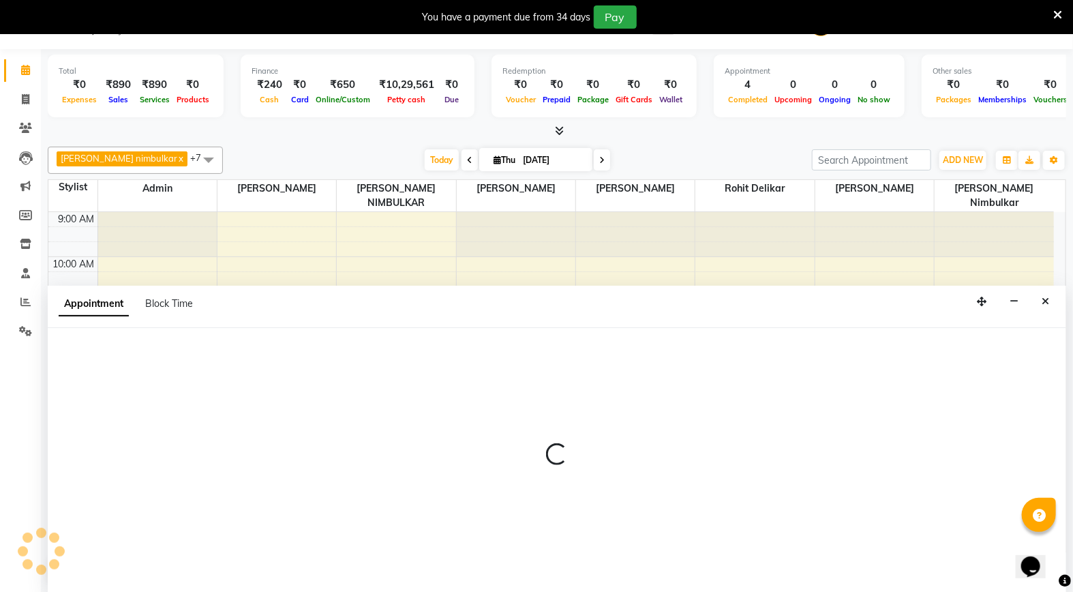
select select "14445"
select select "840"
select select "tentative"
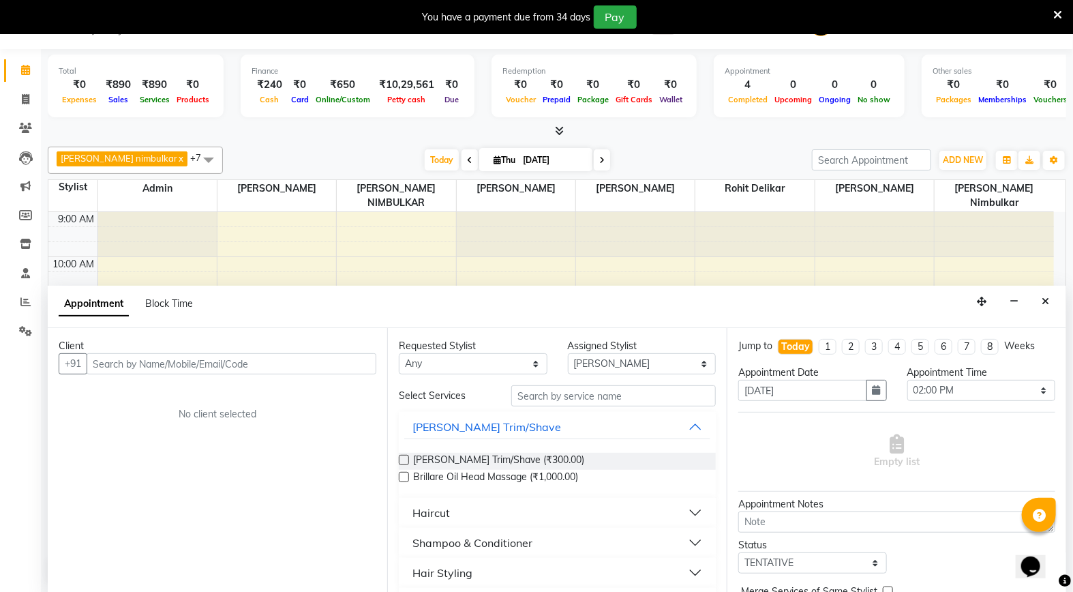
click at [199, 369] on input "text" at bounding box center [232, 363] width 290 height 21
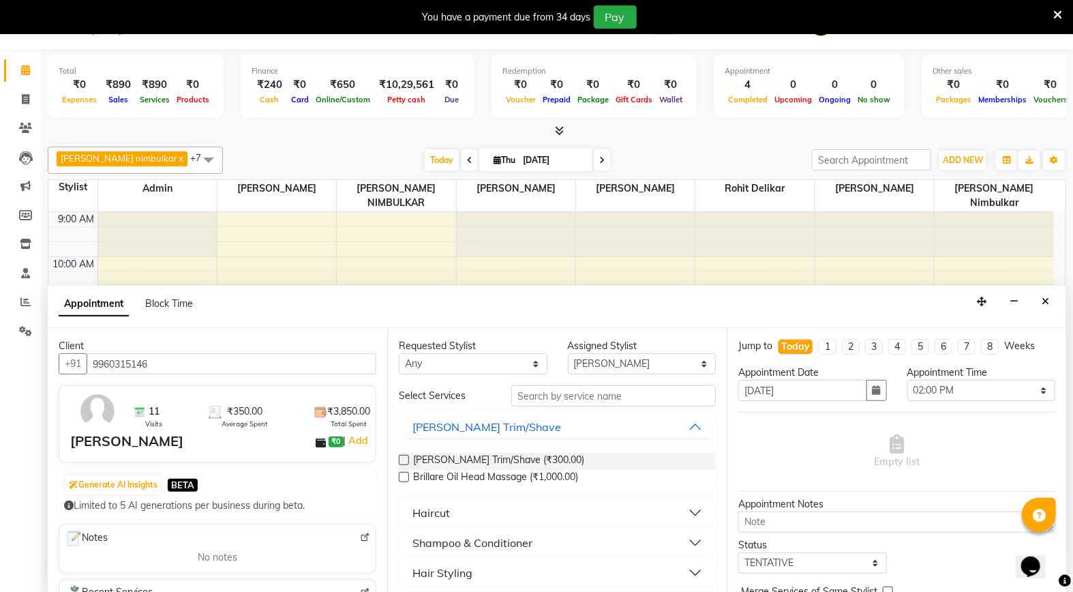
type input "9960315146"
click at [406, 457] on label at bounding box center [404, 460] width 10 height 10
click at [406, 457] on input "checkbox" at bounding box center [403, 461] width 9 height 9
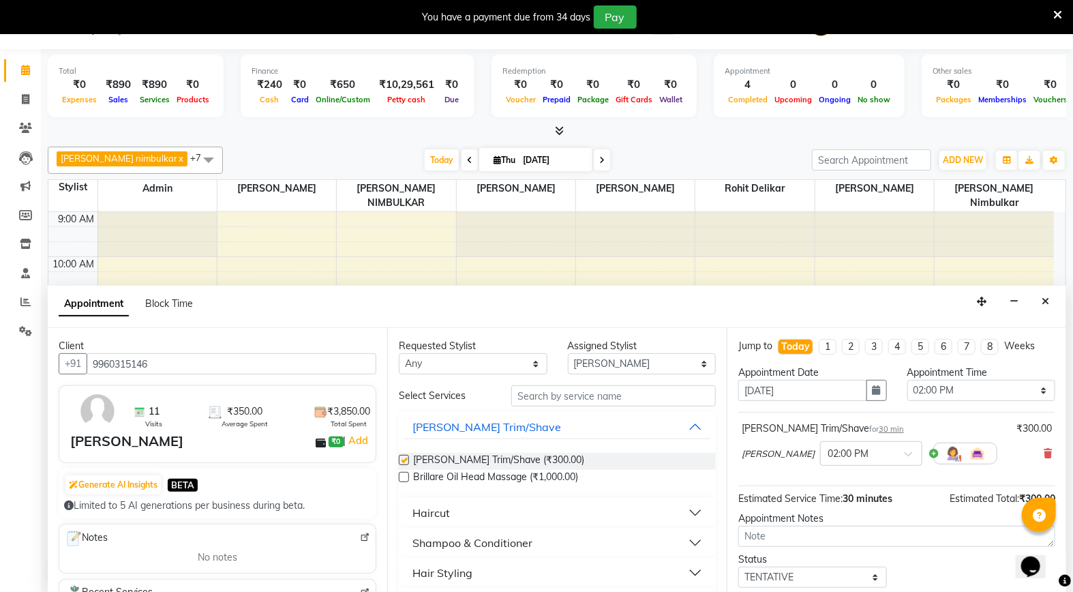
checkbox input "false"
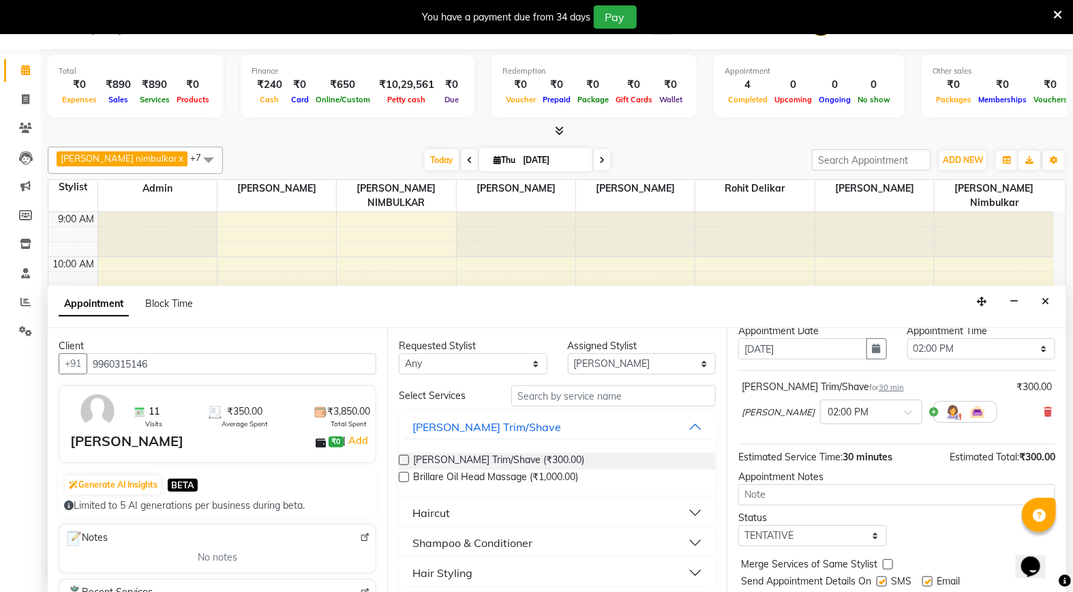
scroll to position [82, 0]
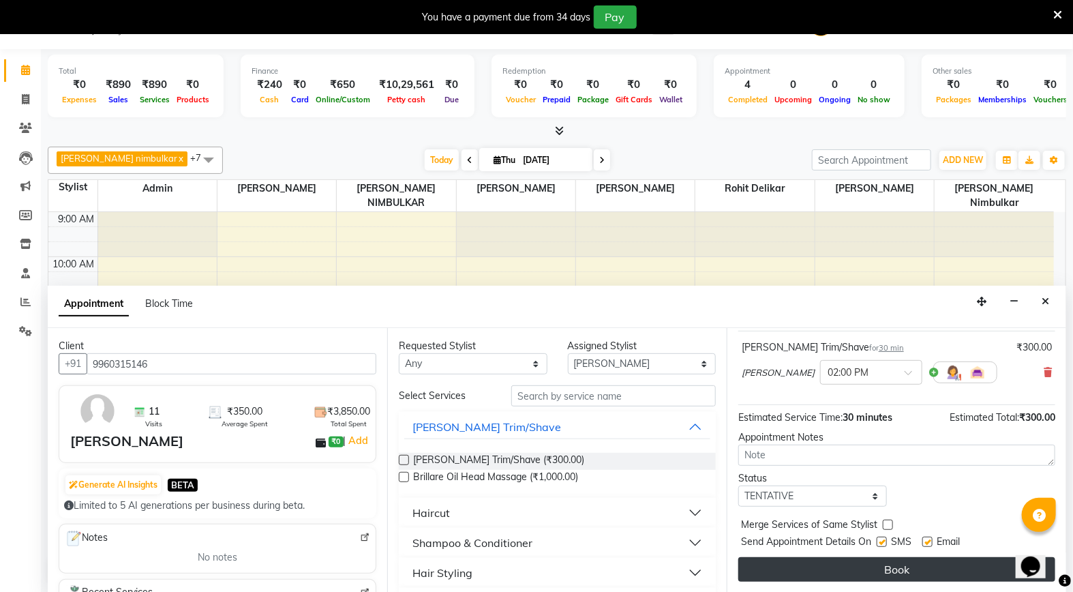
click at [871, 567] on button "Book" at bounding box center [896, 569] width 317 height 25
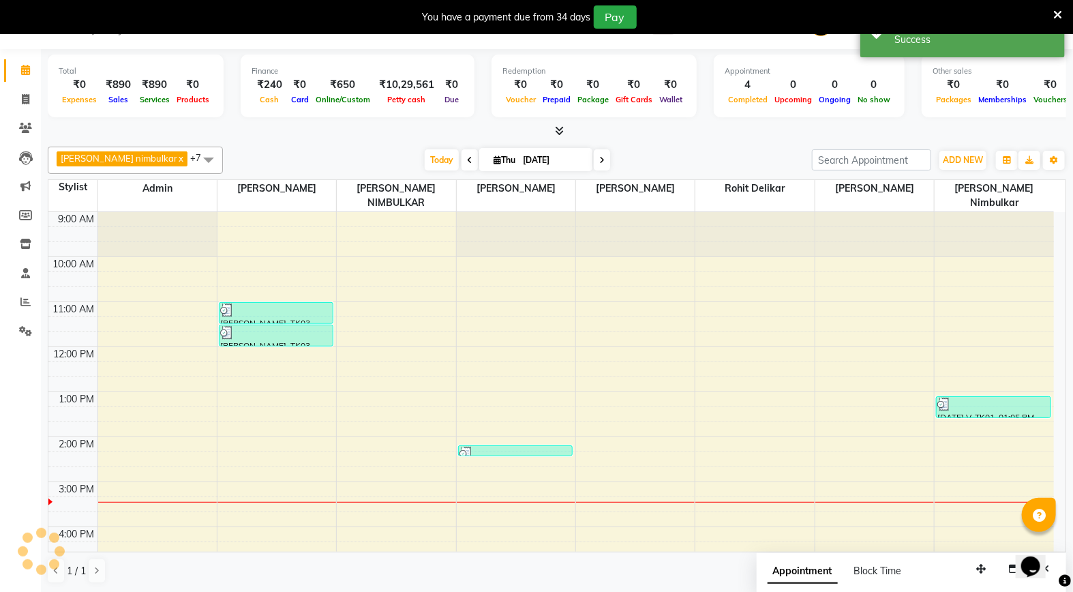
scroll to position [0, 0]
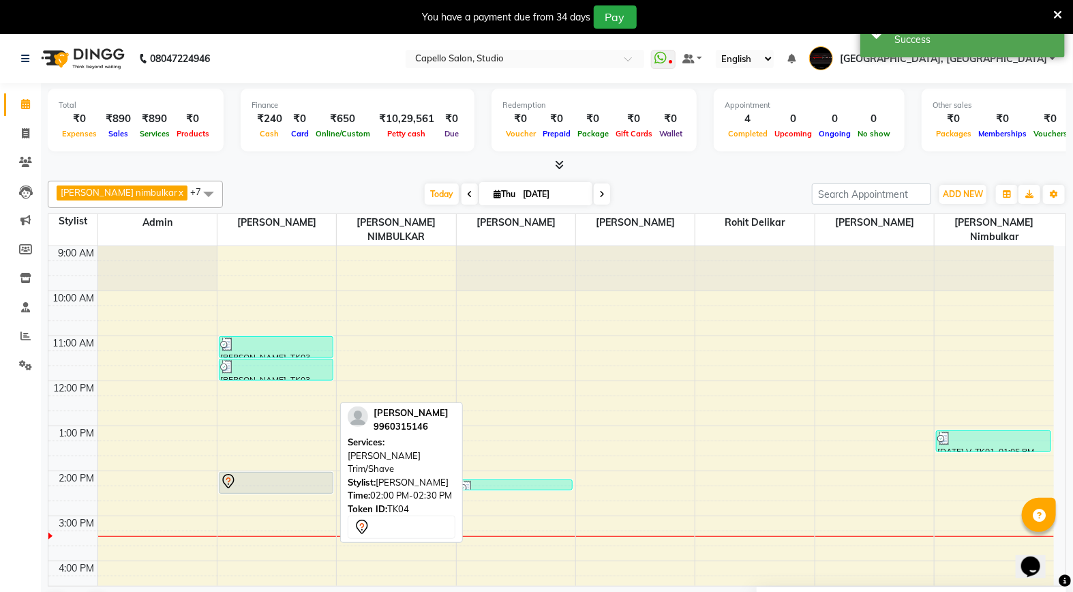
click at [299, 473] on div at bounding box center [276, 481] width 112 height 16
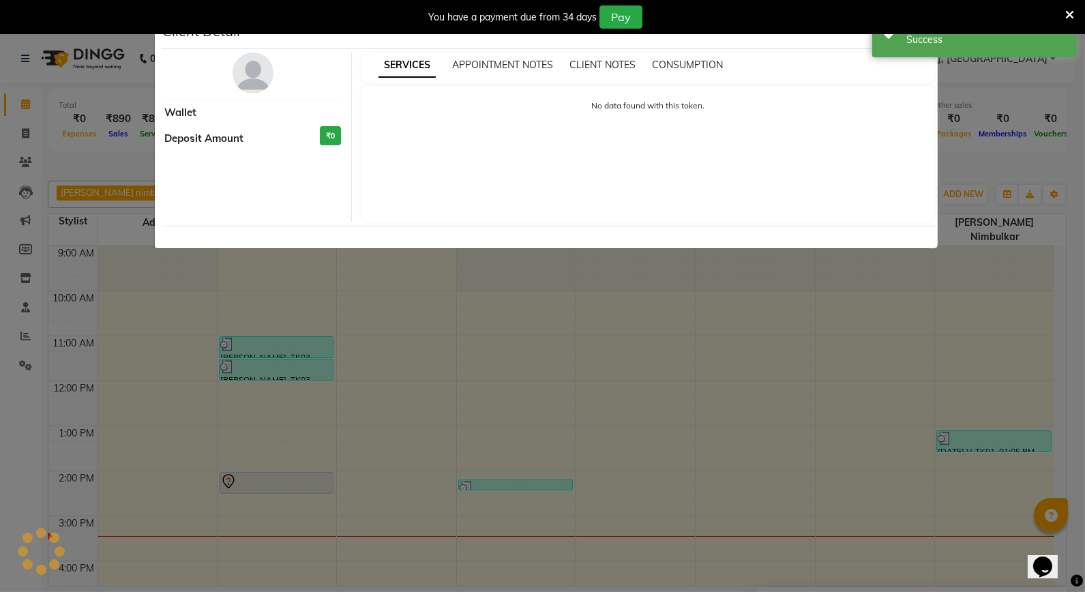
select select "7"
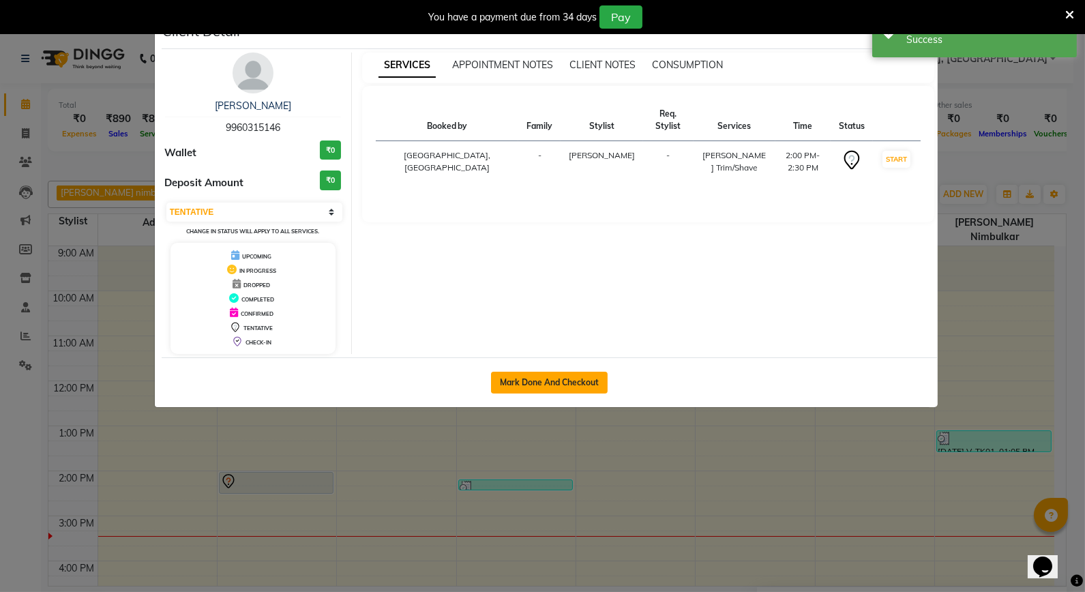
click at [543, 384] on button "Mark Done And Checkout" at bounding box center [549, 383] width 117 height 22
select select "service"
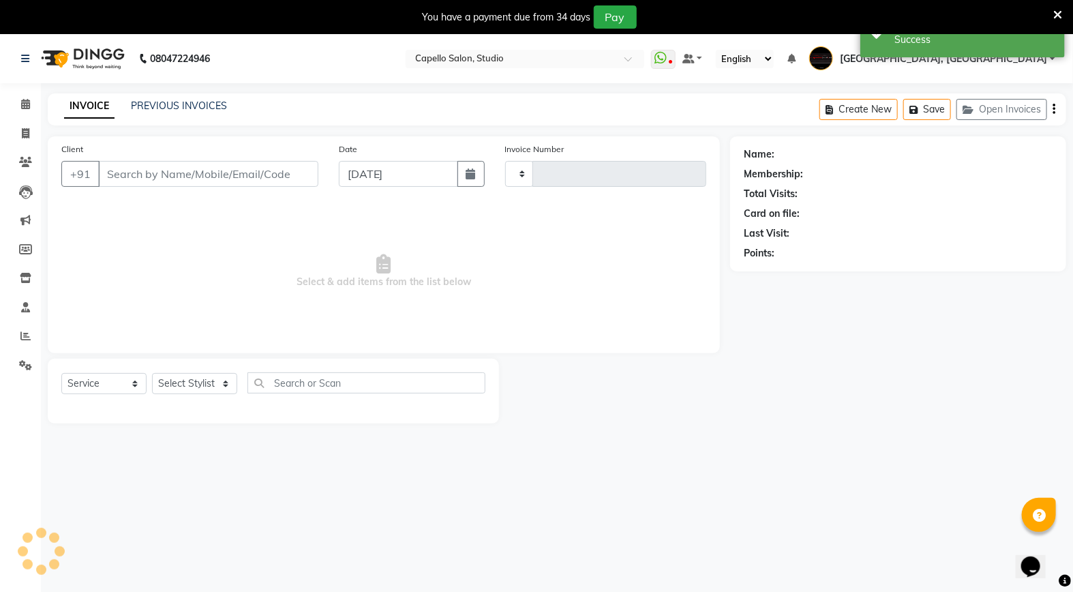
type input "3361"
select select "847"
type input "9960315146"
select select "14445"
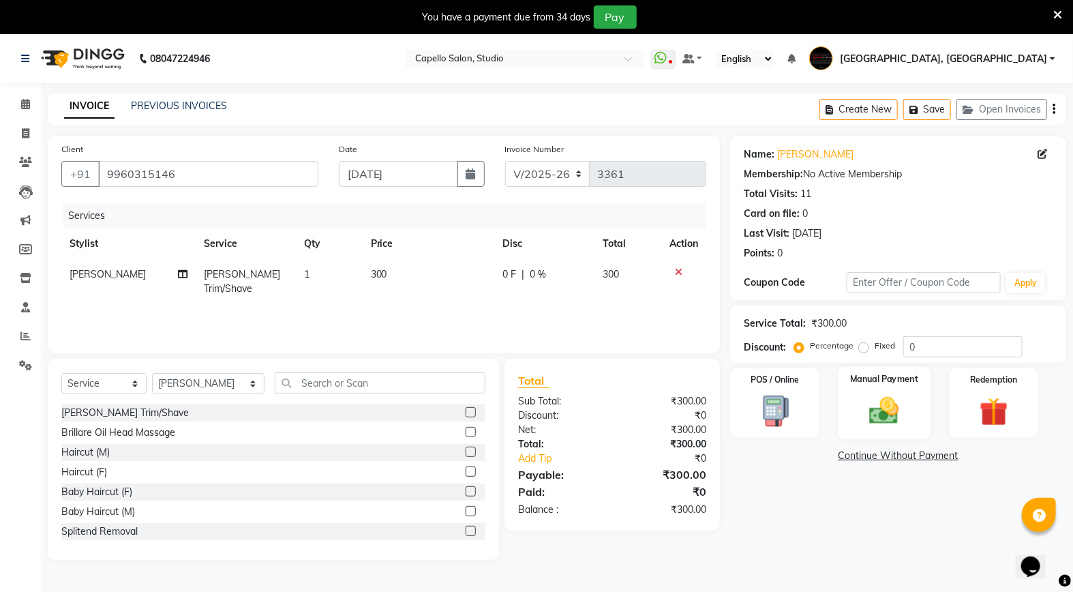
click at [871, 399] on img at bounding box center [884, 410] width 48 height 34
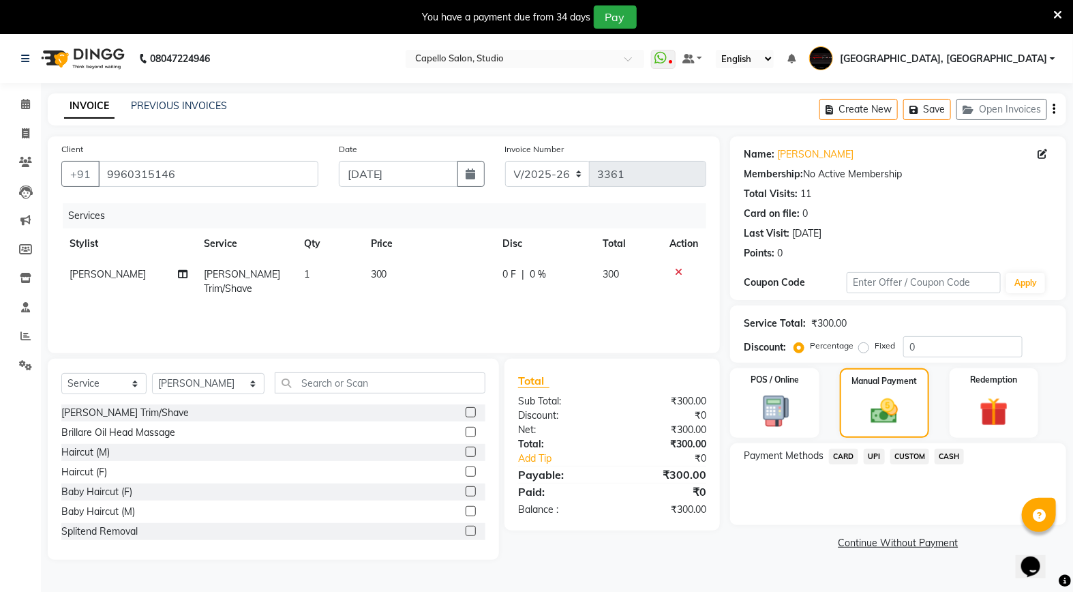
click at [852, 457] on span "CARD" at bounding box center [843, 457] width 29 height 16
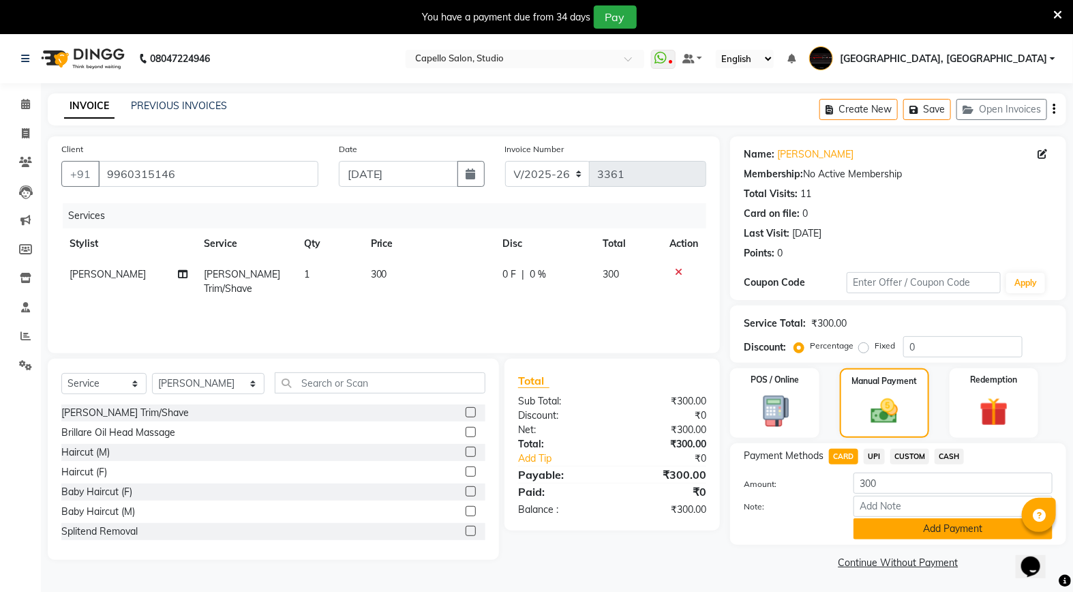
click at [887, 536] on button "Add Payment" at bounding box center [953, 528] width 199 height 21
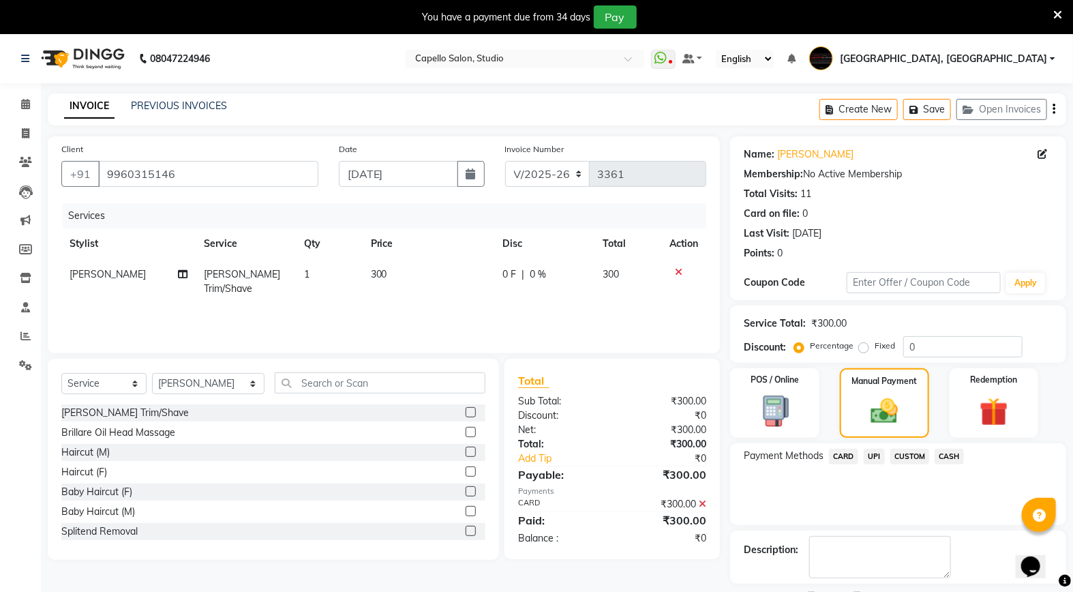
scroll to position [58, 0]
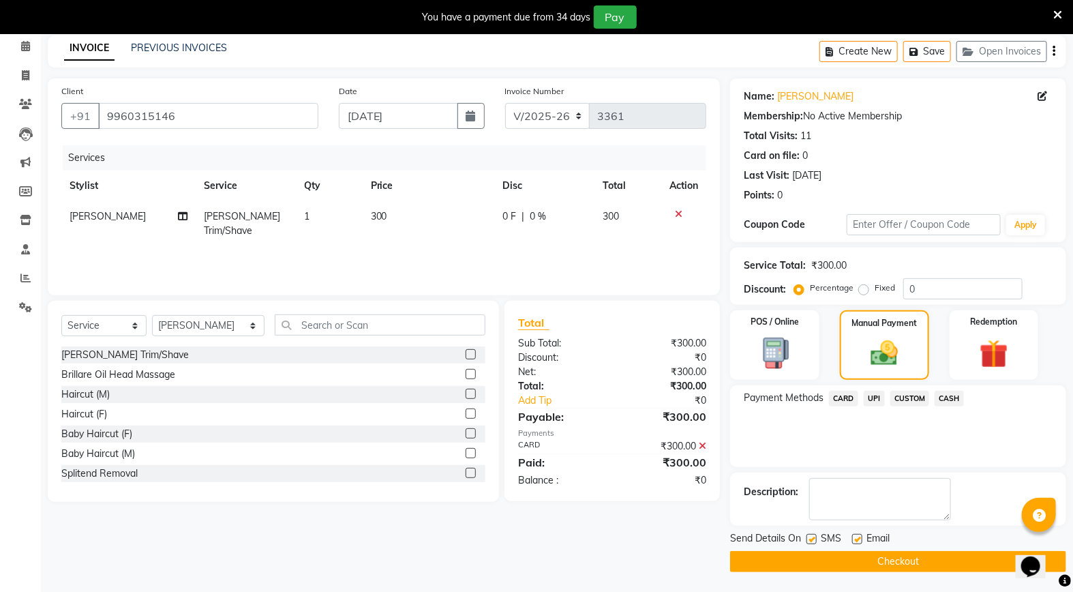
click at [854, 558] on button "Checkout" at bounding box center [898, 561] width 336 height 21
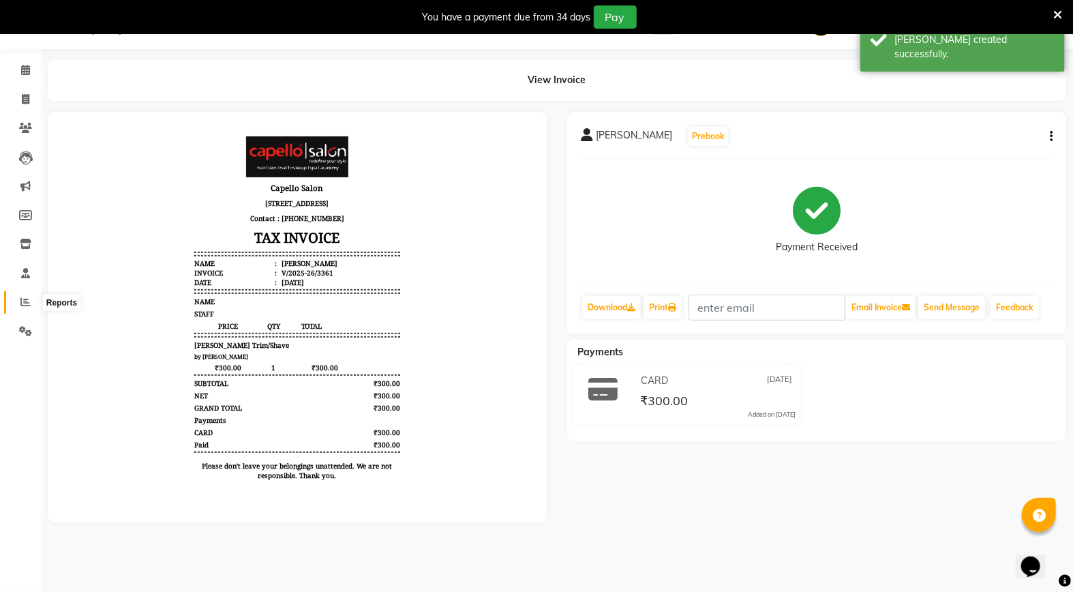
click at [31, 305] on span at bounding box center [26, 303] width 24 height 16
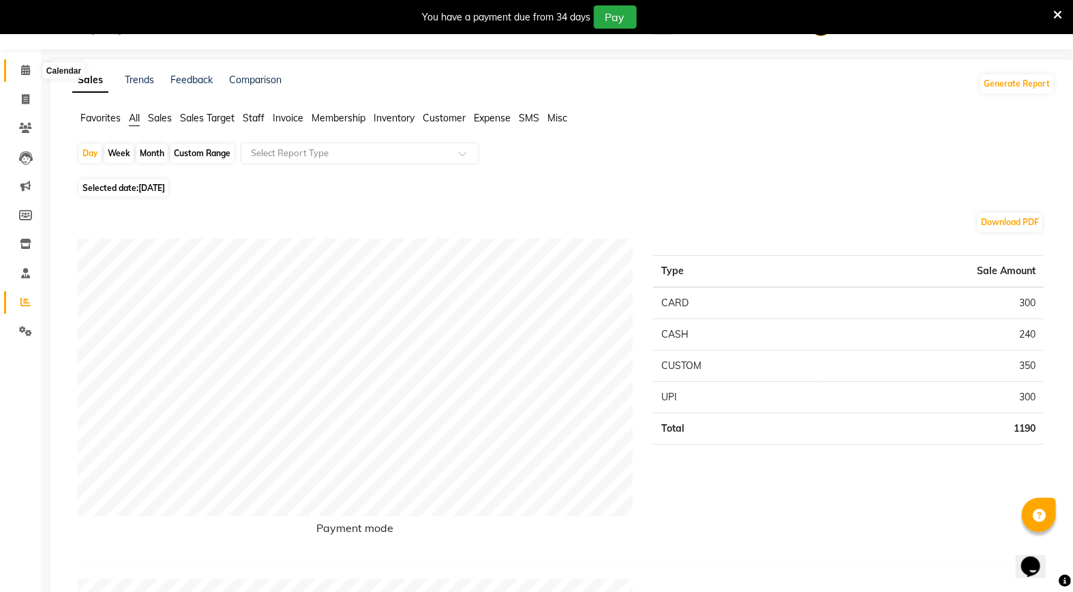
click at [25, 75] on icon at bounding box center [25, 70] width 9 height 10
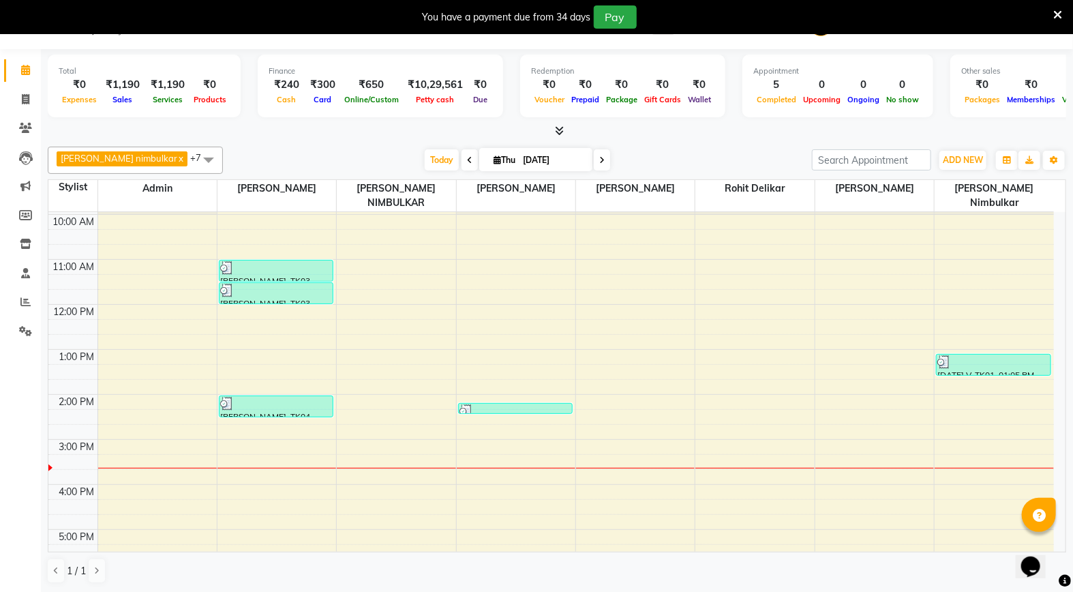
scroll to position [151, 0]
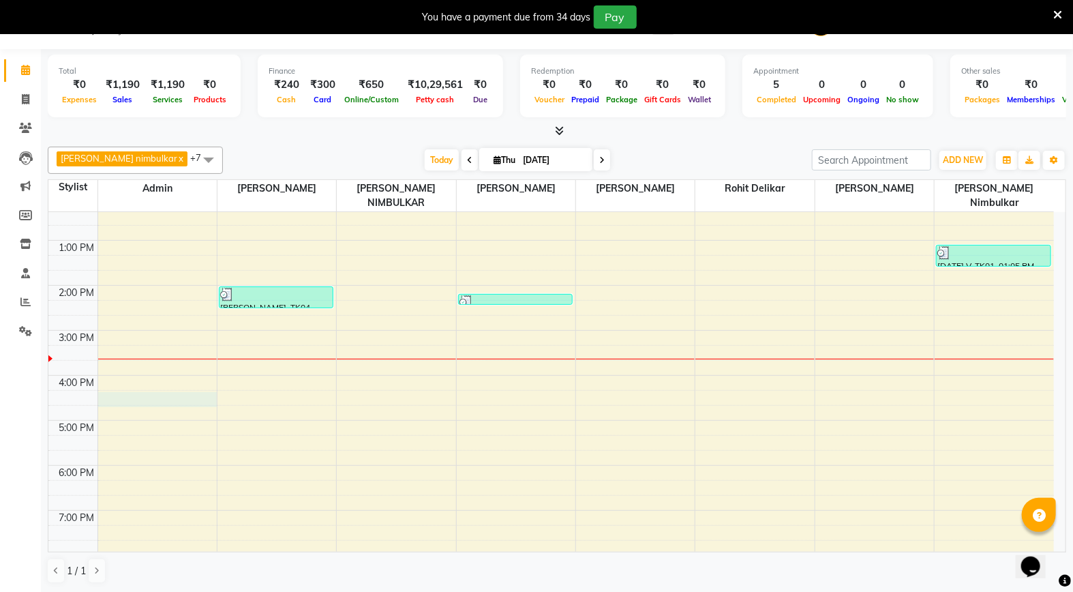
click at [154, 391] on div "9:00 AM 10:00 AM 11:00 AM 12:00 PM 1:00 PM 2:00 PM 3:00 PM 4:00 PM 5:00 PM 6:00…" at bounding box center [551, 353] width 1006 height 584
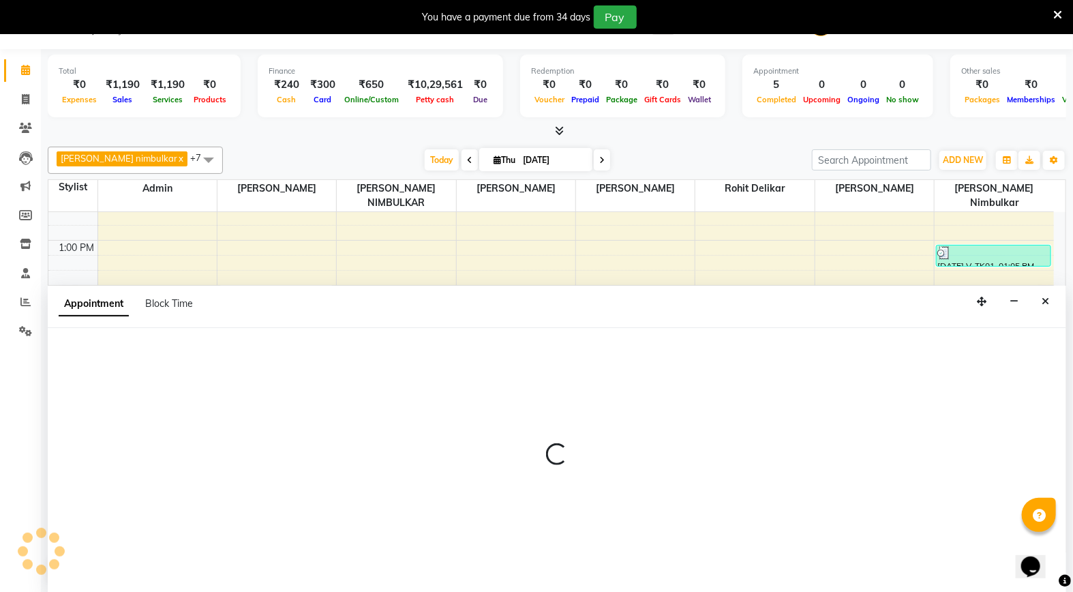
select select "14652"
select select "975"
select select "tentative"
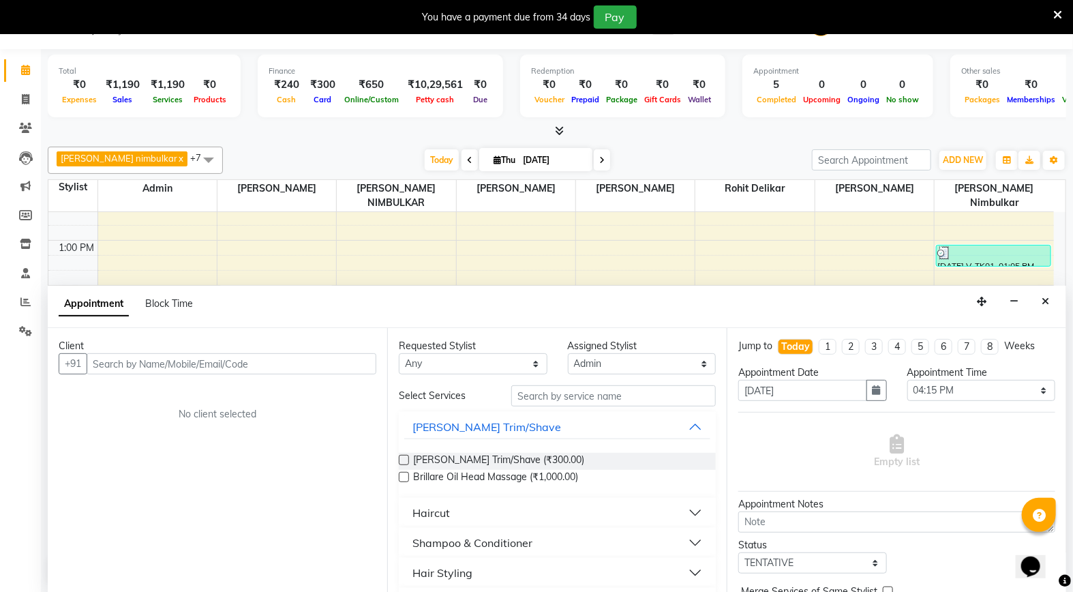
click at [160, 369] on input "text" at bounding box center [232, 363] width 290 height 21
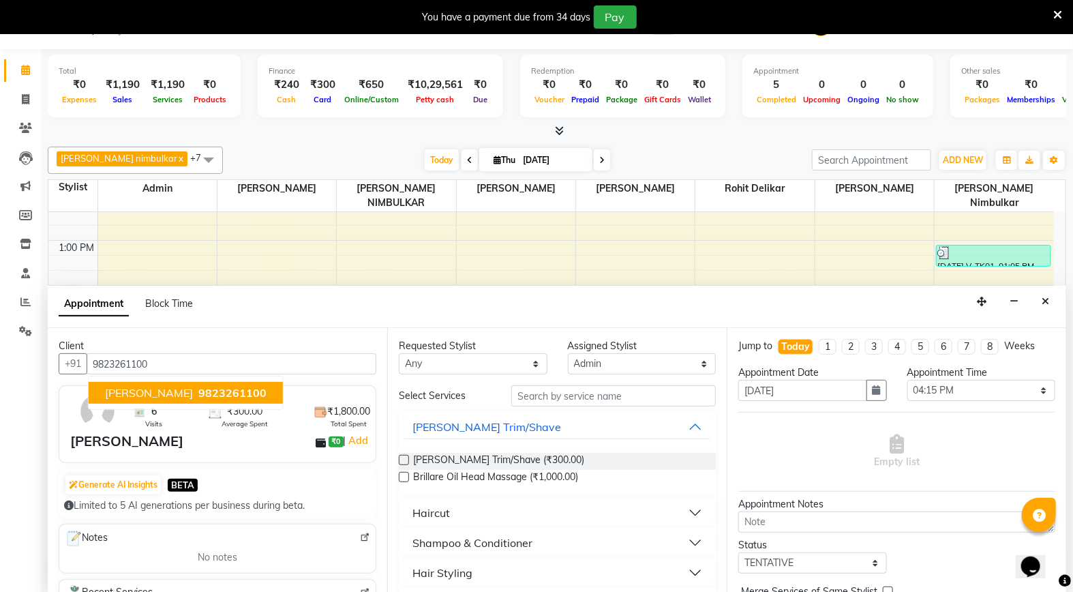
click at [196, 392] on ngb-highlight "9823261100" at bounding box center [231, 393] width 71 height 14
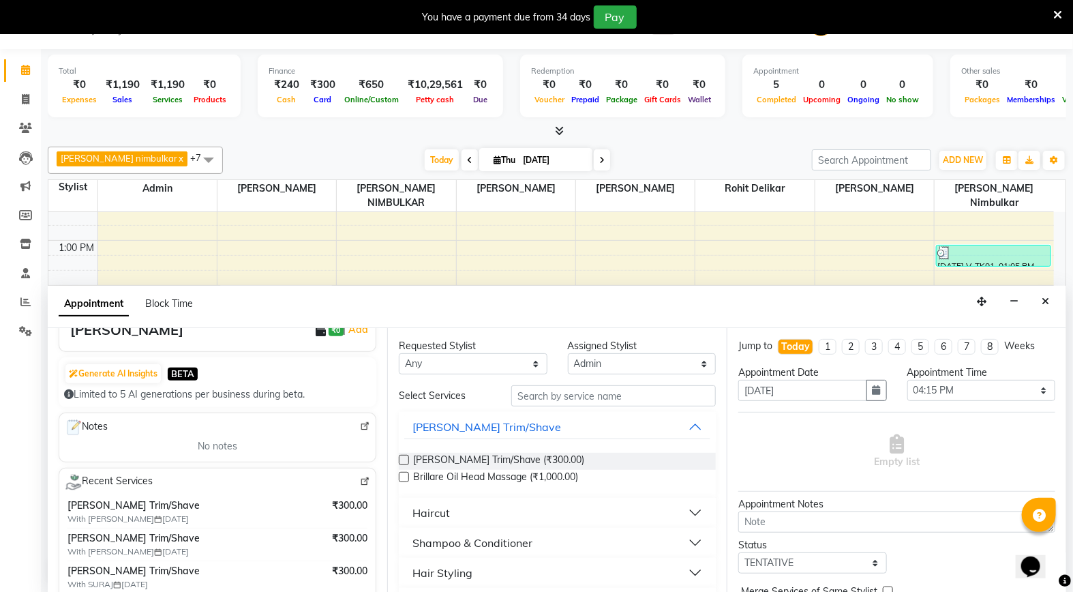
scroll to position [76, 0]
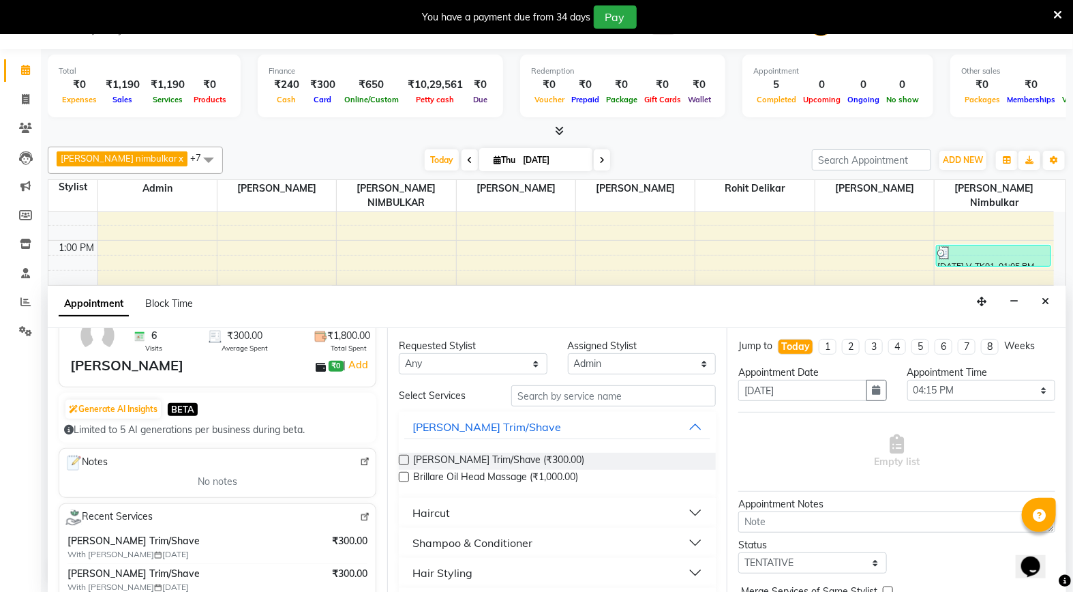
type input "9823261100"
drag, startPoint x: 406, startPoint y: 461, endPoint x: 440, endPoint y: 457, distance: 34.9
click at [406, 461] on label at bounding box center [404, 460] width 10 height 10
click at [406, 461] on input "checkbox" at bounding box center [403, 461] width 9 height 9
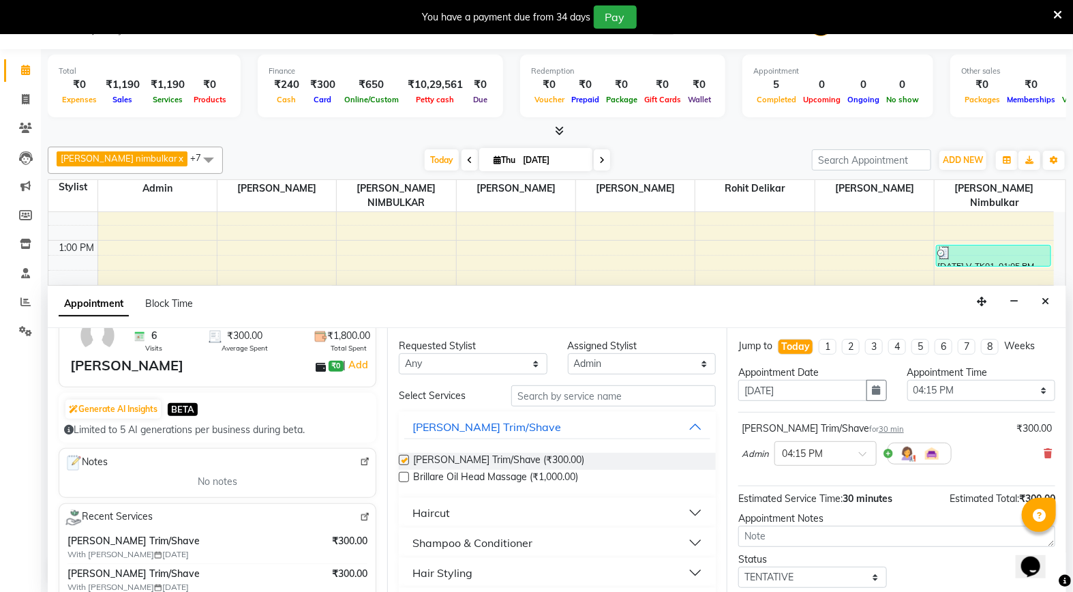
checkbox input "false"
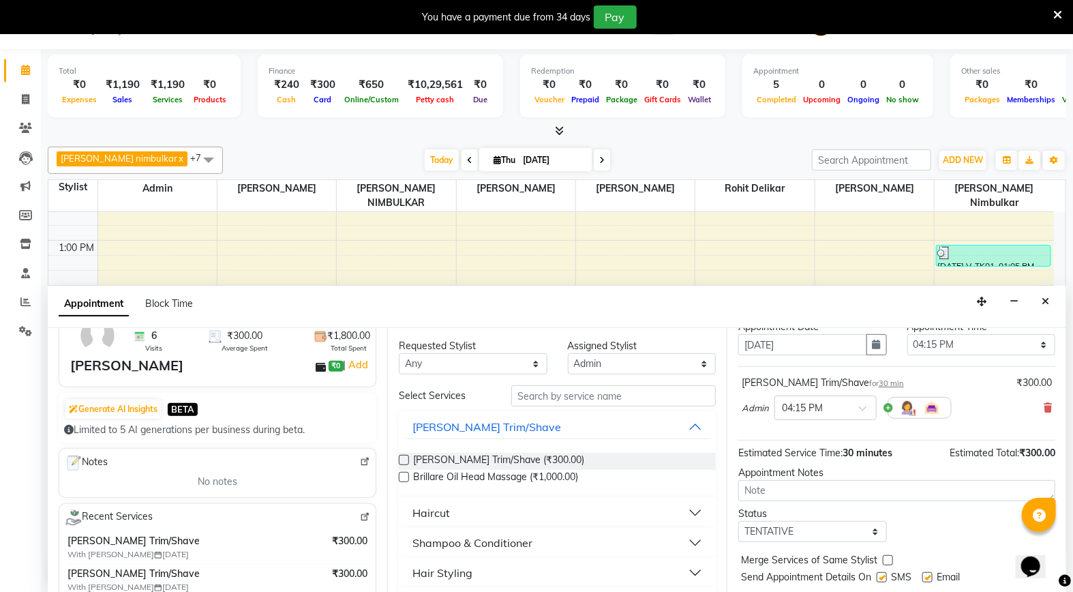
scroll to position [82, 0]
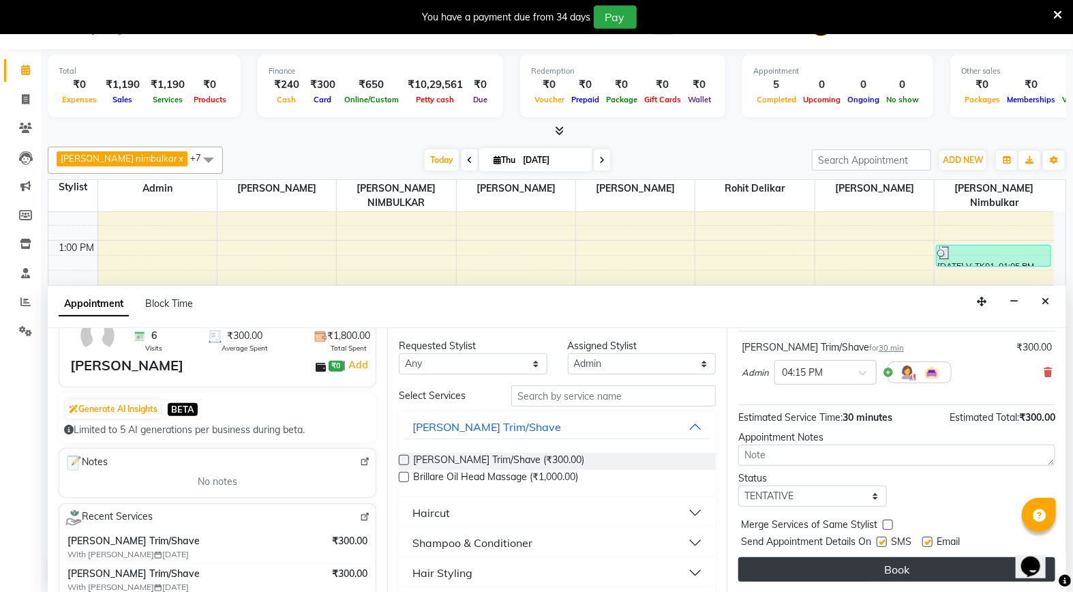
click at [812, 563] on button "Book" at bounding box center [896, 569] width 317 height 25
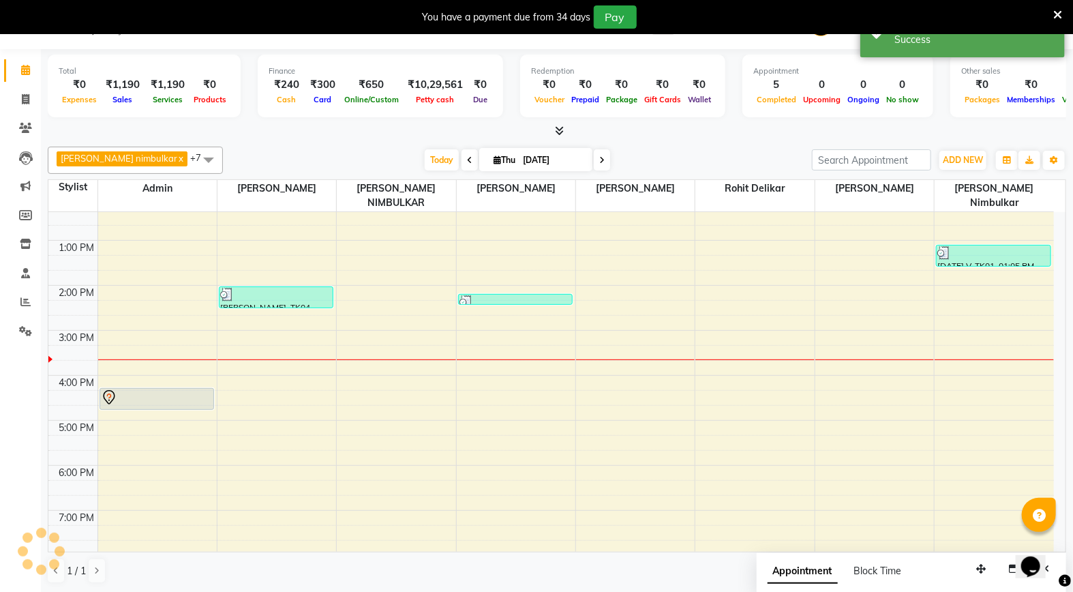
scroll to position [0, 0]
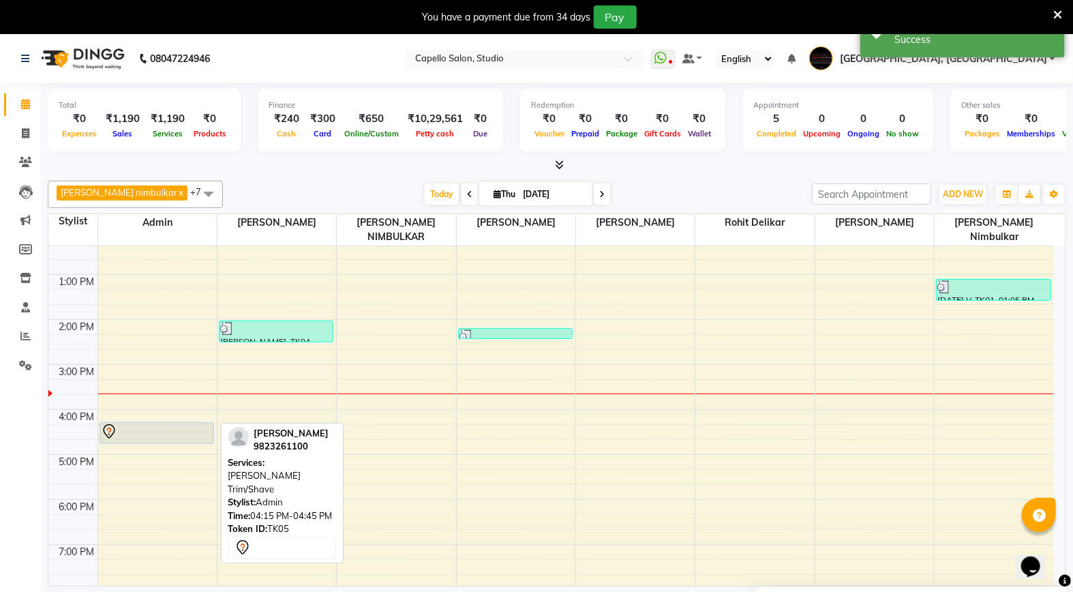
click at [157, 423] on div at bounding box center [157, 431] width 112 height 16
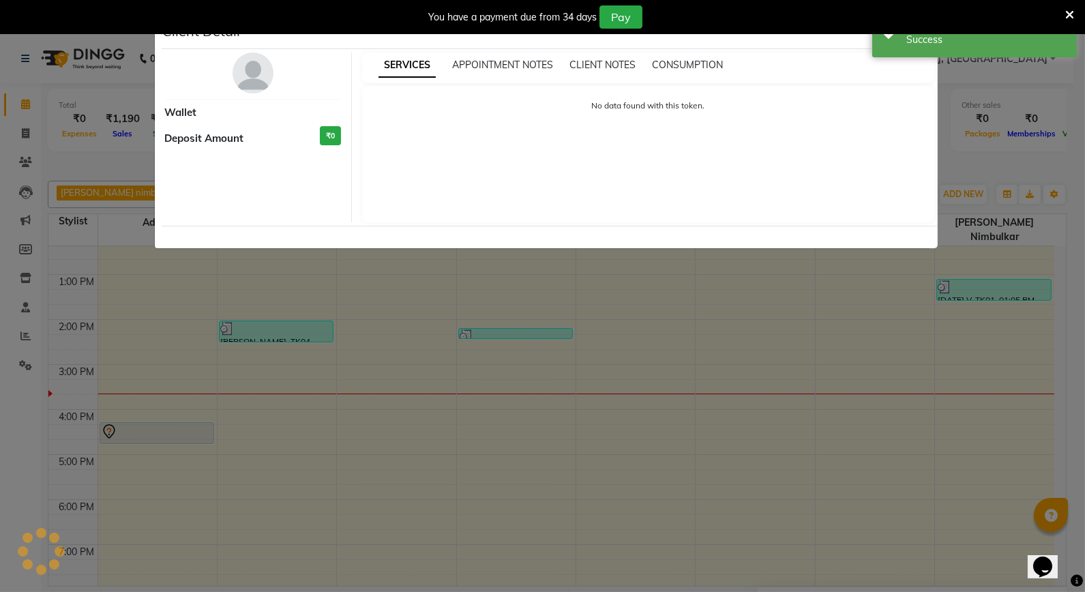
select select "7"
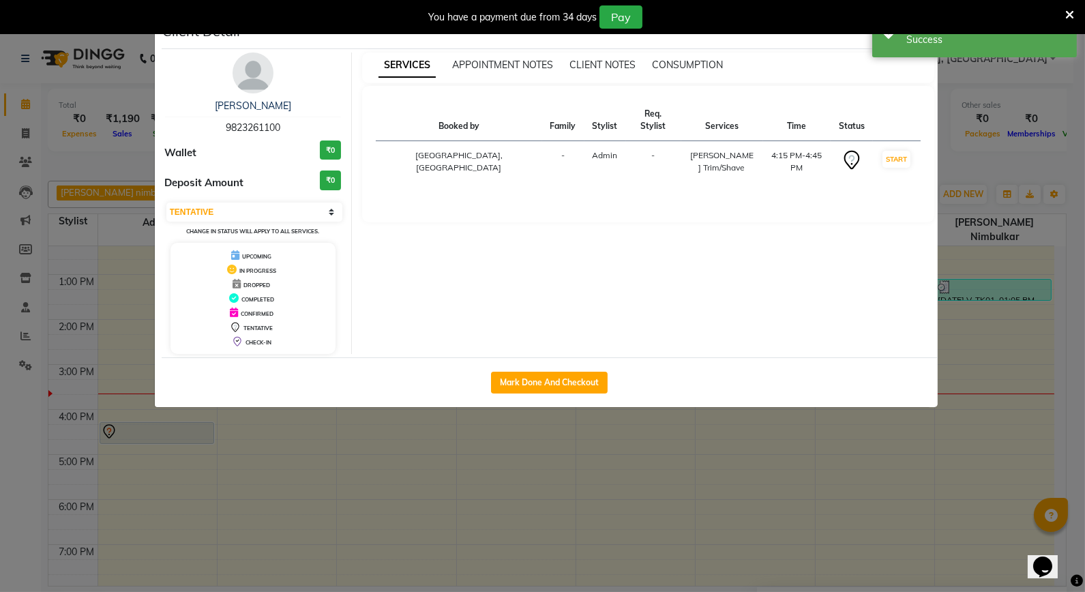
drag, startPoint x: 257, startPoint y: 75, endPoint x: 266, endPoint y: 266, distance: 191.1
click at [257, 75] on img at bounding box center [252, 72] width 41 height 41
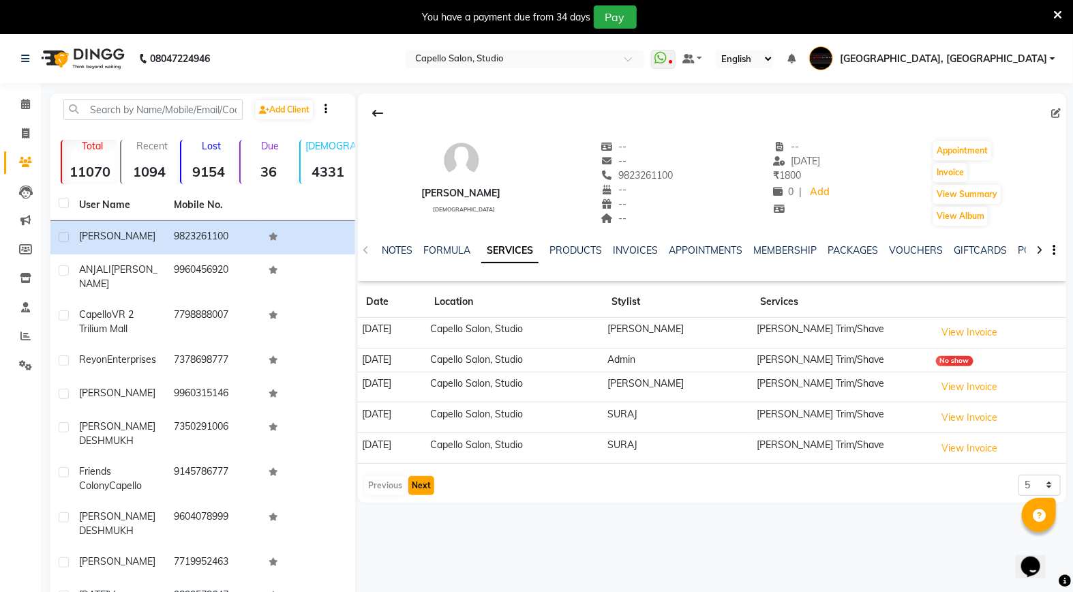
click at [425, 491] on button "Next" at bounding box center [421, 485] width 26 height 19
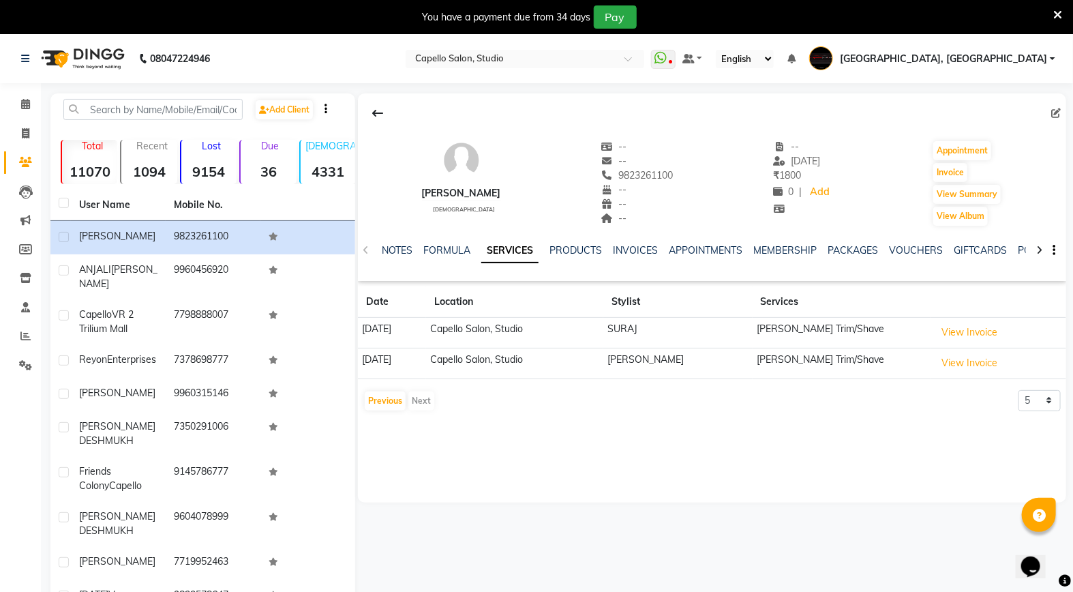
click at [425, 399] on div "Previous Next" at bounding box center [399, 401] width 72 height 22
click at [21, 333] on icon at bounding box center [25, 336] width 10 height 10
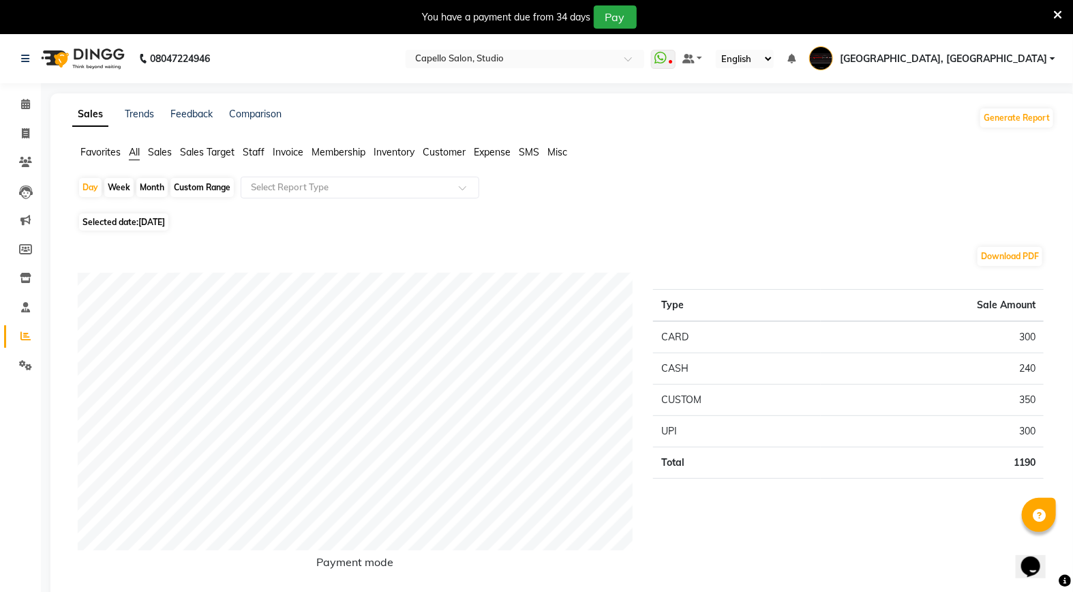
click at [259, 152] on span "Staff" at bounding box center [254, 152] width 22 height 12
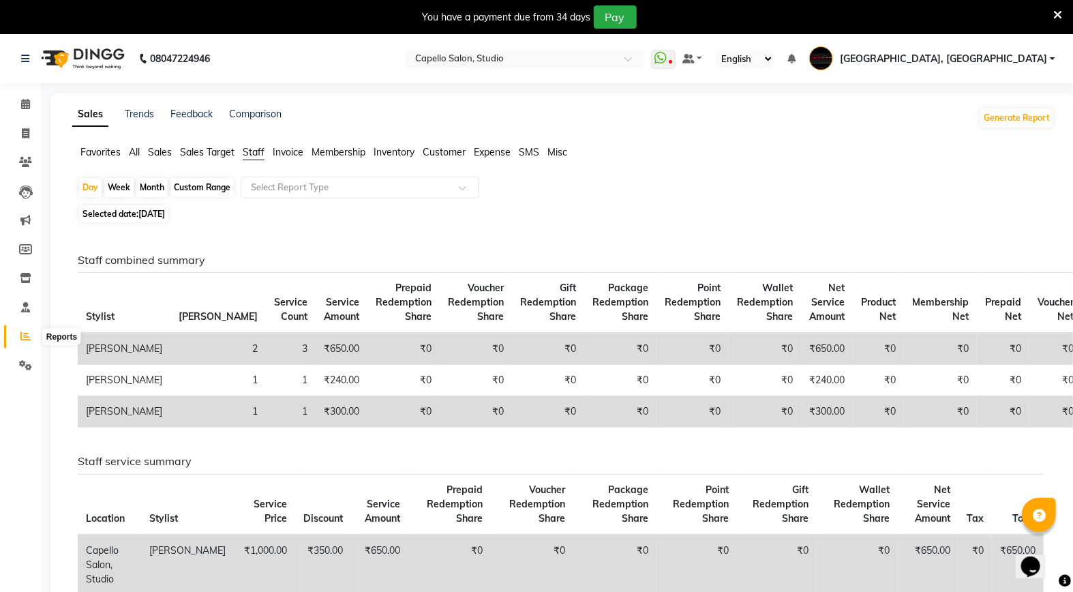
click at [24, 335] on icon at bounding box center [25, 336] width 10 height 10
click at [29, 103] on icon at bounding box center [25, 104] width 9 height 10
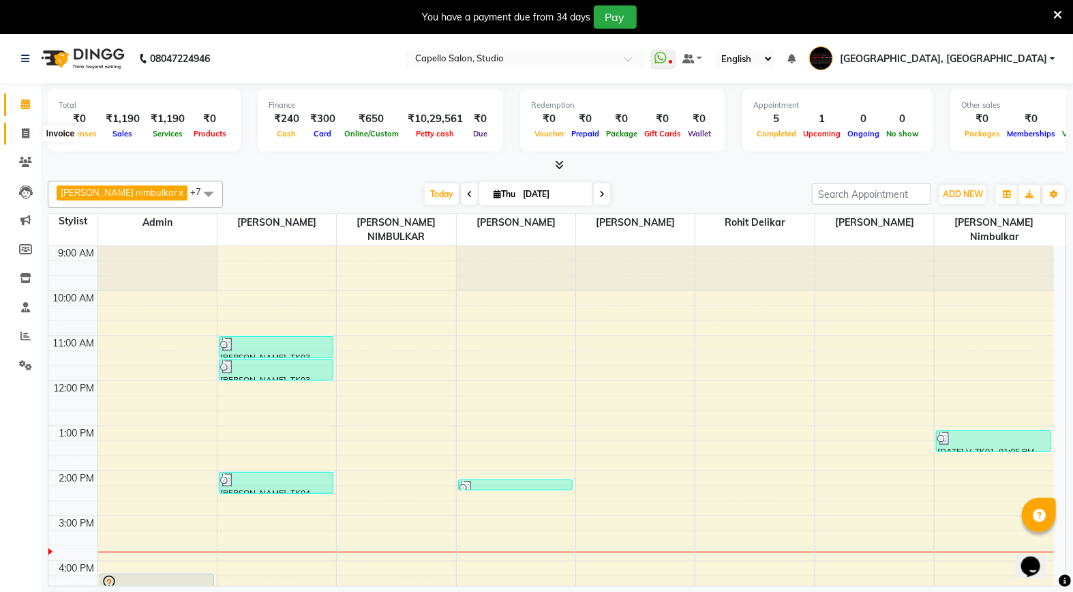
click at [32, 132] on span at bounding box center [26, 134] width 24 height 16
select select "service"
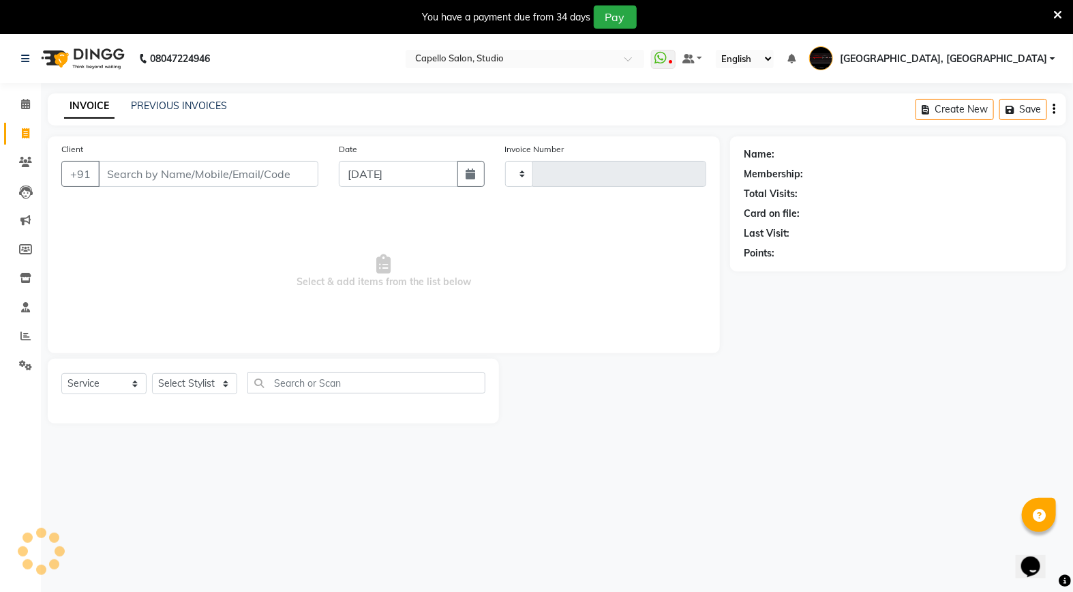
type input "3362"
select select "847"
click at [185, 378] on select "Select Stylist" at bounding box center [194, 383] width 85 height 21
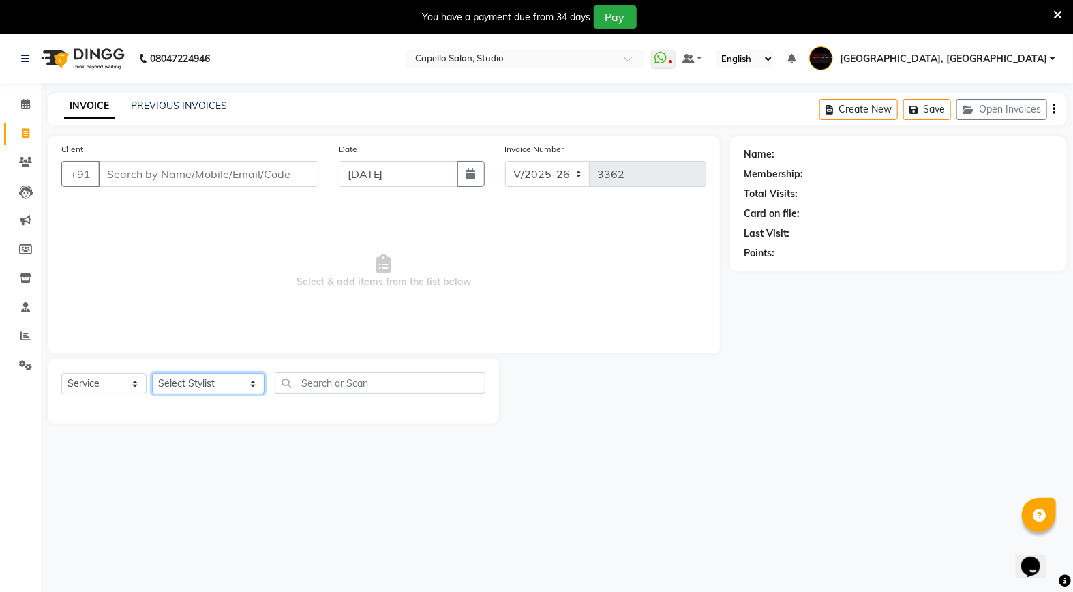
select select "51825"
click at [152, 374] on select "Select Stylist Admin [PERSON_NAME] [PERSON_NAME] Studio, [PERSON_NAME] [PERSON_…" at bounding box center [208, 383] width 112 height 21
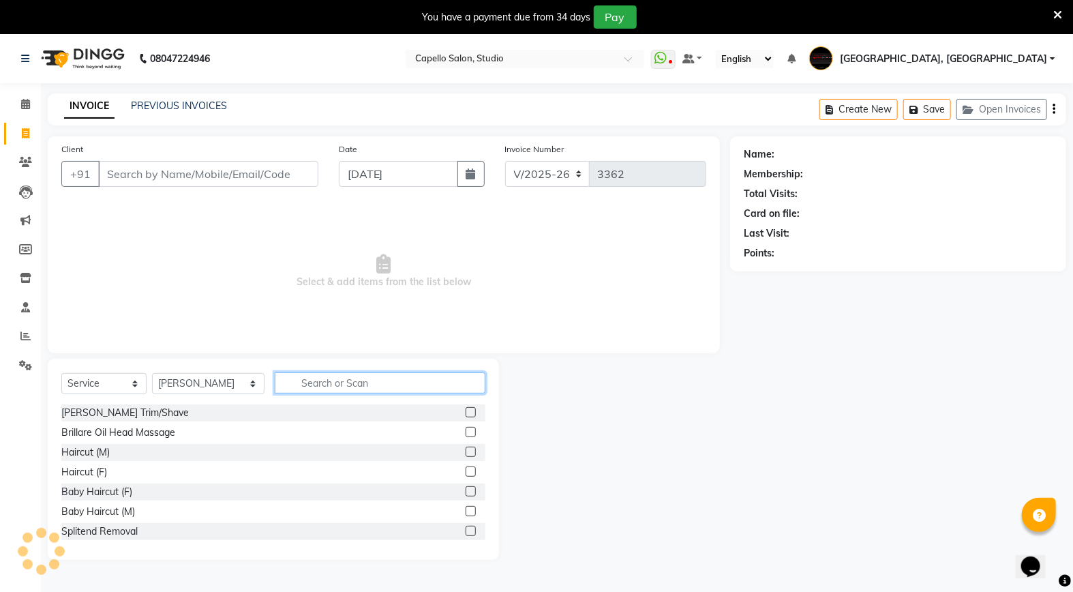
click at [303, 382] on input "text" at bounding box center [380, 382] width 211 height 21
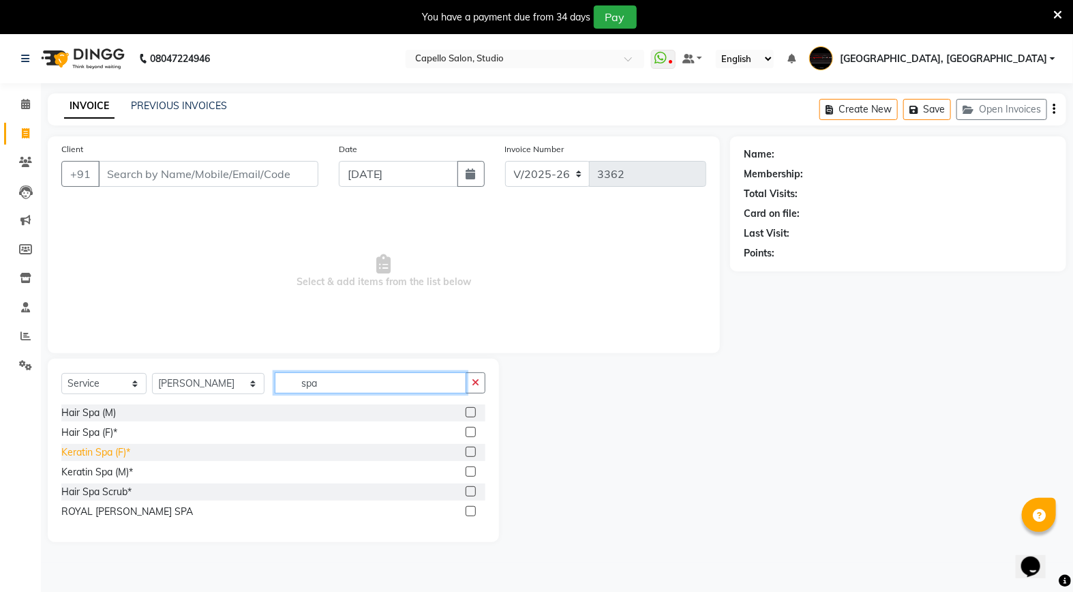
type input "spa"
click at [117, 459] on div "Keratin Spa (F)*" at bounding box center [95, 452] width 69 height 14
checkbox input "false"
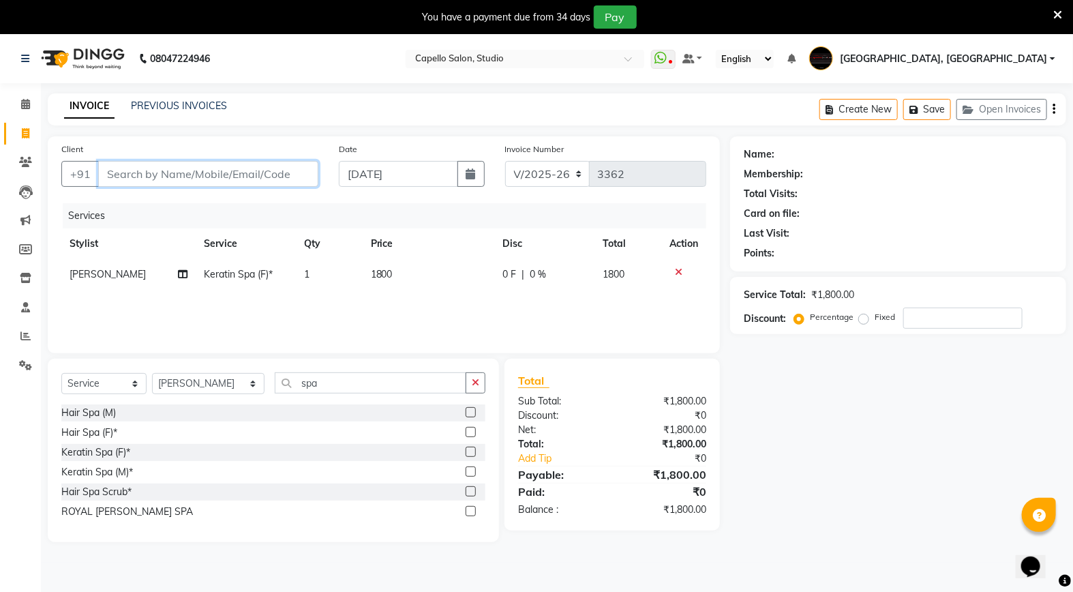
click at [172, 172] on input "Client" at bounding box center [208, 174] width 220 height 26
type input "9"
type input "0"
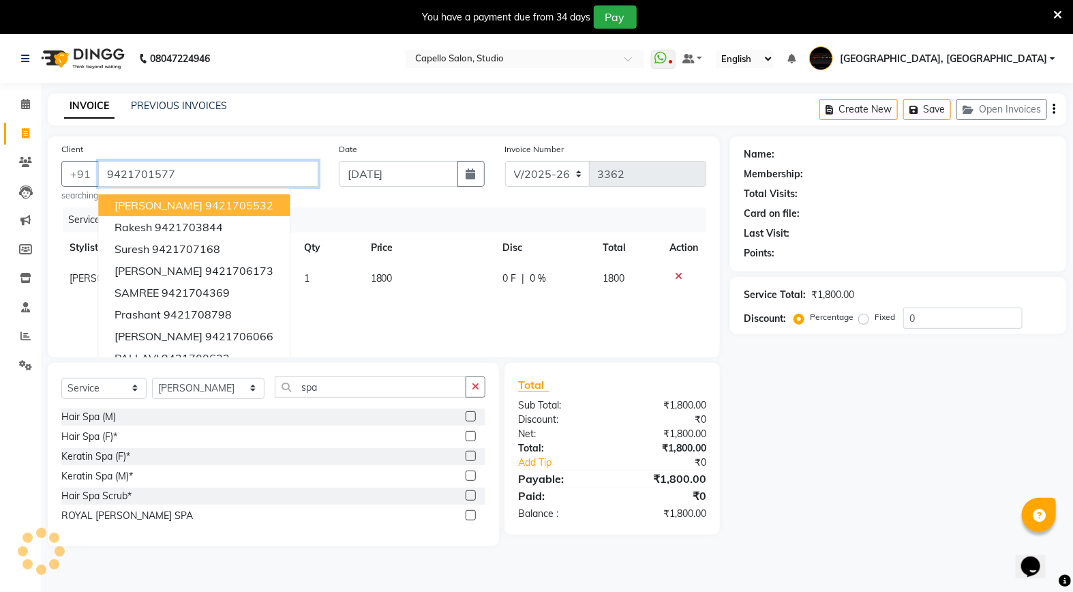
type input "9421701577"
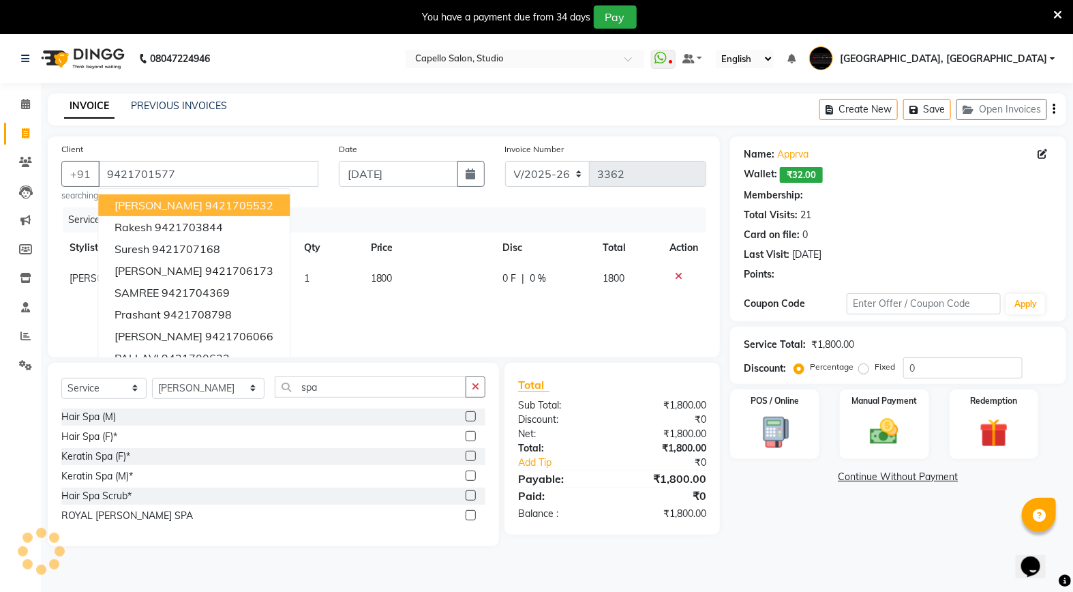
select select "1: Object"
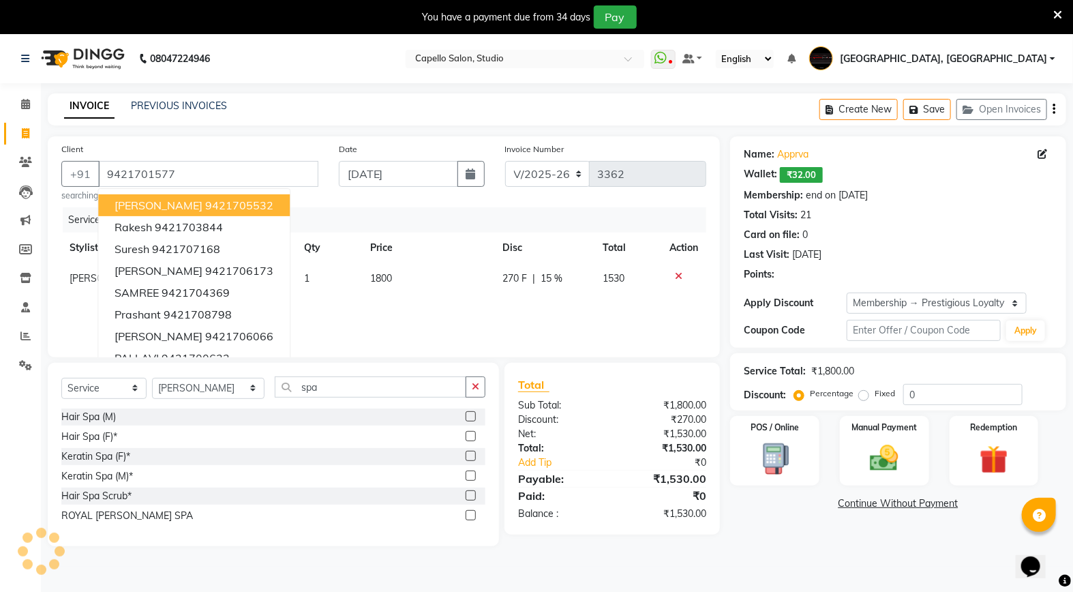
type input "15"
click at [418, 298] on div "Services Stylist Service Qty Price Disc Total Action [PERSON_NAME] Keratin Spa …" at bounding box center [383, 275] width 645 height 136
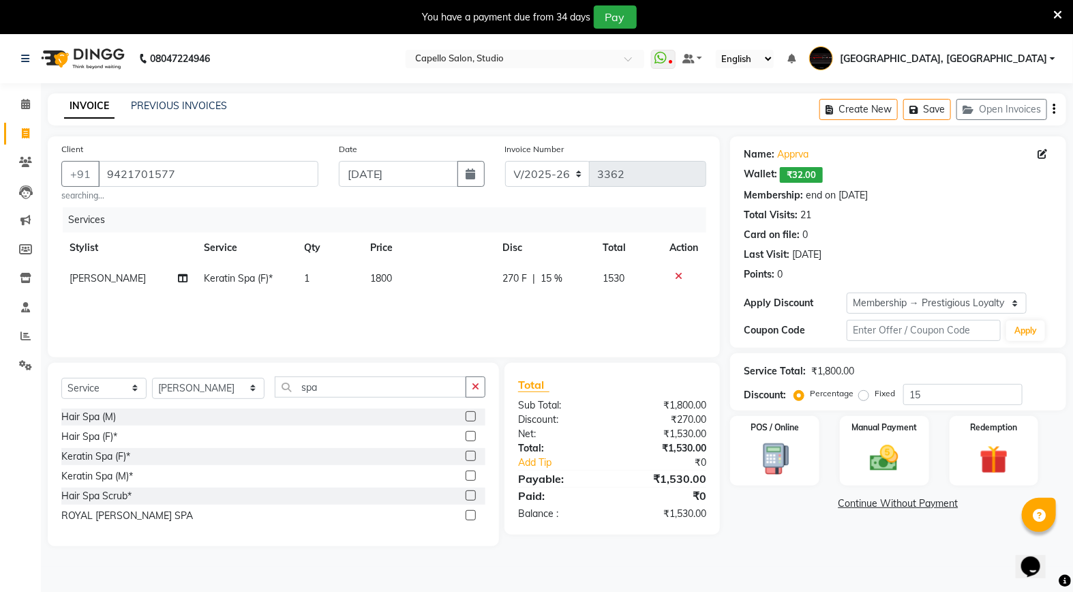
click at [433, 282] on td "1800" at bounding box center [428, 278] width 132 height 31
select select "51825"
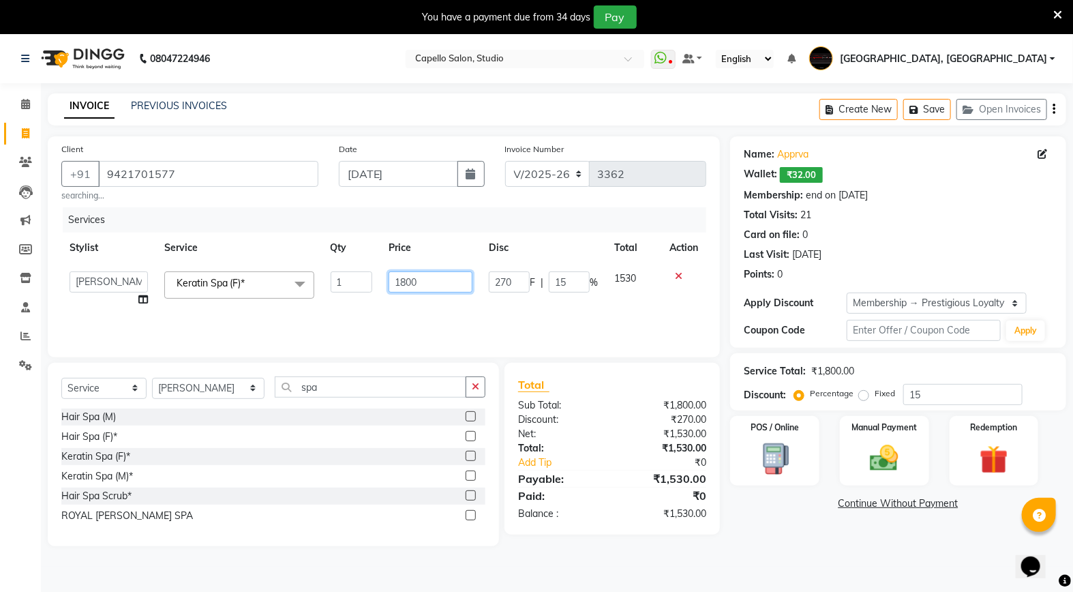
click at [433, 282] on input "1800" at bounding box center [431, 281] width 84 height 21
type input "1"
type input "2500"
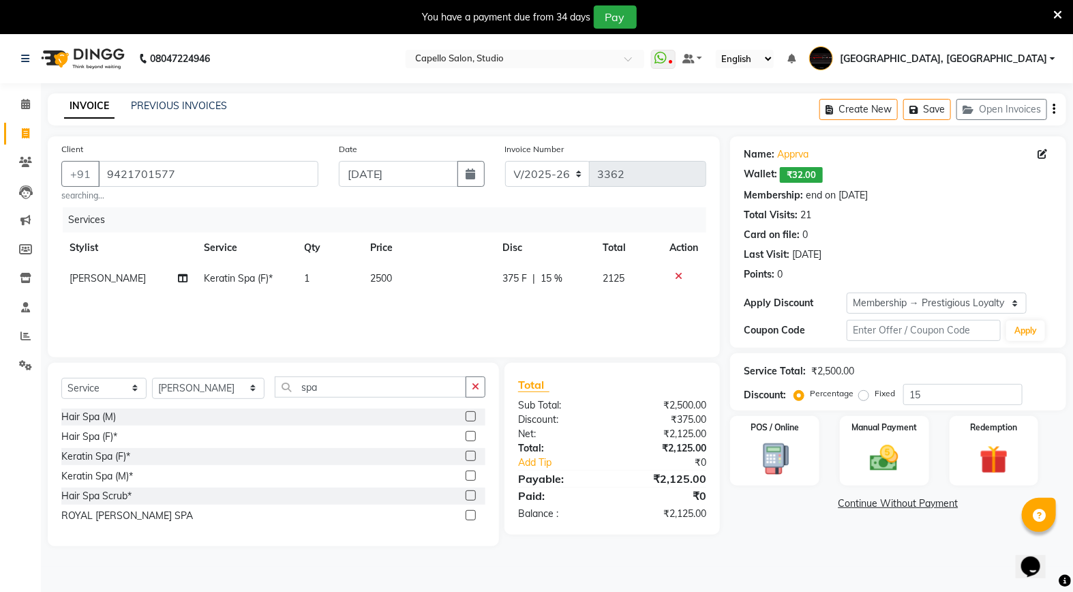
click at [735, 534] on div "Name: Apprva Wallet: ₹32.00 Membership: end on [DATE] Total Visits: 21 Card on …" at bounding box center [903, 341] width 346 height 410
click at [414, 270] on td "2500" at bounding box center [428, 278] width 132 height 31
select select "51825"
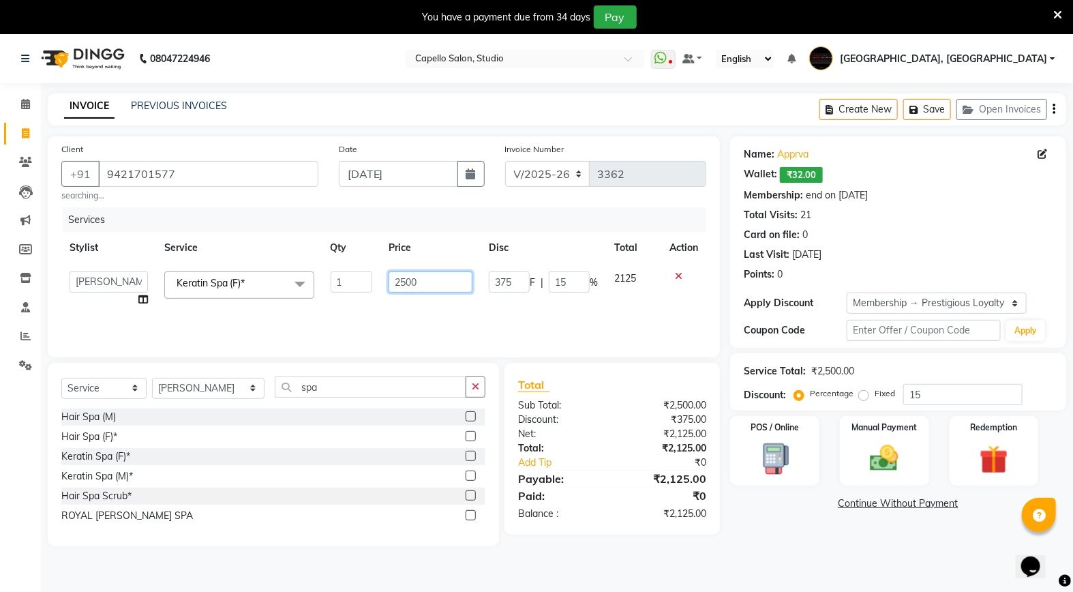
click at [427, 280] on input "2500" at bounding box center [431, 281] width 84 height 21
type input "2"
type input "1700"
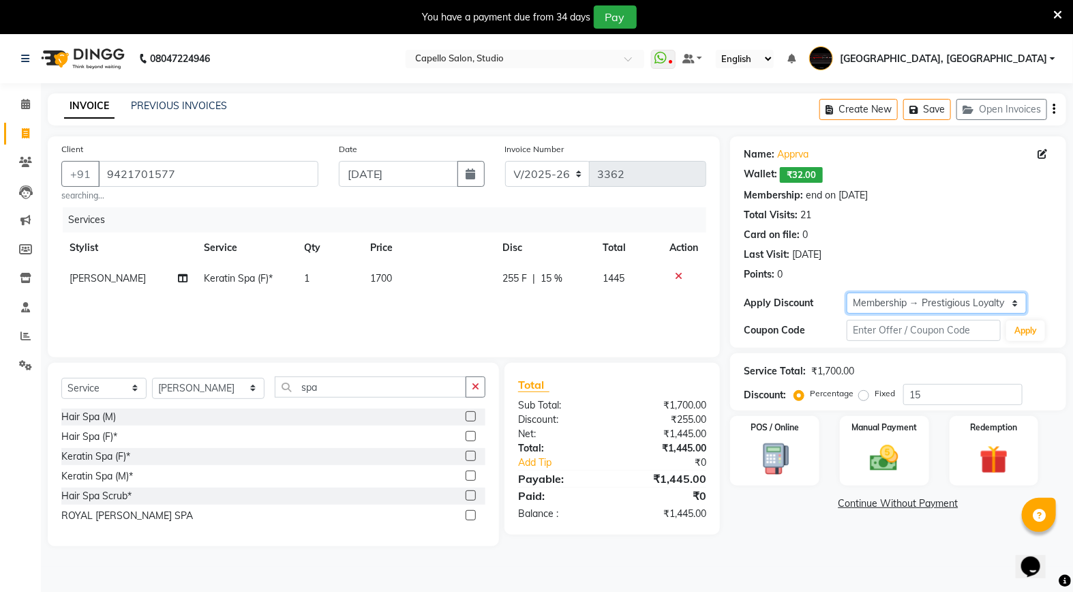
click at [875, 300] on select "Select Membership → Prestigious Loyalty Membership" at bounding box center [937, 302] width 180 height 21
select select "0:"
click at [847, 292] on select "Select Membership → Prestigious Loyalty Membership" at bounding box center [937, 302] width 180 height 21
type input "0"
drag, startPoint x: 528, startPoint y: 301, endPoint x: 639, endPoint y: 399, distance: 148.3
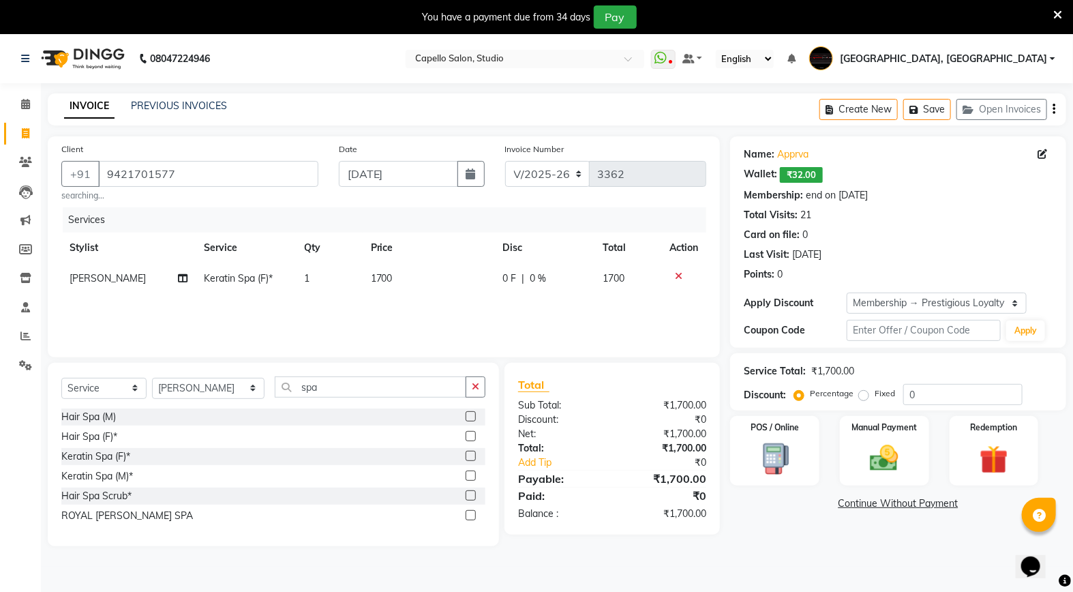
click at [549, 321] on div "Services Stylist Service Qty Price Disc Total Action [PERSON_NAME] Keratin Spa …" at bounding box center [383, 275] width 645 height 136
click at [879, 474] on img at bounding box center [884, 458] width 48 height 34
drag, startPoint x: 877, startPoint y: 506, endPoint x: 898, endPoint y: 549, distance: 48.2
click at [881, 512] on div "UPI" at bounding box center [871, 505] width 27 height 18
drag, startPoint x: 898, startPoint y: 549, endPoint x: 875, endPoint y: 506, distance: 49.1
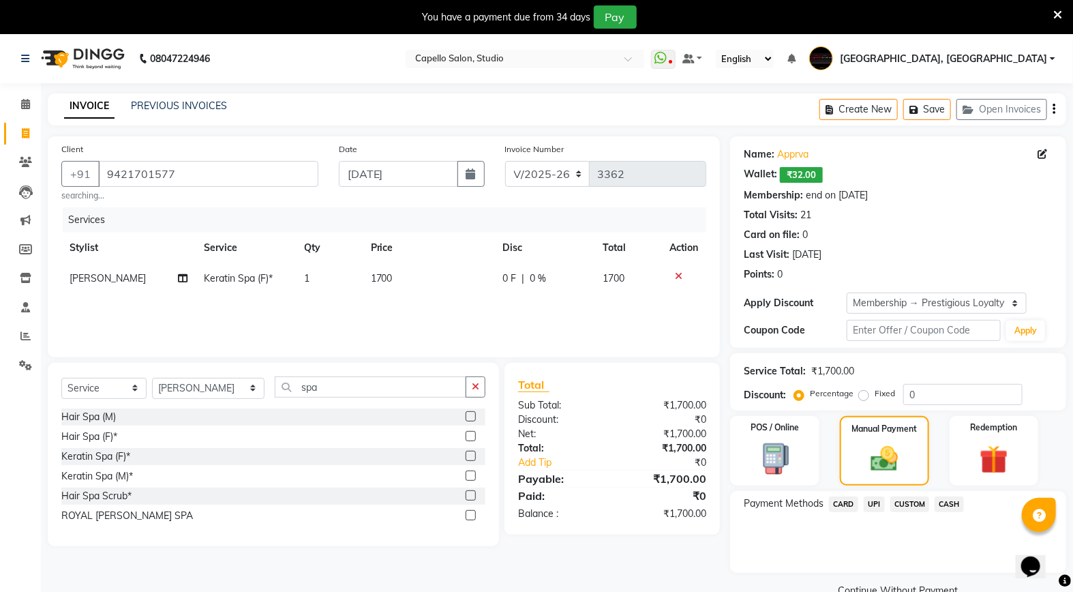
click at [875, 506] on span "UPI" at bounding box center [874, 504] width 21 height 16
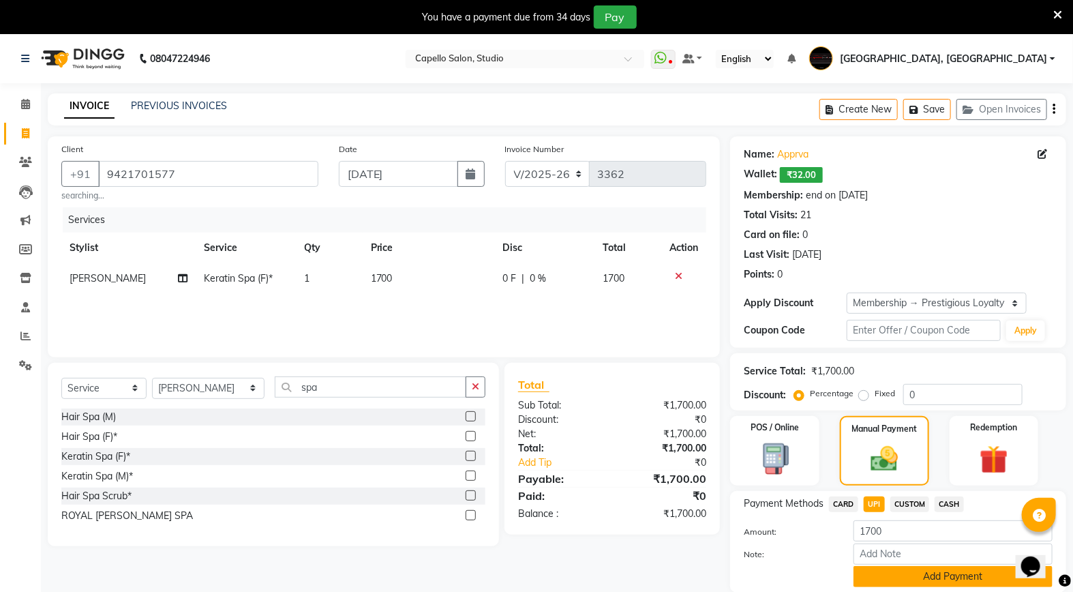
click at [882, 573] on button "Add Payment" at bounding box center [953, 576] width 199 height 21
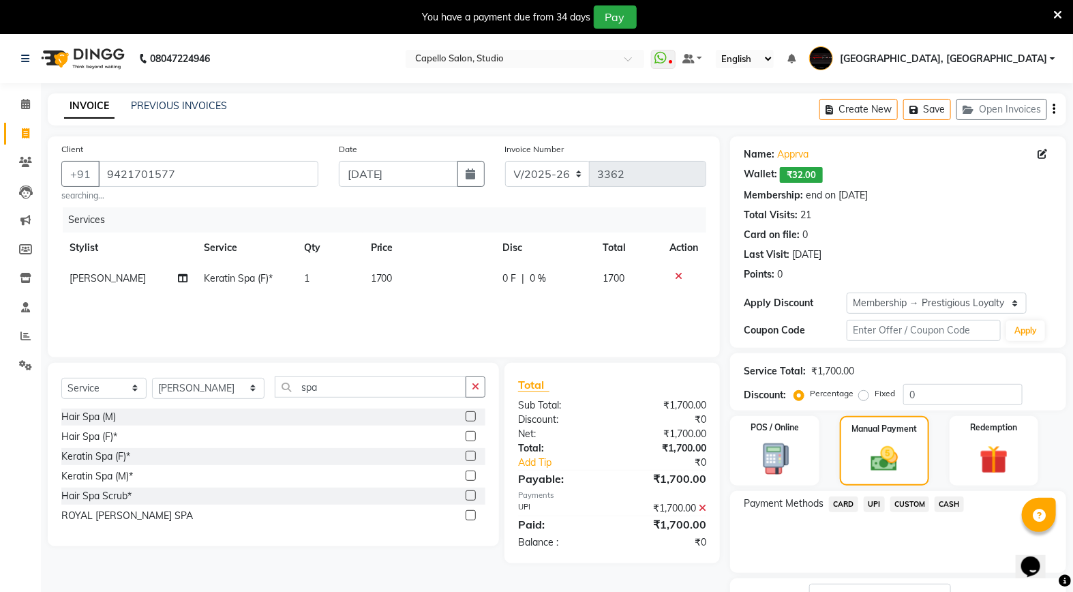
scroll to position [106, 0]
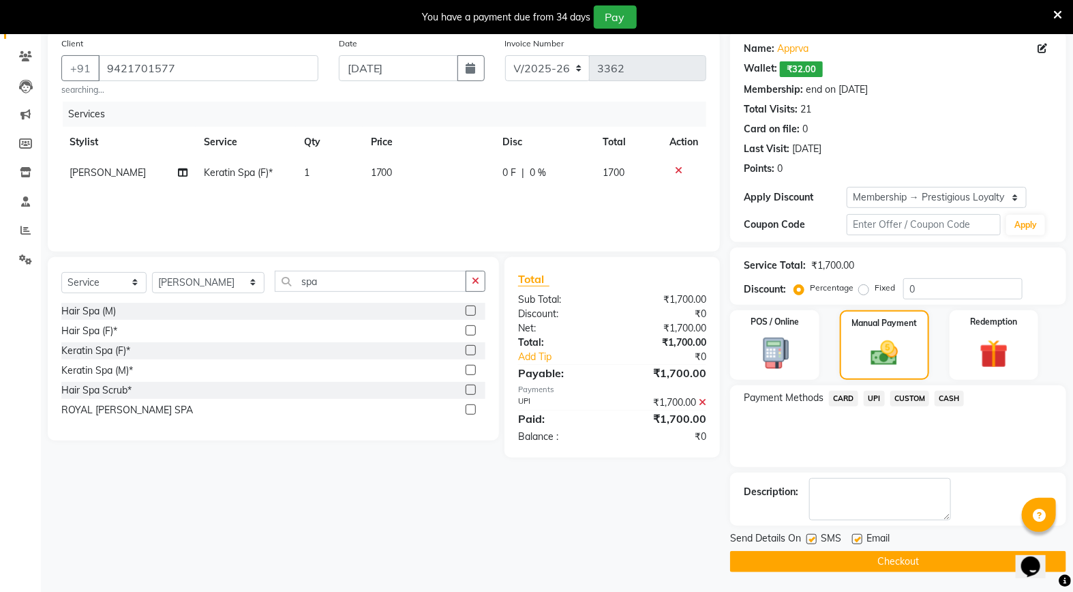
click at [863, 556] on button "Checkout" at bounding box center [898, 561] width 336 height 21
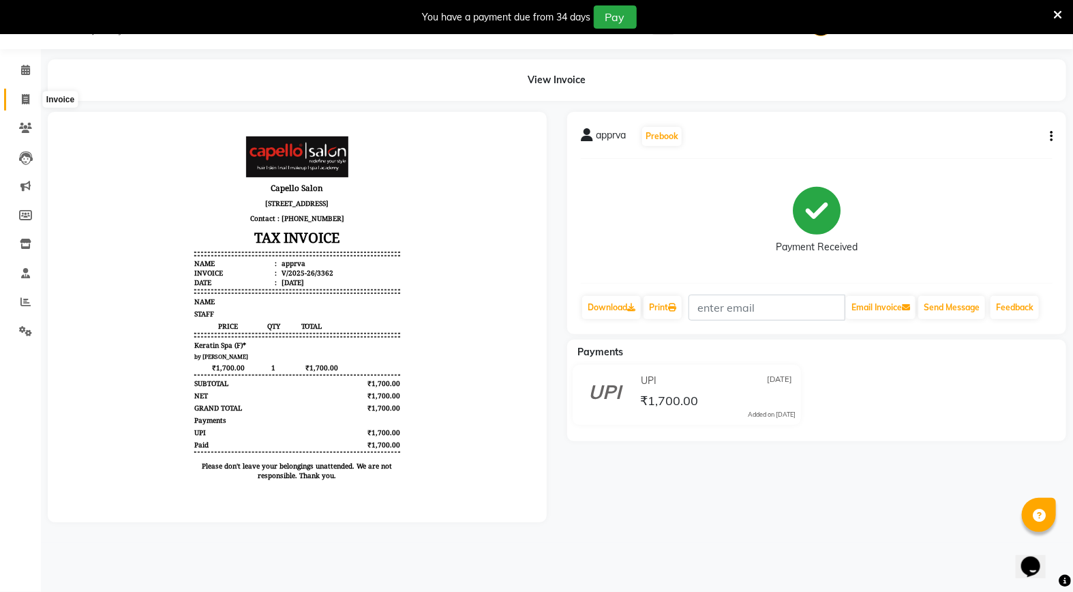
click at [27, 96] on icon at bounding box center [25, 99] width 7 height 10
select select "service"
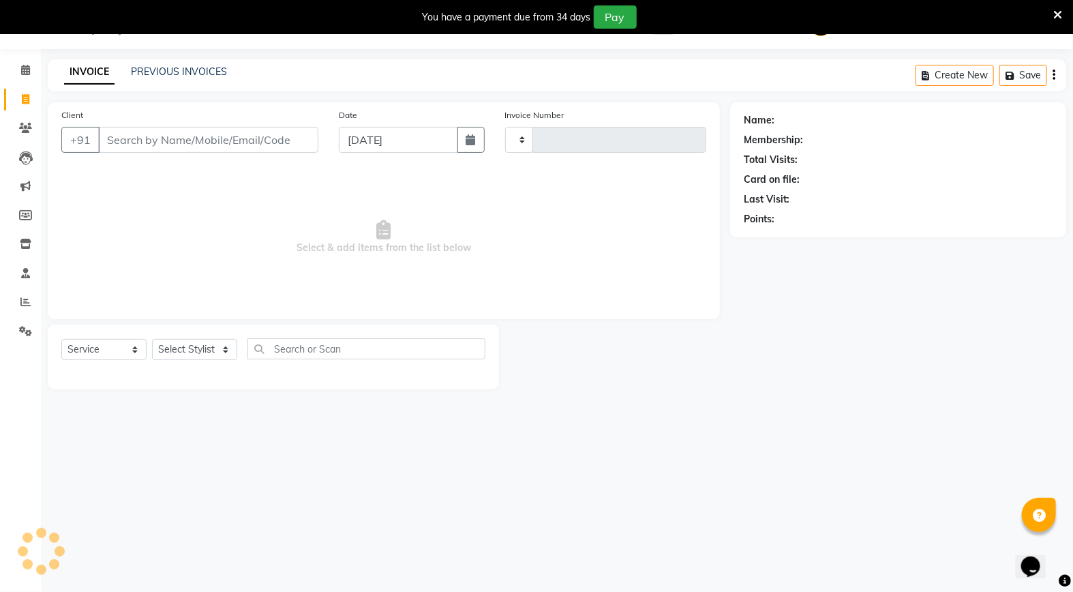
type input "3363"
select select "847"
click at [165, 134] on input "Client" at bounding box center [208, 140] width 220 height 26
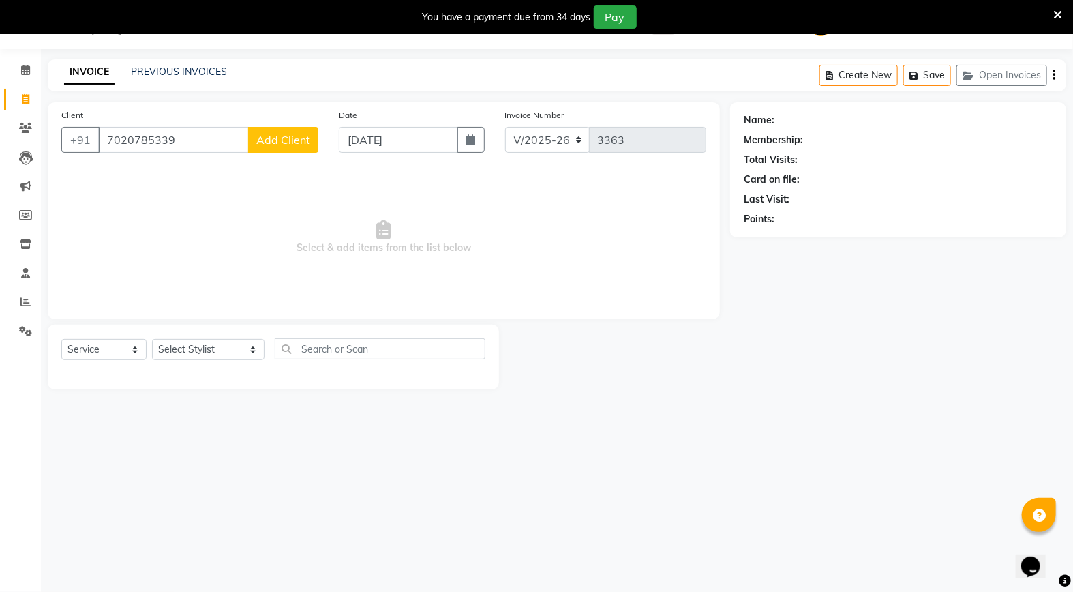
click at [214, 140] on input "7020785339" at bounding box center [173, 140] width 151 height 26
type input "7"
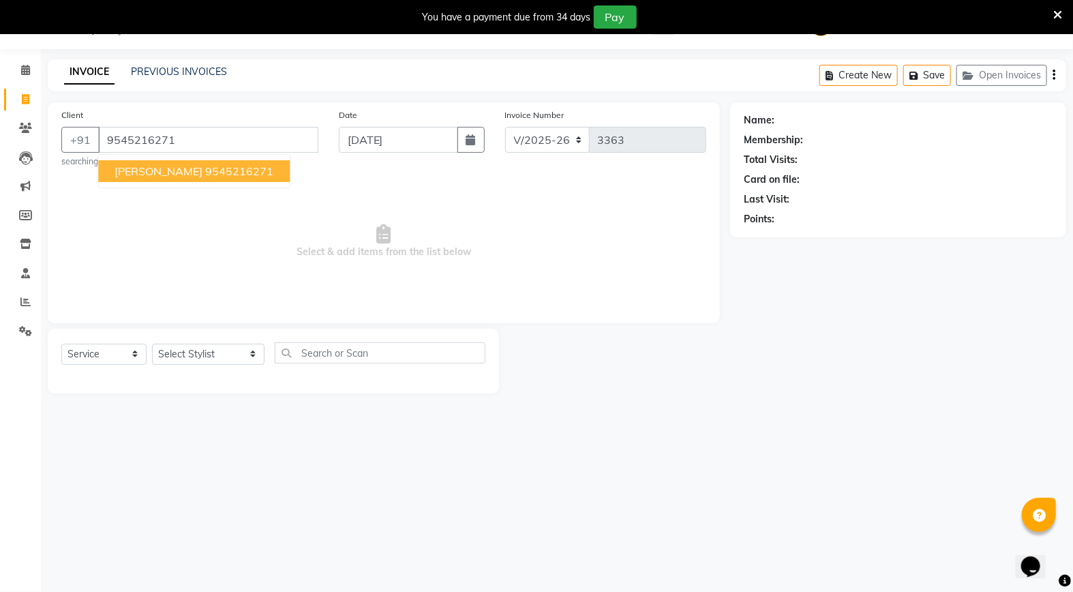
type input "9545216271"
click at [205, 172] on ngb-highlight "9545216271" at bounding box center [239, 171] width 68 height 14
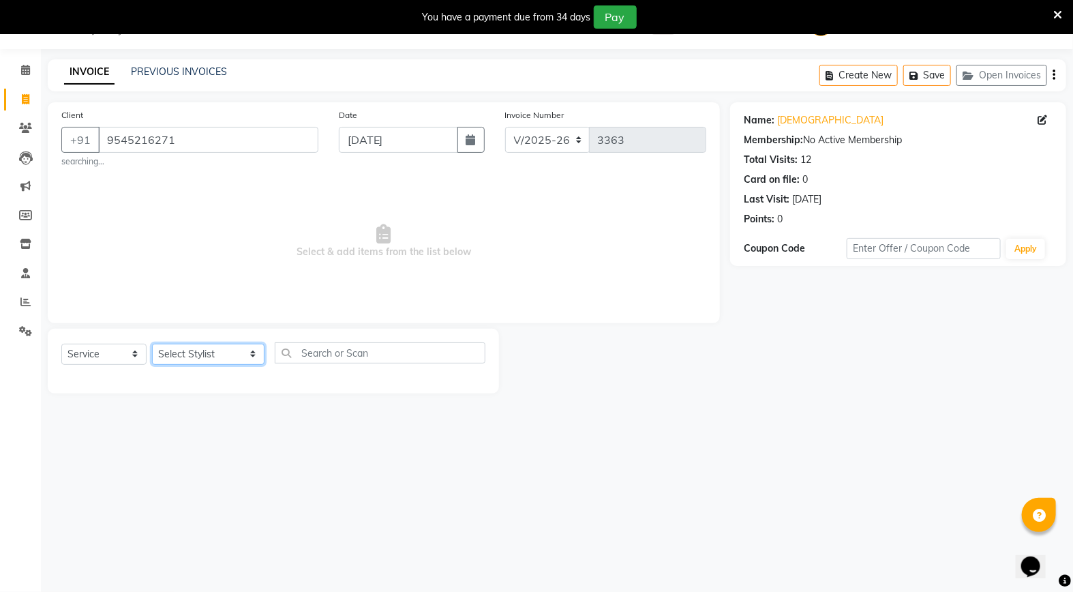
click at [192, 355] on select "Select Stylist Admin [PERSON_NAME] [PERSON_NAME] Studio, [PERSON_NAME] [PERSON_…" at bounding box center [208, 354] width 112 height 21
select select "14445"
click at [152, 344] on select "Select Stylist Admin [PERSON_NAME] [PERSON_NAME] Studio, [PERSON_NAME] [PERSON_…" at bounding box center [208, 354] width 112 height 21
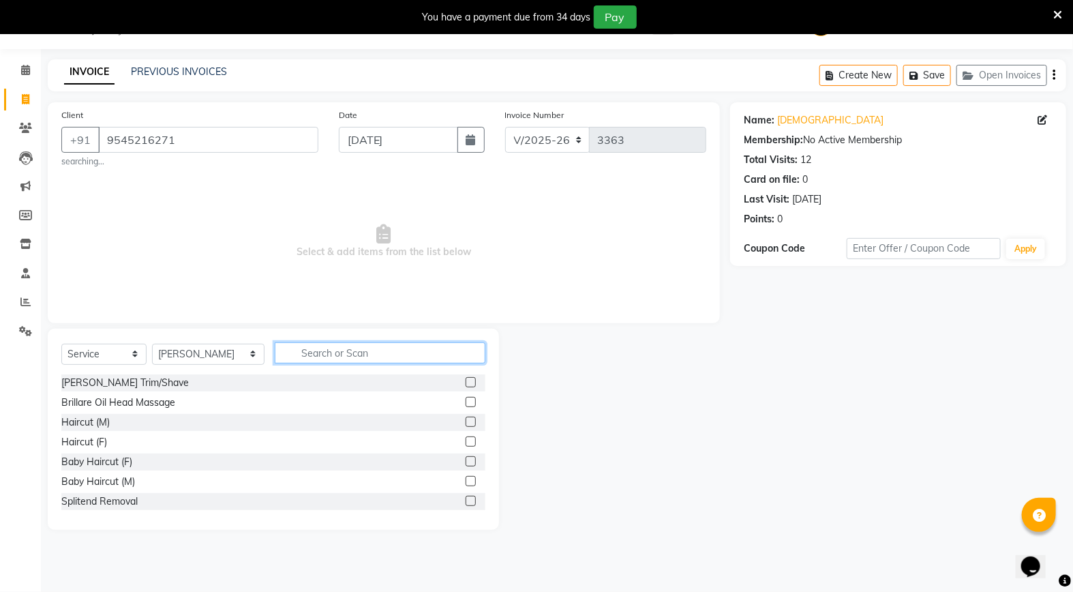
click at [318, 353] on input "text" at bounding box center [380, 352] width 211 height 21
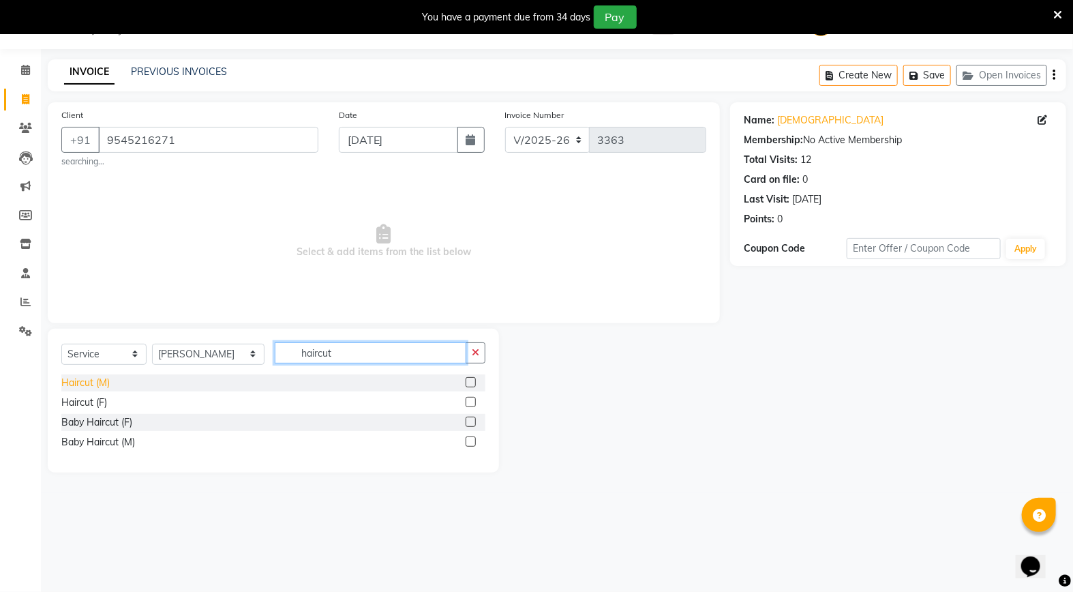
type input "haircut"
click at [87, 389] on div "Haircut (M)" at bounding box center [85, 383] width 48 height 14
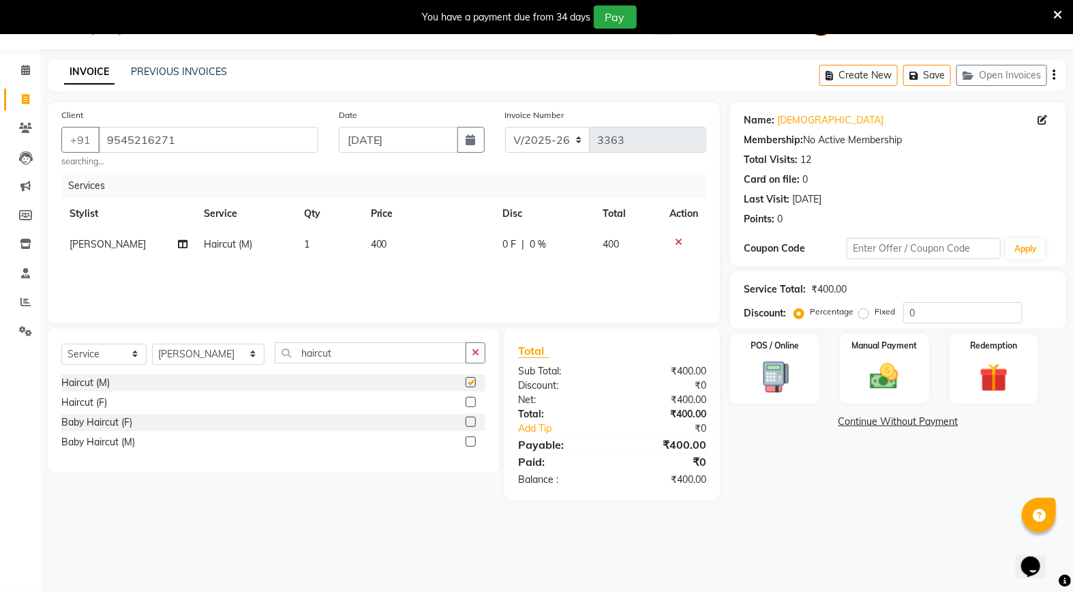
checkbox input "false"
click at [887, 355] on div "Manual Payment" at bounding box center [884, 369] width 93 height 72
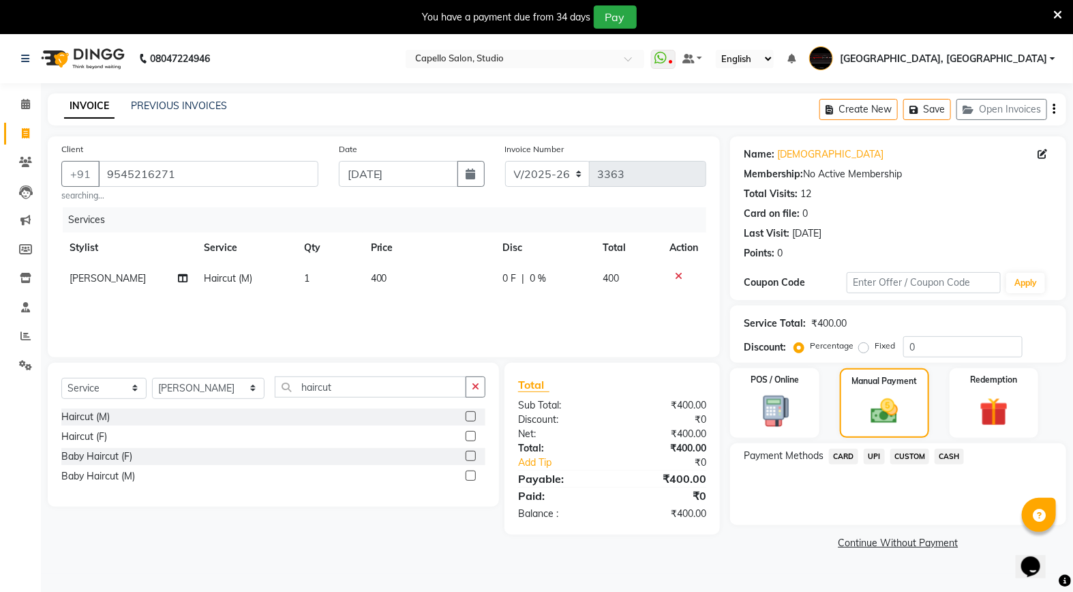
scroll to position [34, 0]
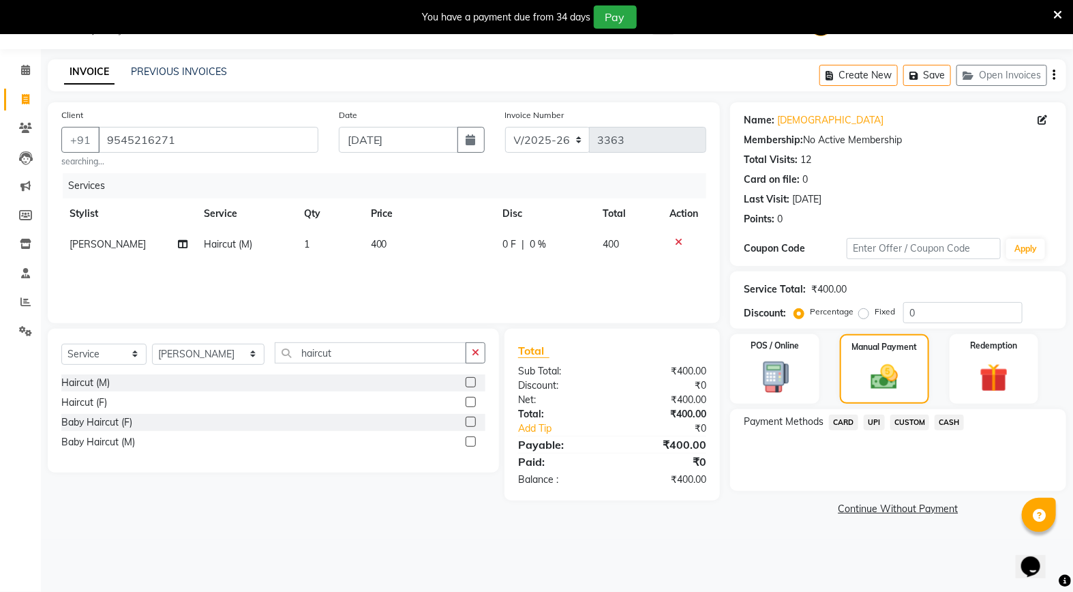
click at [871, 423] on span "UPI" at bounding box center [874, 422] width 21 height 16
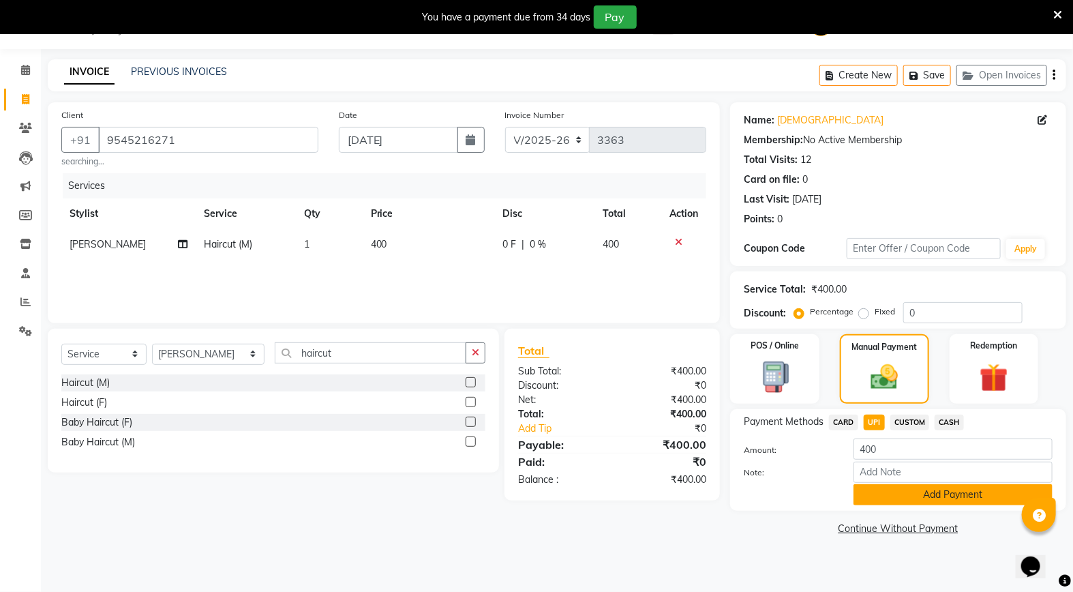
click at [869, 496] on button "Add Payment" at bounding box center [953, 494] width 199 height 21
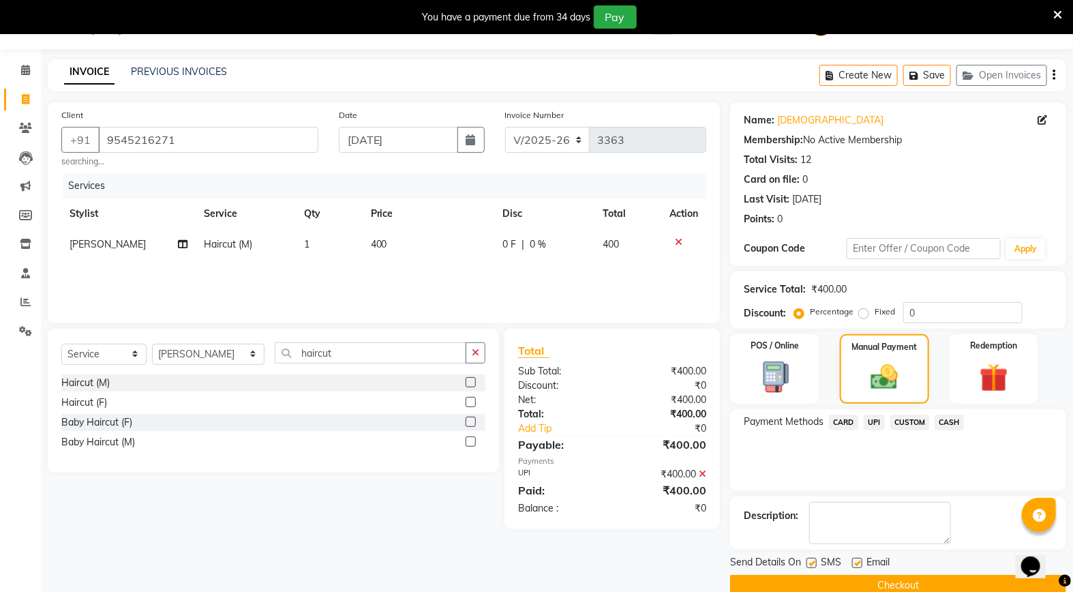
scroll to position [58, 0]
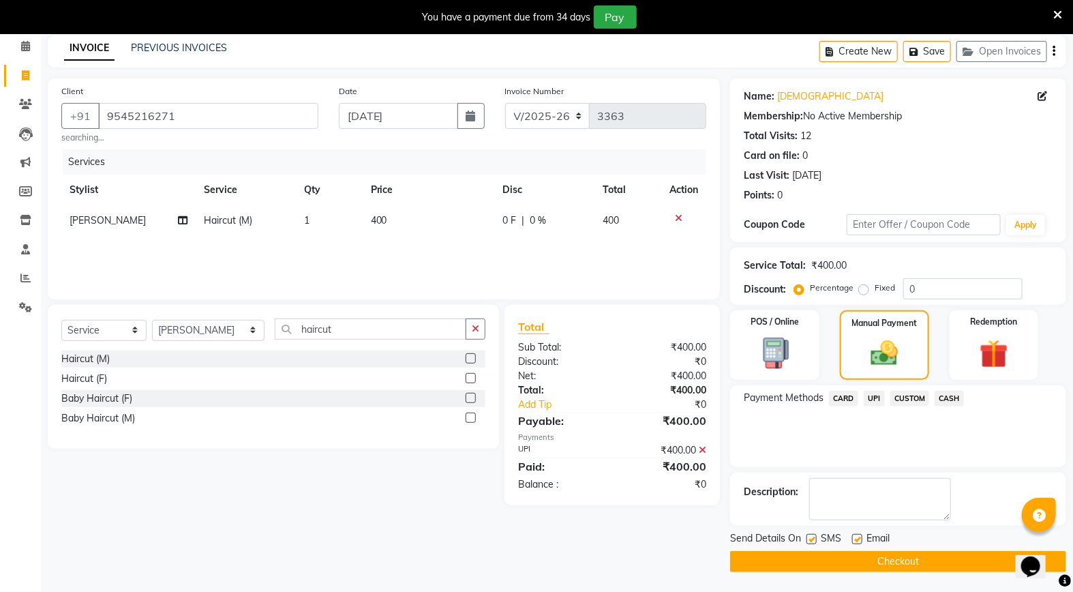
click at [856, 562] on button "Checkout" at bounding box center [898, 561] width 336 height 21
